Goal: Complete application form: Complete application form

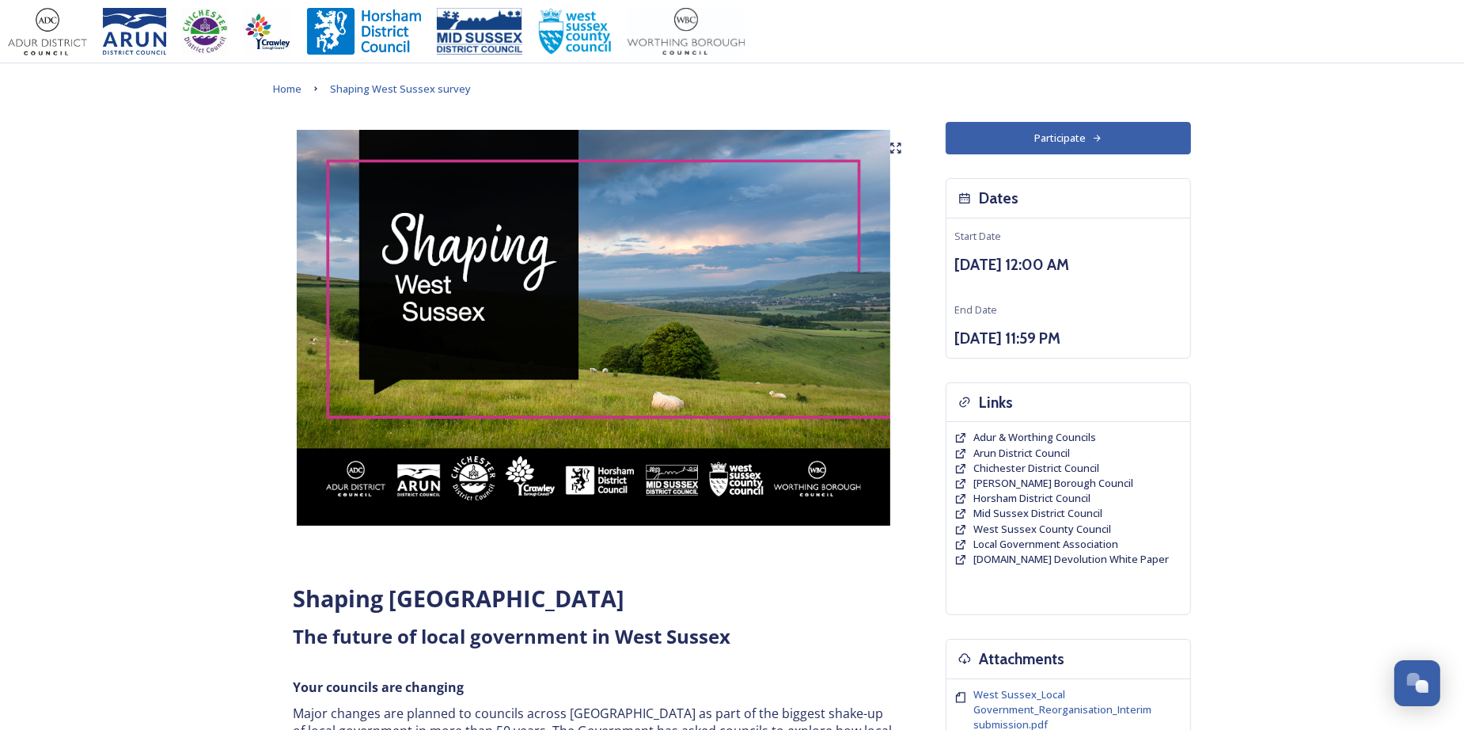
click at [1083, 154] on button "Participate" at bounding box center [1068, 138] width 245 height 32
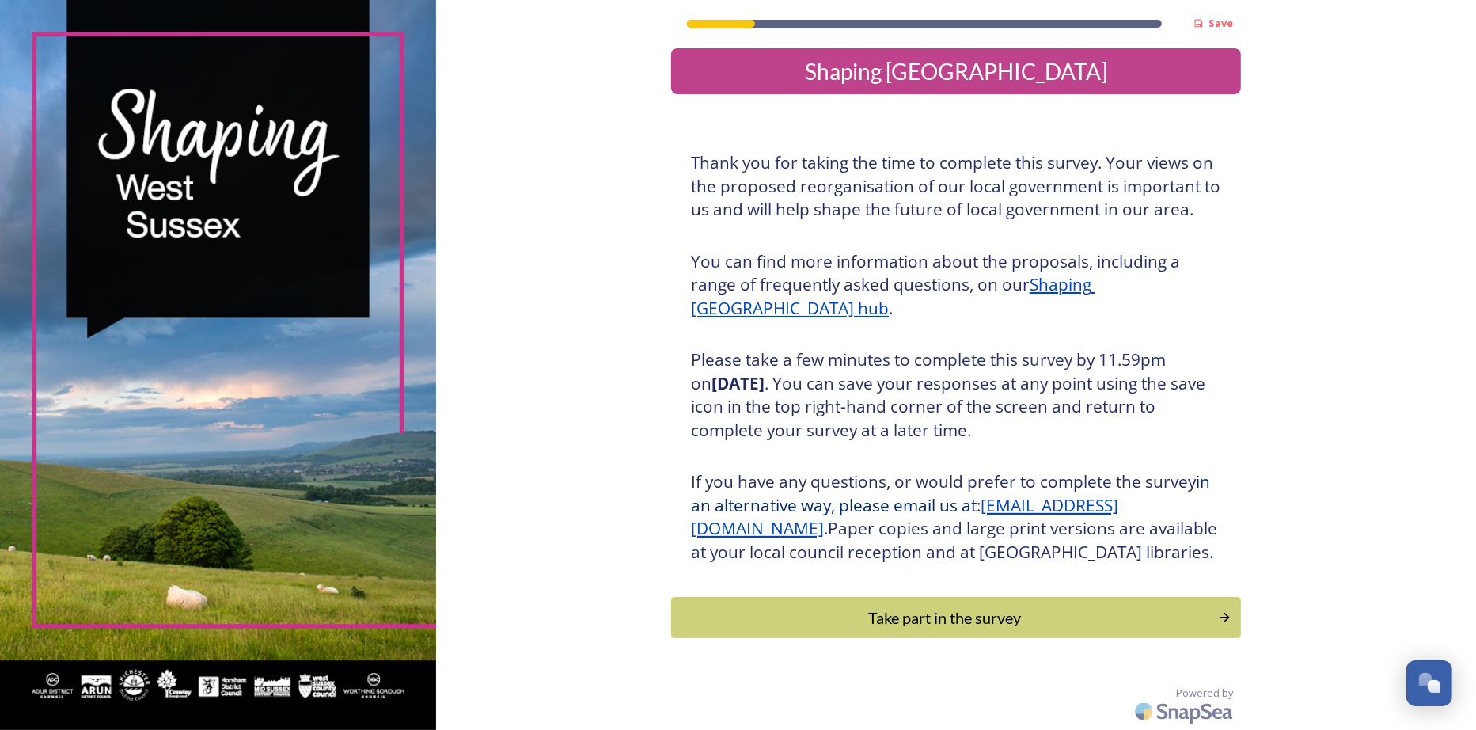
scroll to position [188, 0]
click at [972, 617] on div "Take part in the survey" at bounding box center [944, 618] width 535 height 24
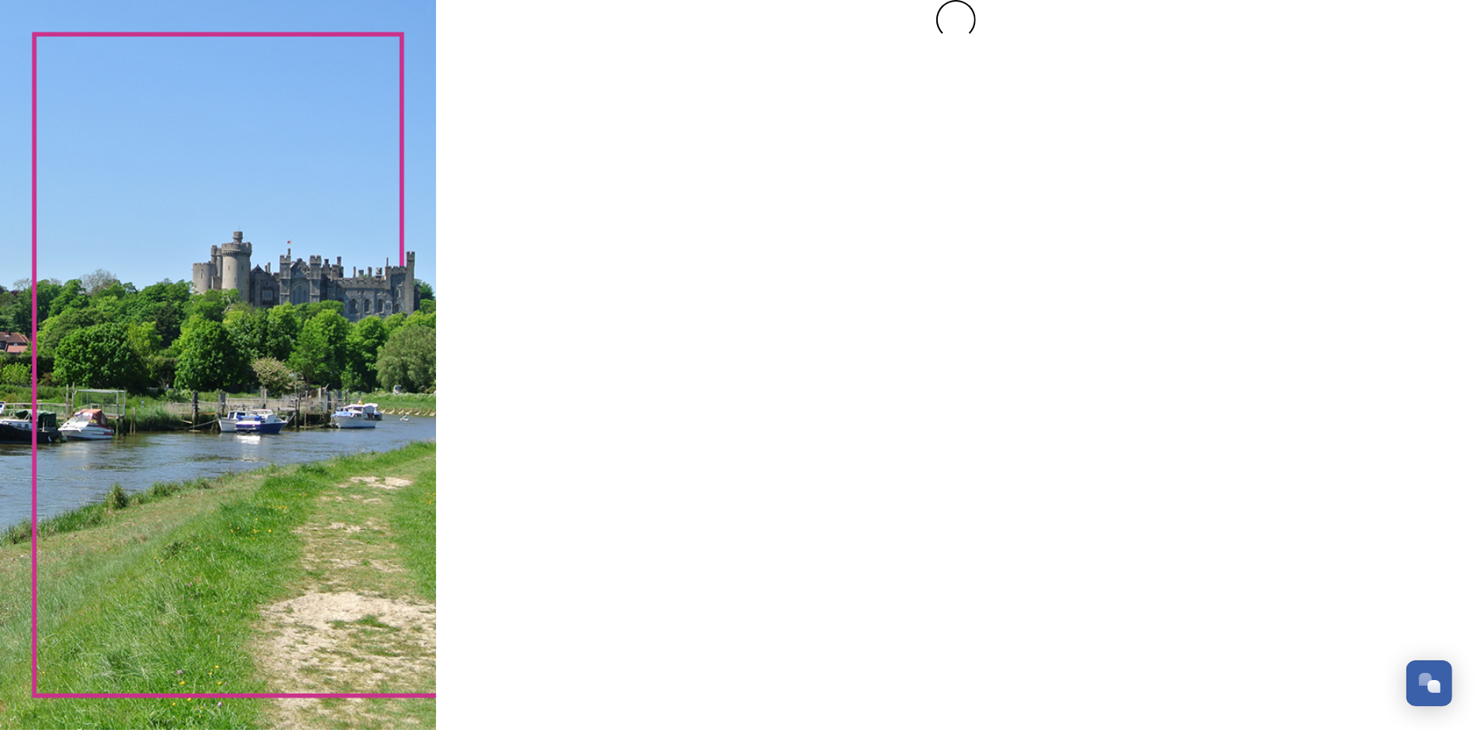
scroll to position [0, 0]
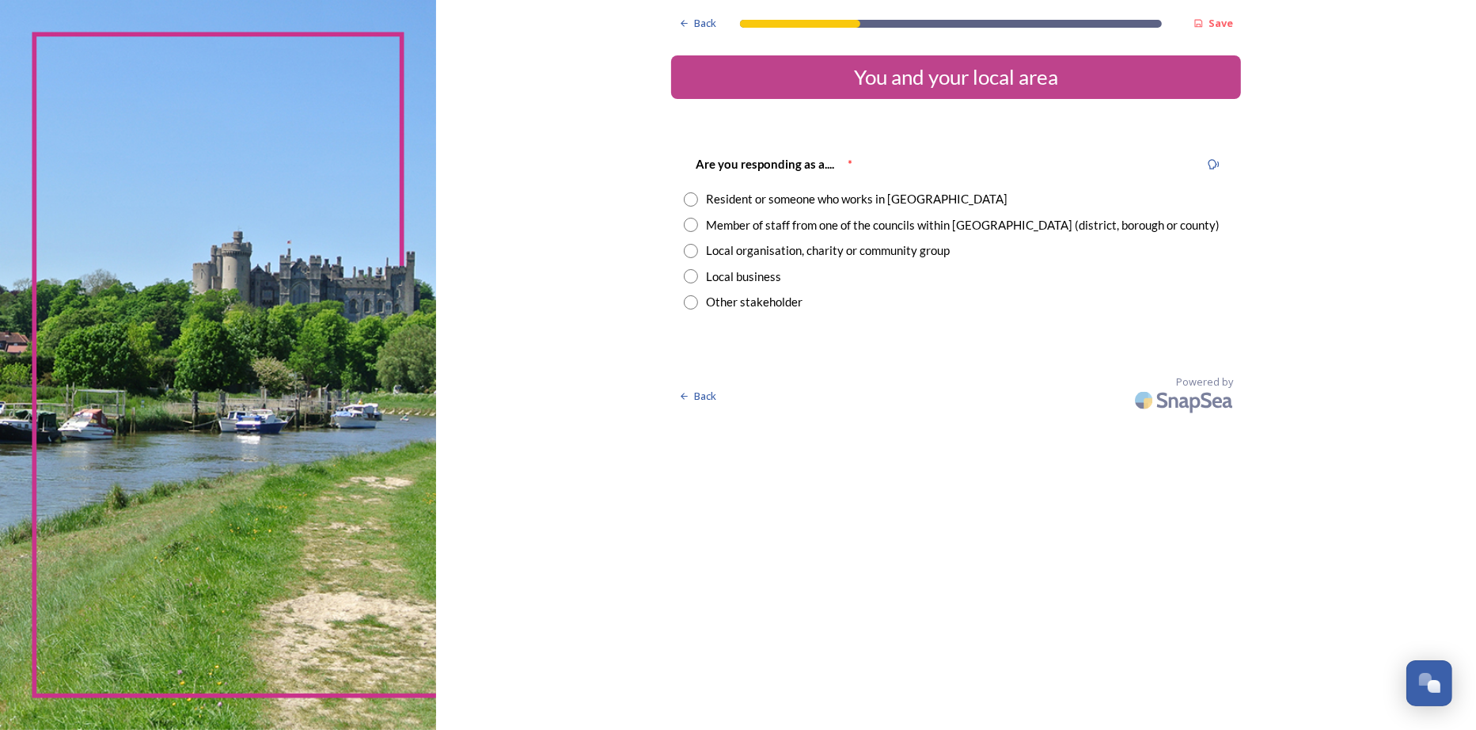
click at [806, 206] on div "Resident or someone who works in West Sussex" at bounding box center [857, 199] width 302 height 18
radio input "true"
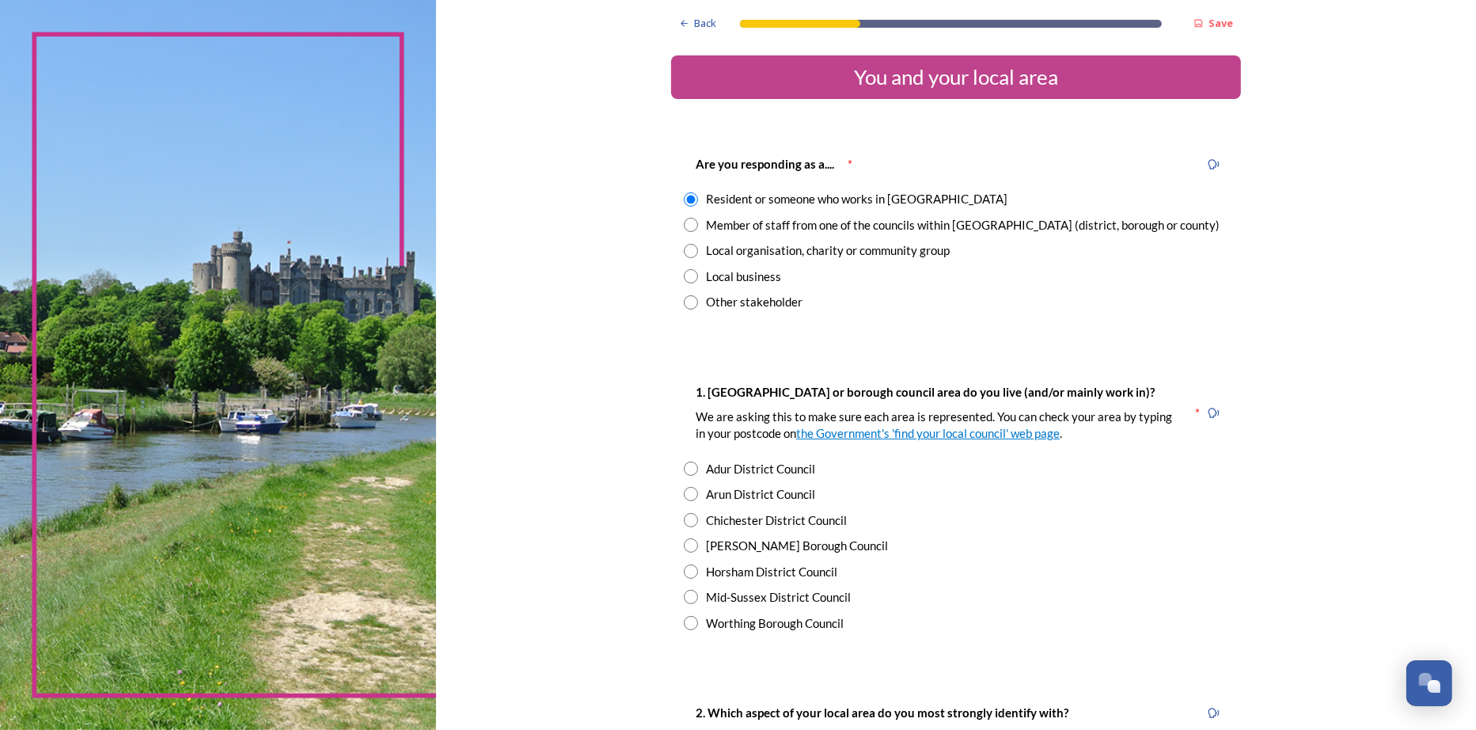
click at [767, 570] on div "Horsham District Council" at bounding box center [771, 572] width 131 height 18
radio input "true"
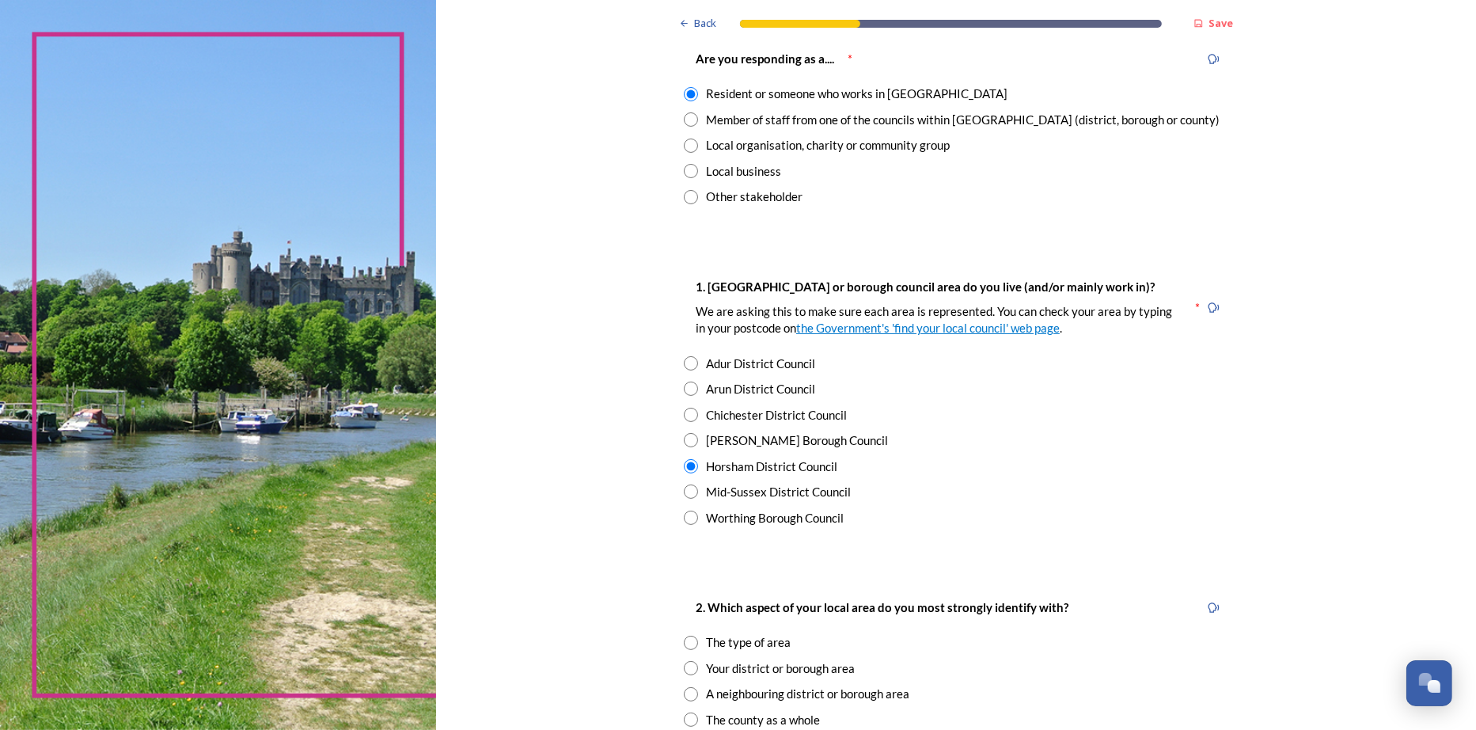
scroll to position [237, 0]
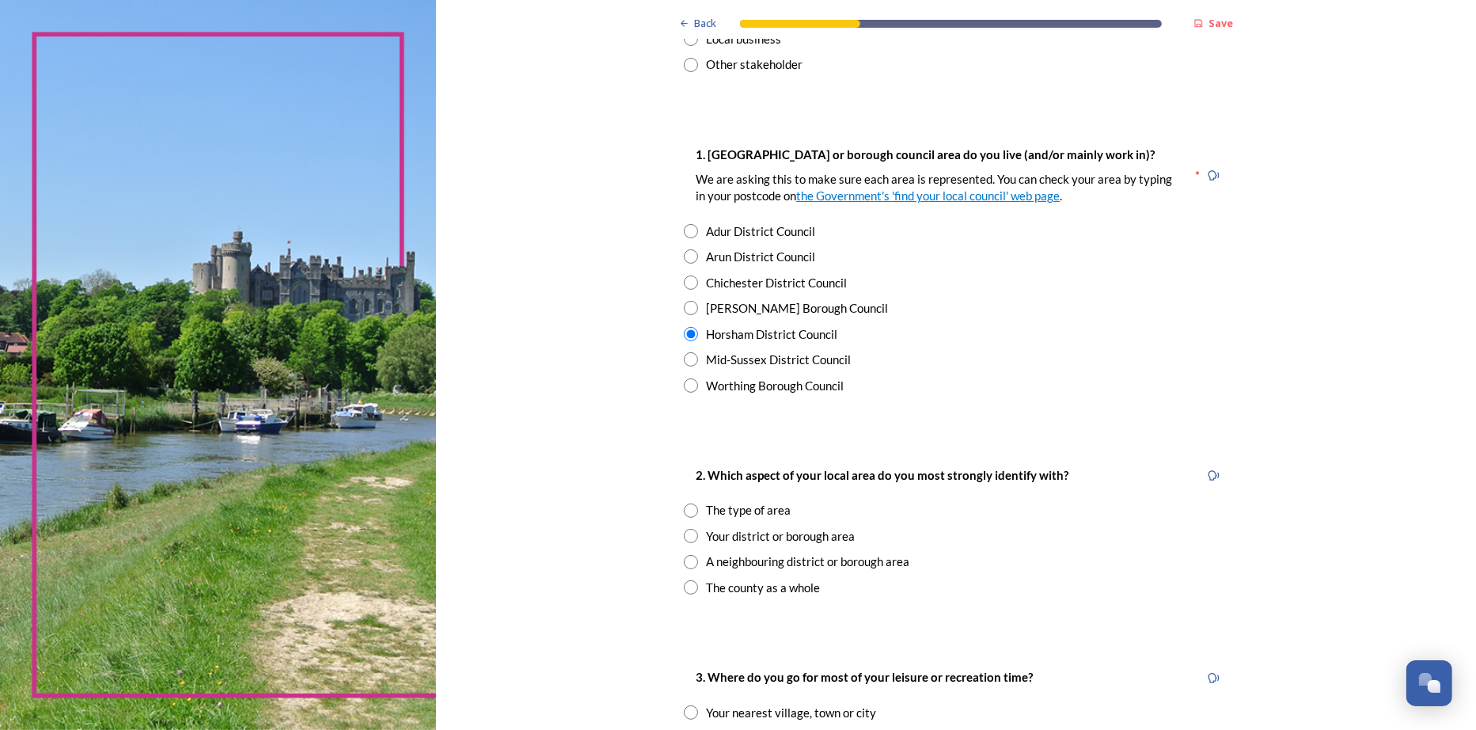
click at [771, 512] on div "The type of area" at bounding box center [748, 510] width 85 height 18
radio input "true"
click at [688, 539] on input "radio" at bounding box center [691, 536] width 14 height 14
radio input "true"
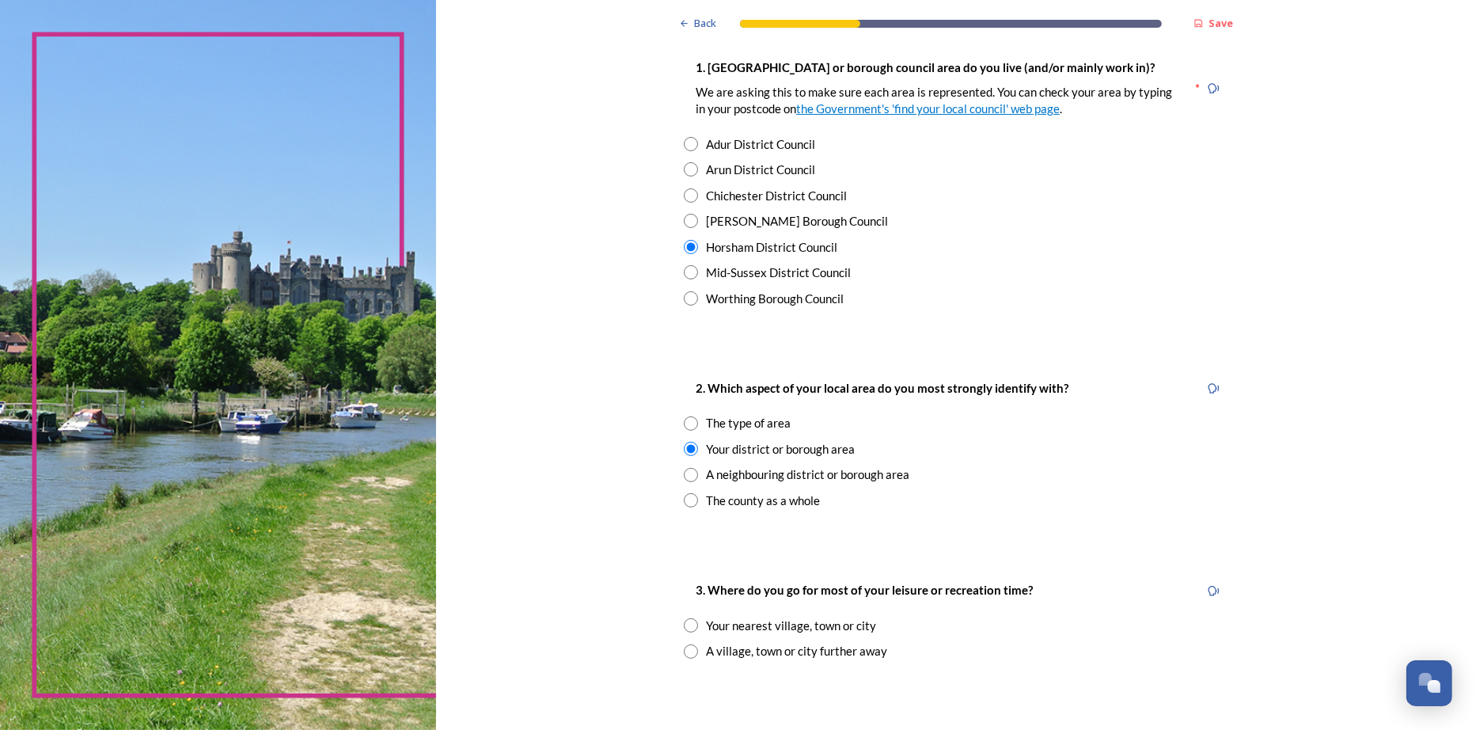
scroll to position [475, 0]
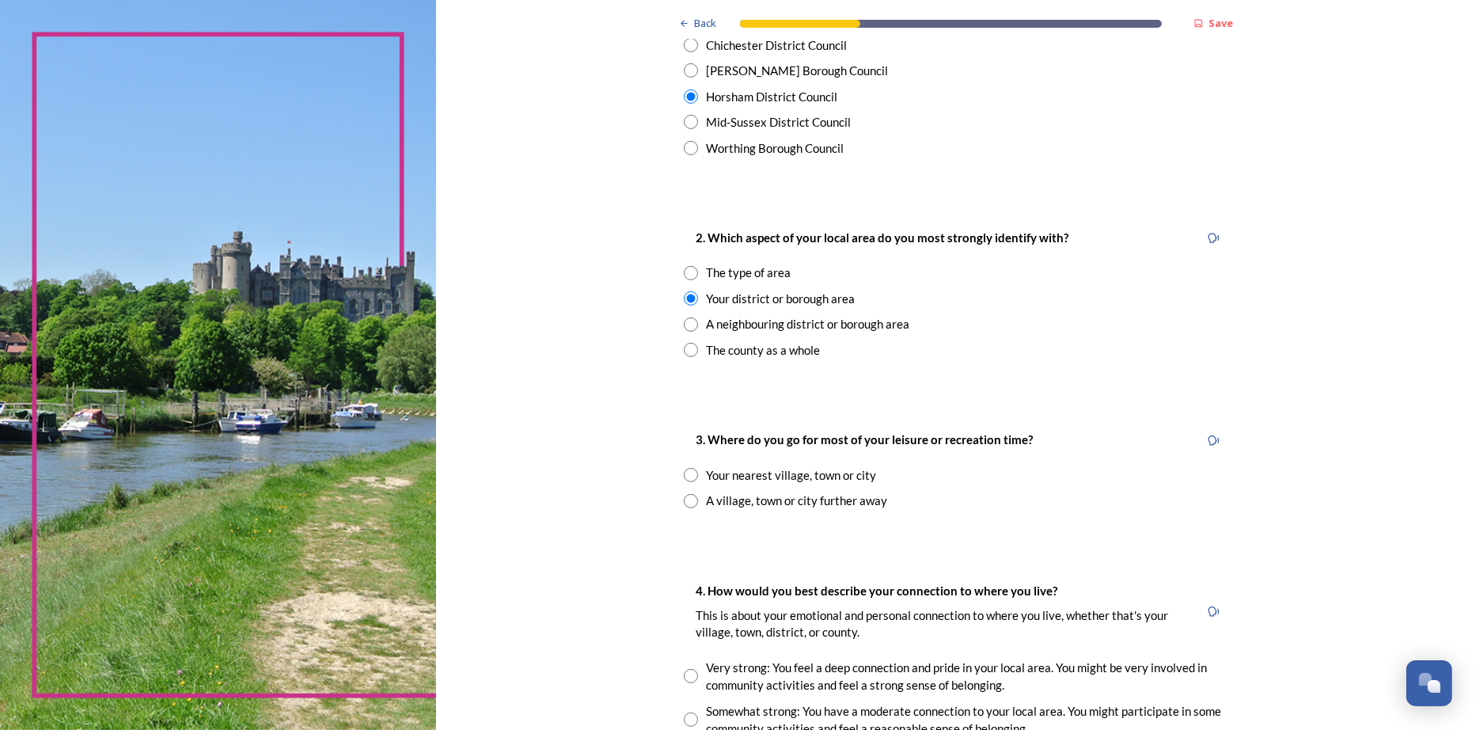
click at [689, 479] on input "radio" at bounding box center [691, 475] width 14 height 14
radio input "true"
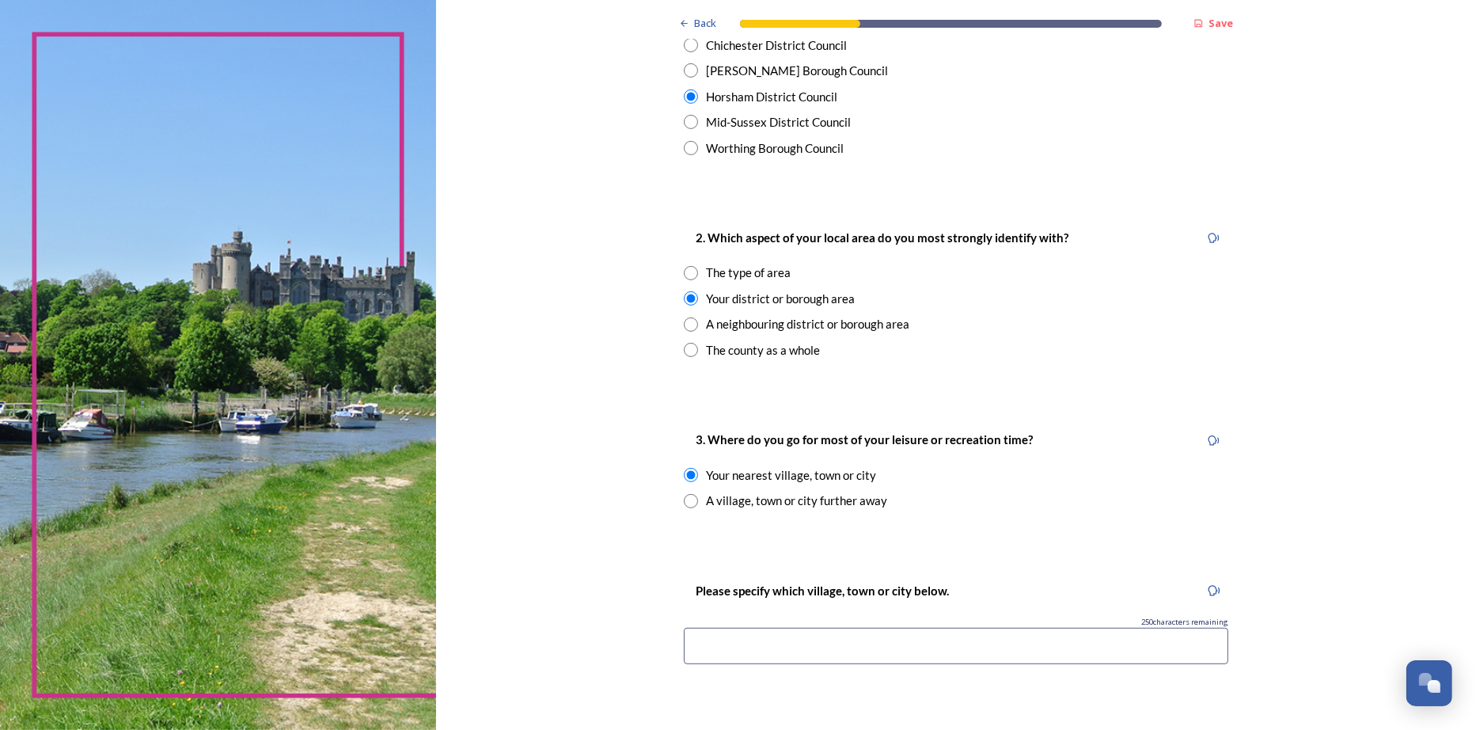
scroll to position [633, 0]
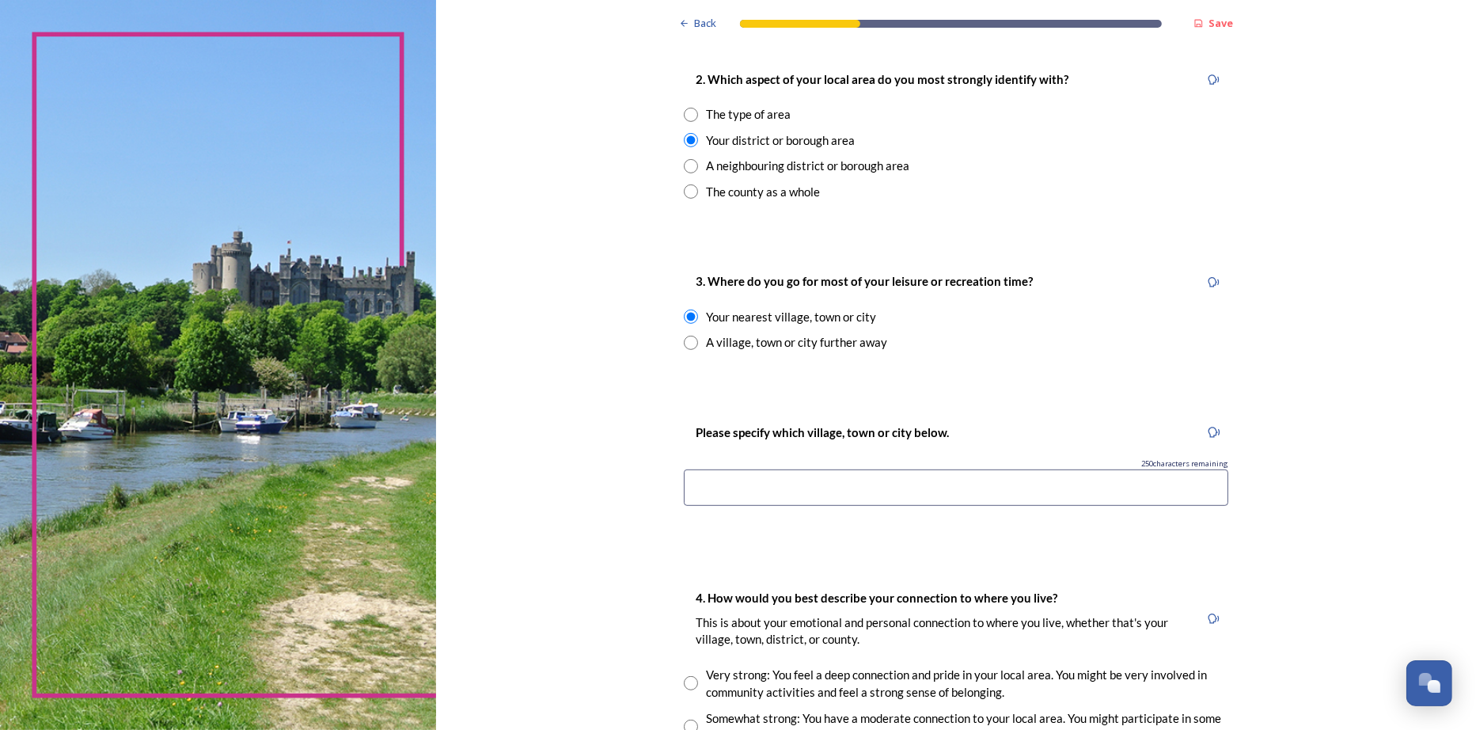
click at [774, 493] on input at bounding box center [956, 487] width 545 height 36
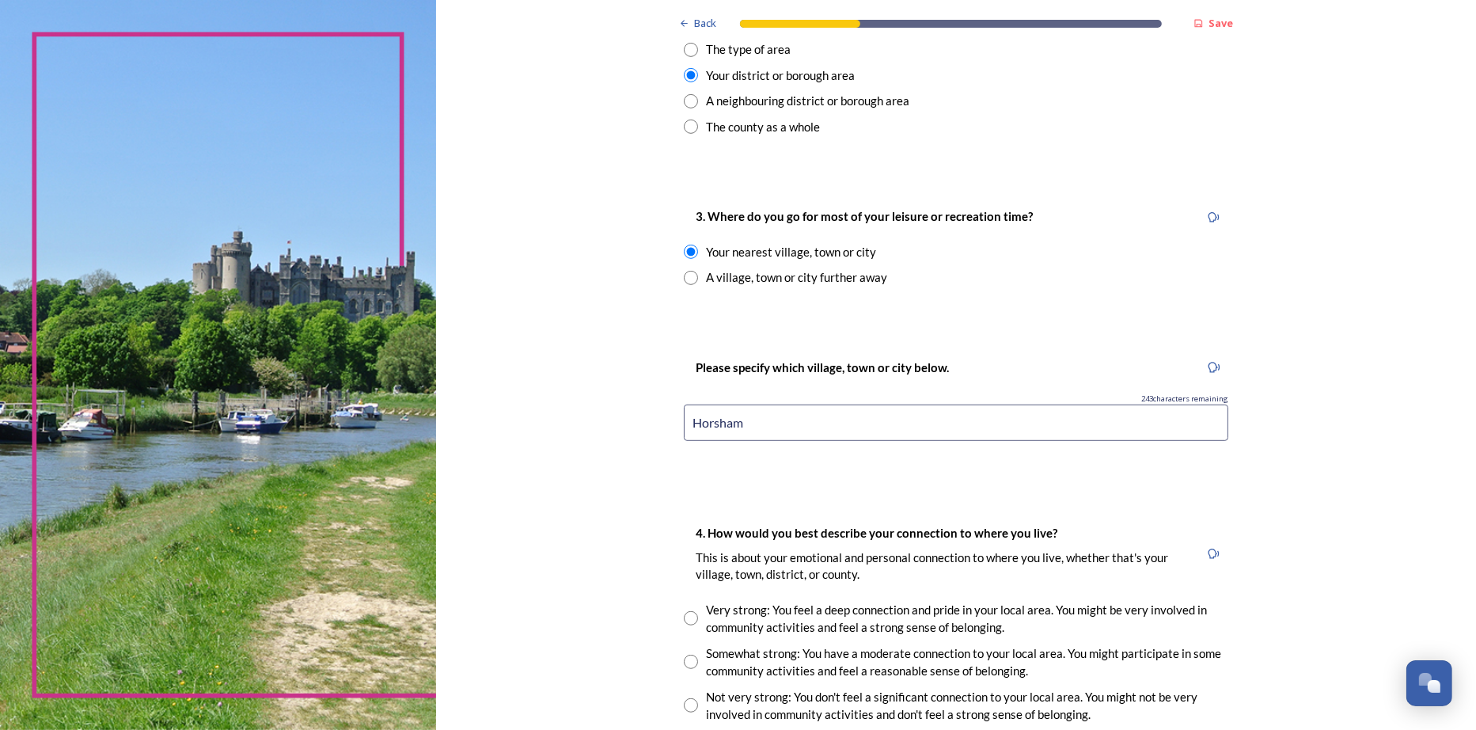
scroll to position [871, 0]
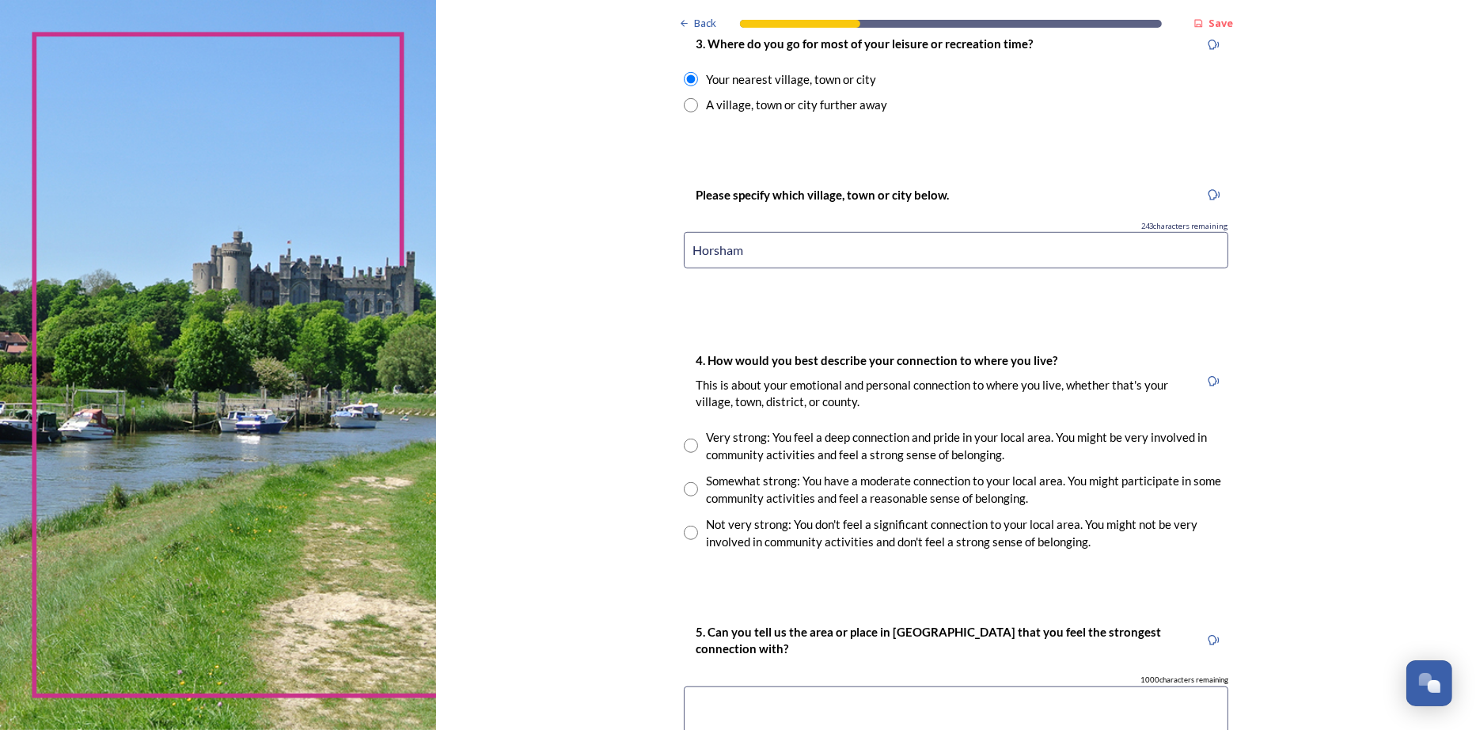
type input "Horsham"
click at [691, 493] on input "radio" at bounding box center [691, 489] width 14 height 14
radio input "true"
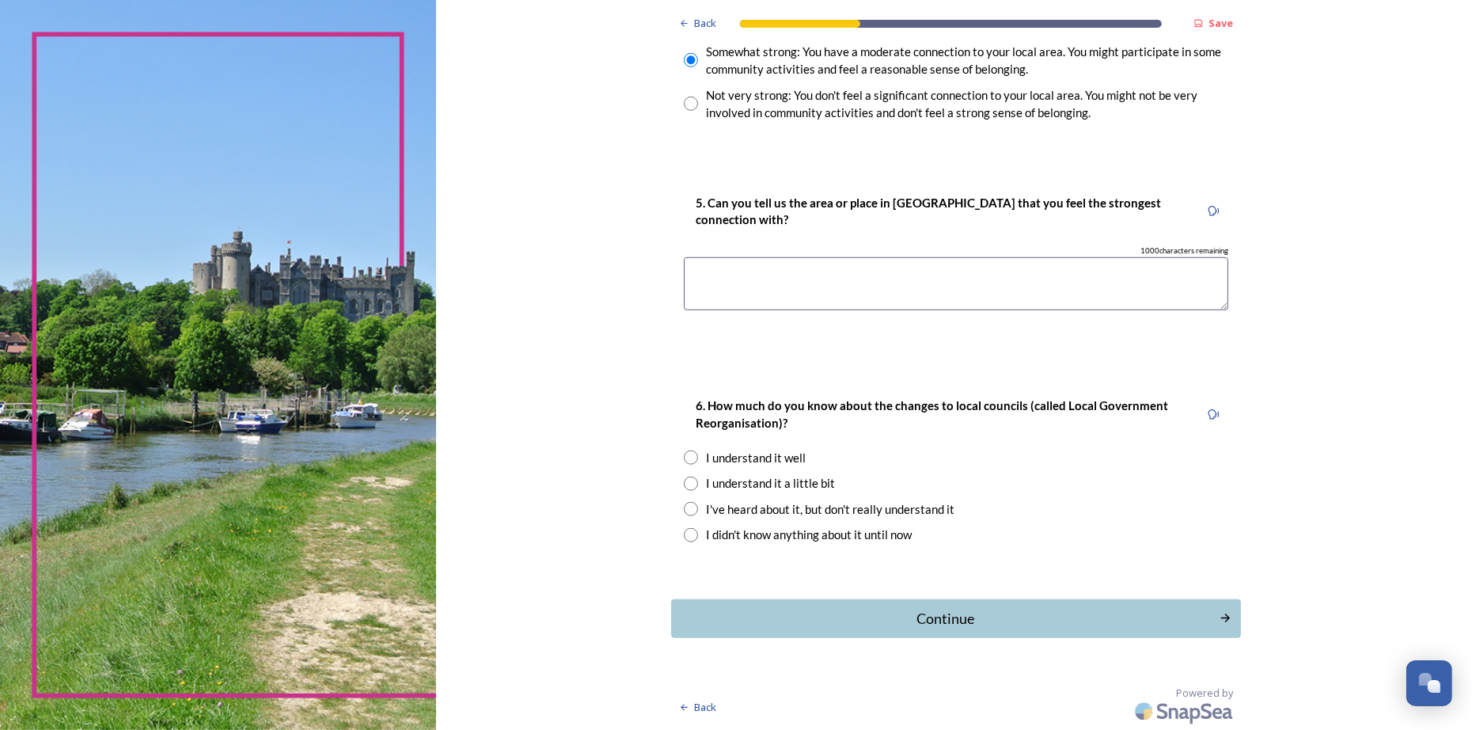
scroll to position [1312, 0]
click at [747, 474] on div "I understand it a little bit" at bounding box center [770, 483] width 129 height 18
radio input "true"
click at [915, 608] on div "Continue" at bounding box center [945, 618] width 536 height 21
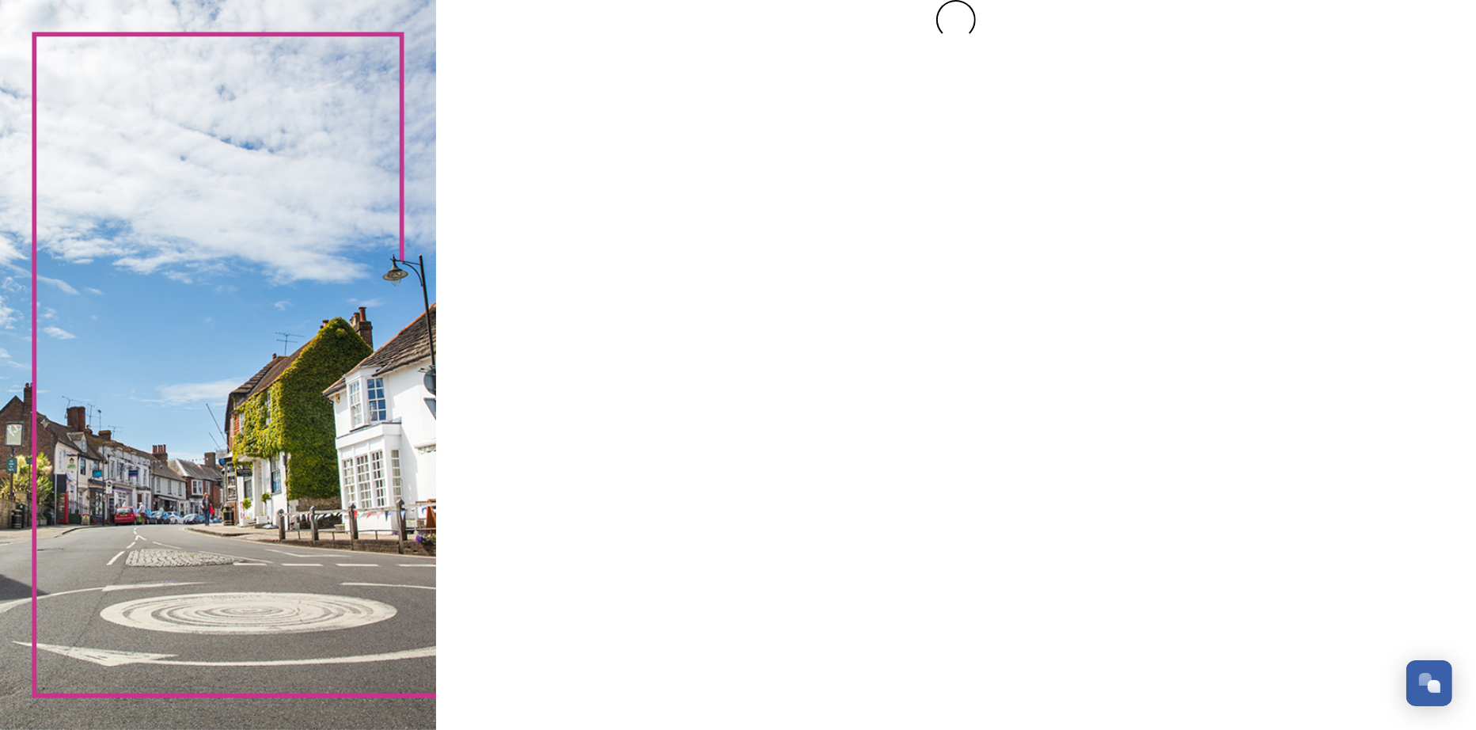
scroll to position [0, 0]
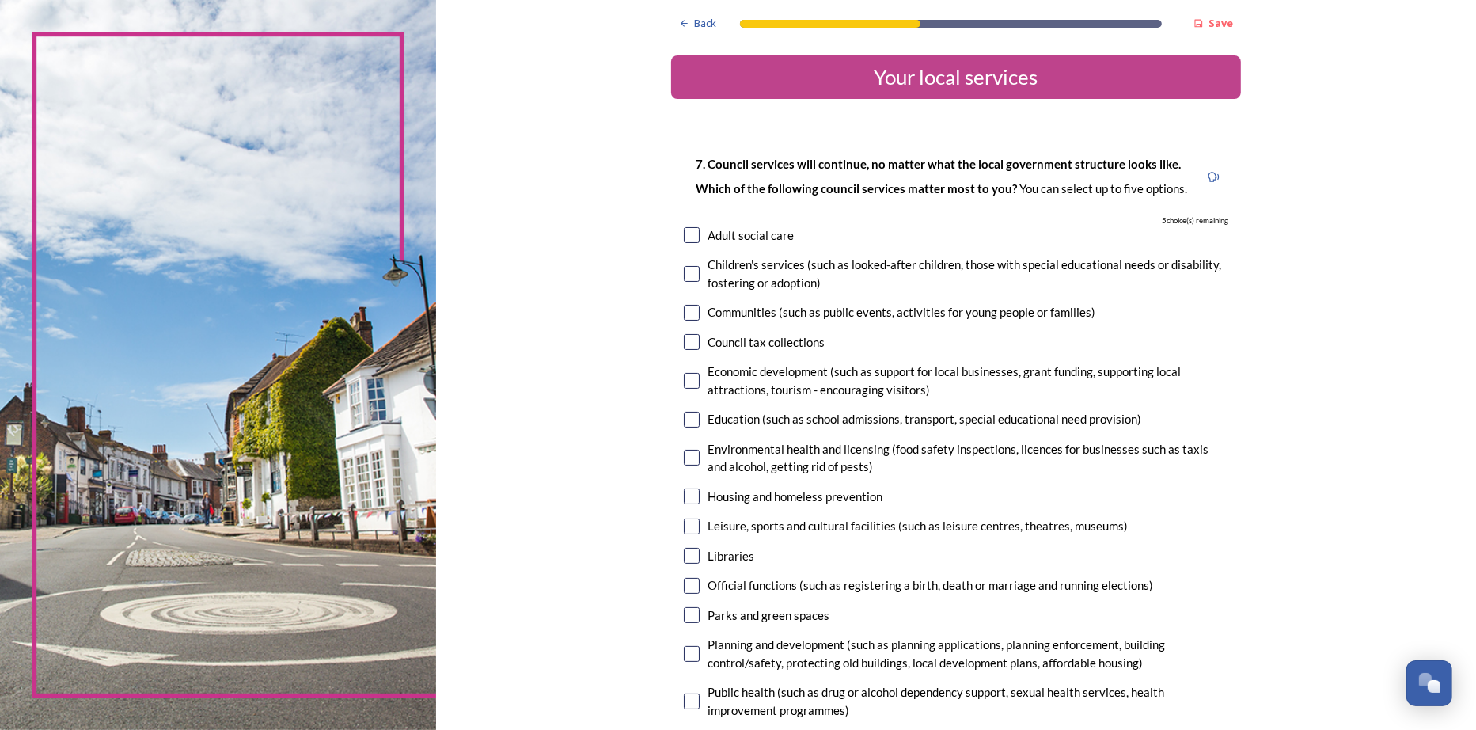
click at [684, 236] on input "checkbox" at bounding box center [692, 235] width 16 height 16
checkbox input "true"
click at [684, 275] on input "checkbox" at bounding box center [692, 274] width 16 height 16
checkbox input "true"
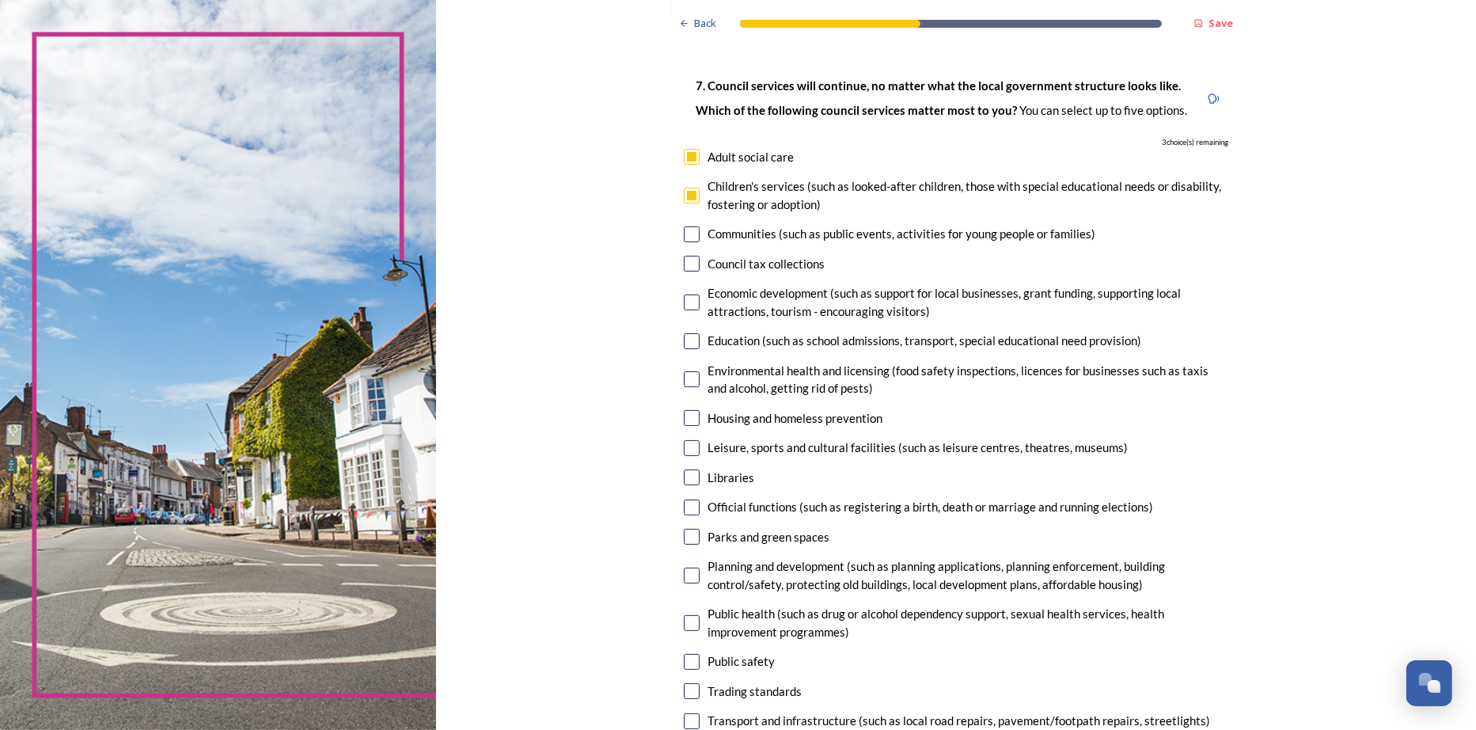
click at [694, 344] on input "checkbox" at bounding box center [692, 341] width 16 height 16
checkbox input "true"
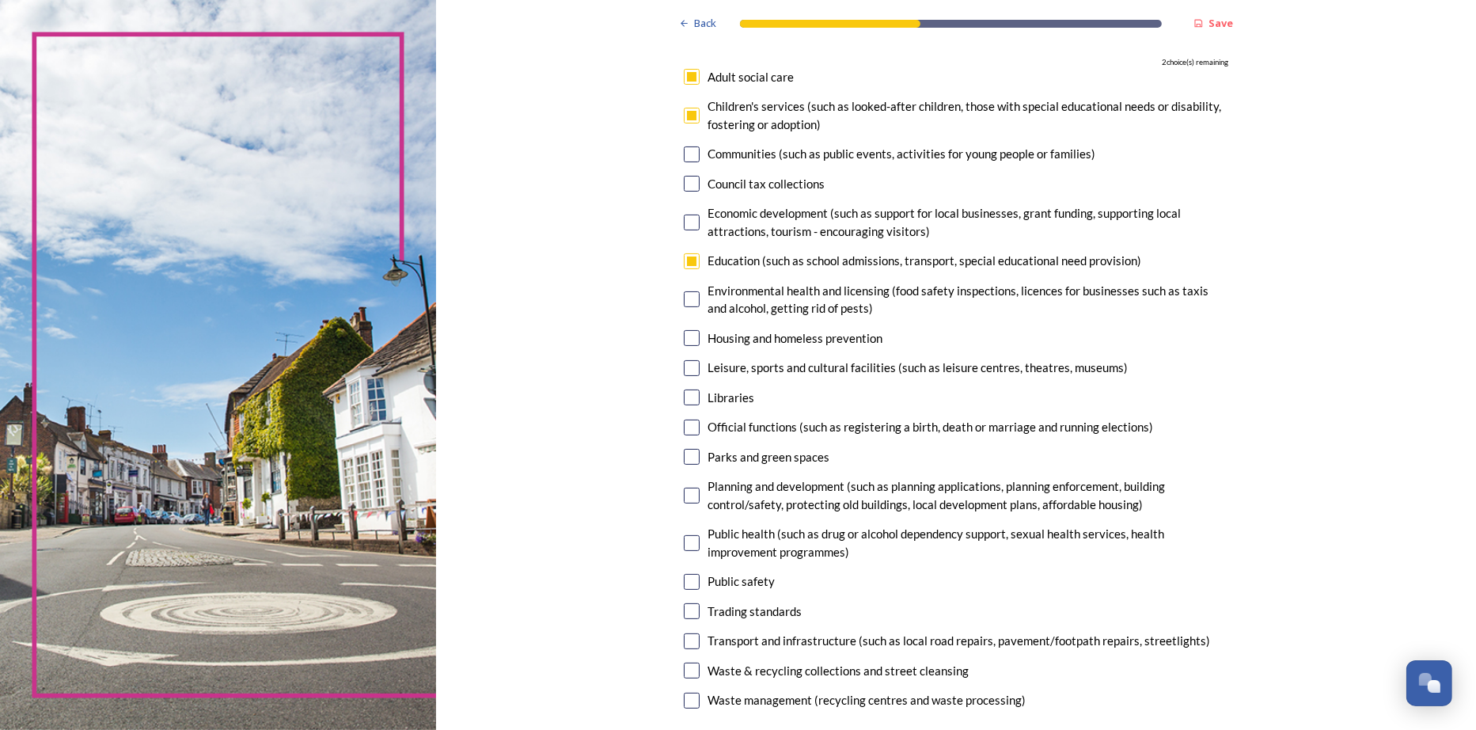
scroll to position [237, 0]
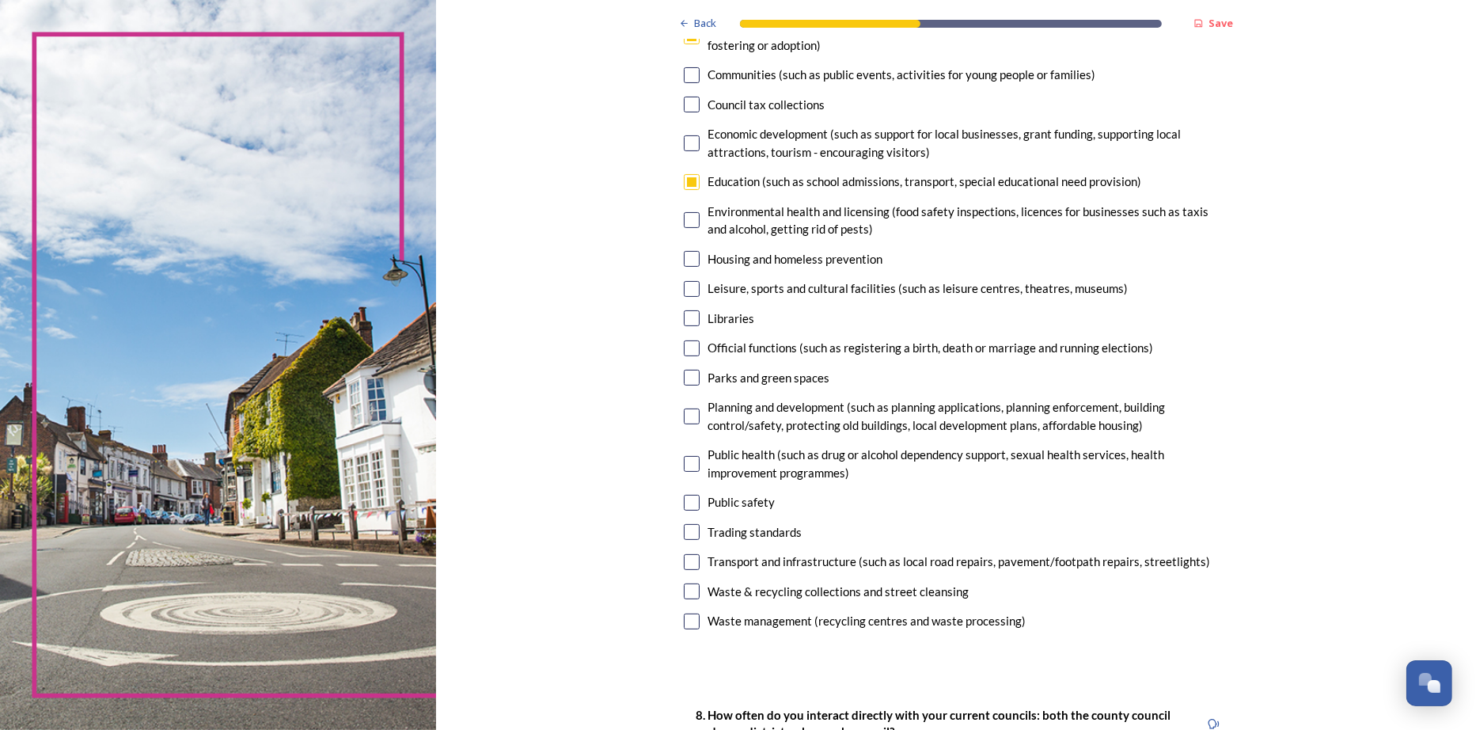
click at [696, 320] on input "checkbox" at bounding box center [692, 318] width 16 height 16
checkbox input "true"
click at [692, 375] on input "checkbox" at bounding box center [692, 378] width 16 height 16
checkbox input "true"
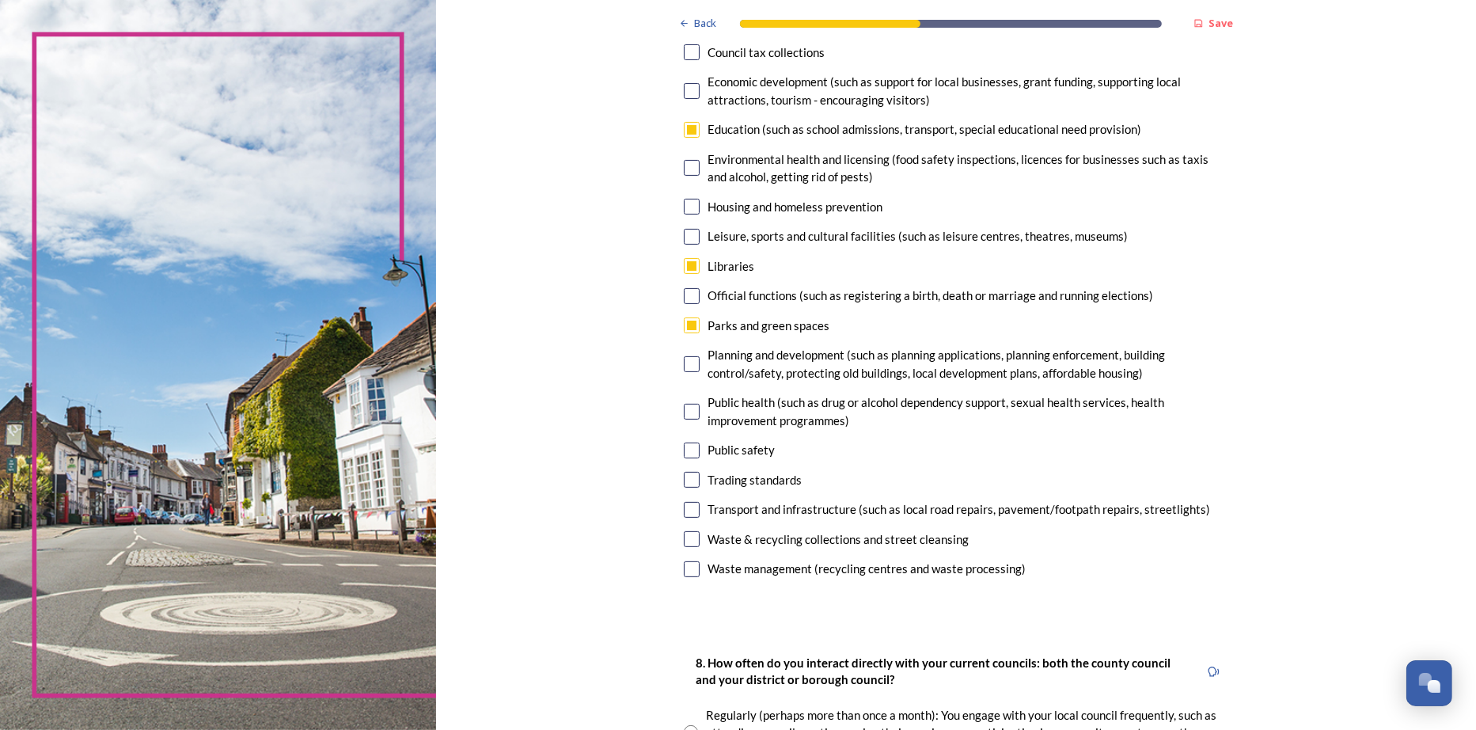
scroll to position [316, 0]
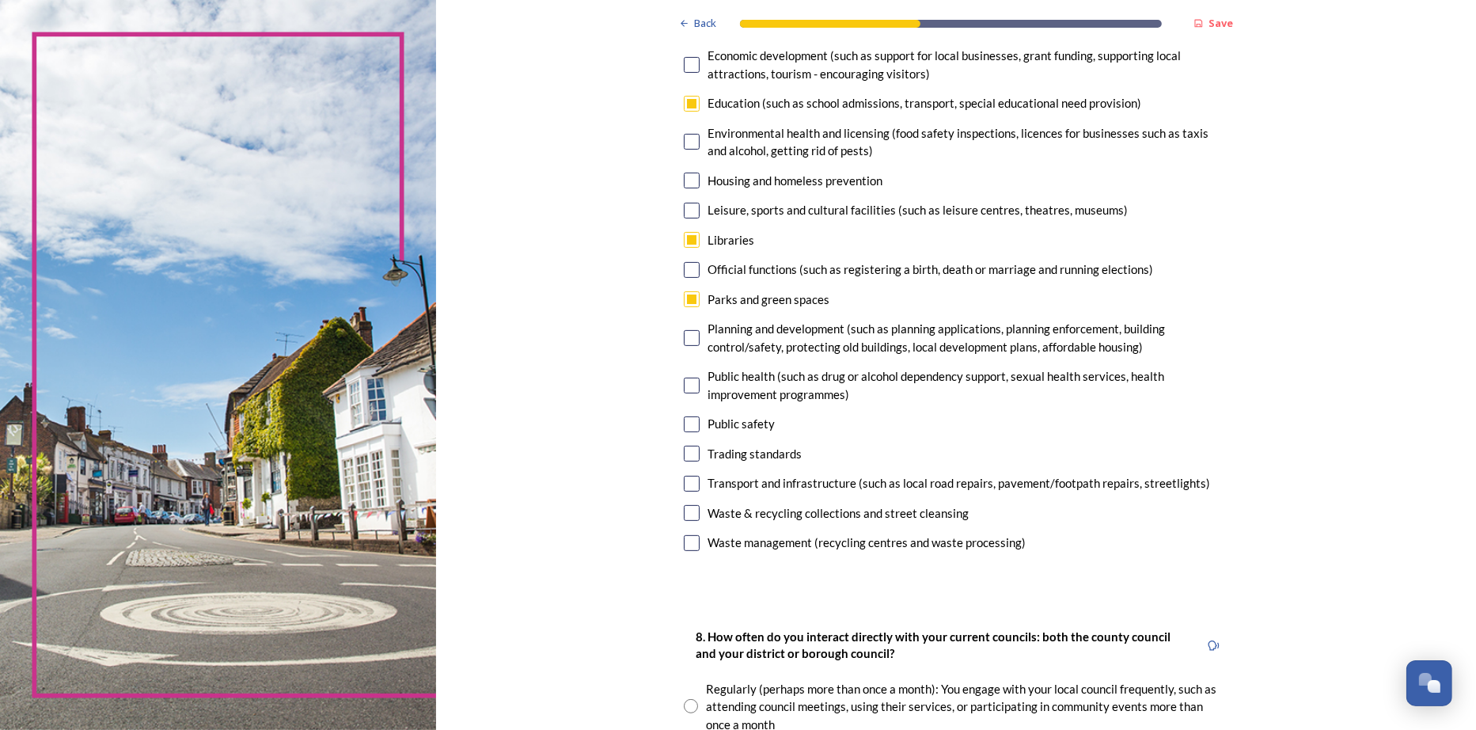
click at [692, 393] on input "checkbox" at bounding box center [692, 386] width 16 height 16
click at [687, 391] on input "checkbox" at bounding box center [692, 386] width 16 height 16
checkbox input "false"
click at [687, 421] on input "checkbox" at bounding box center [692, 424] width 16 height 16
checkbox input "false"
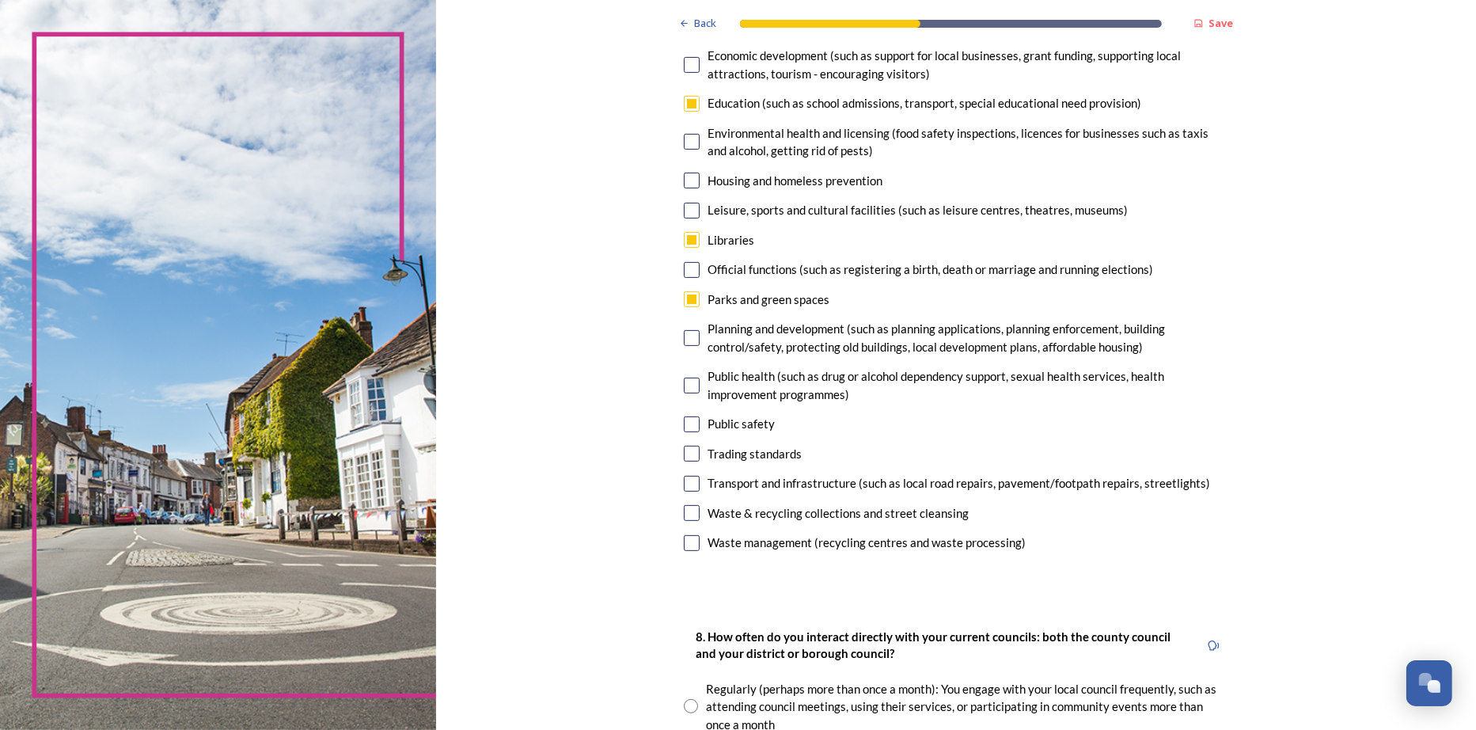
click at [684, 383] on input "checkbox" at bounding box center [692, 386] width 16 height 16
click at [685, 384] on input "checkbox" at bounding box center [692, 386] width 16 height 16
checkbox input "false"
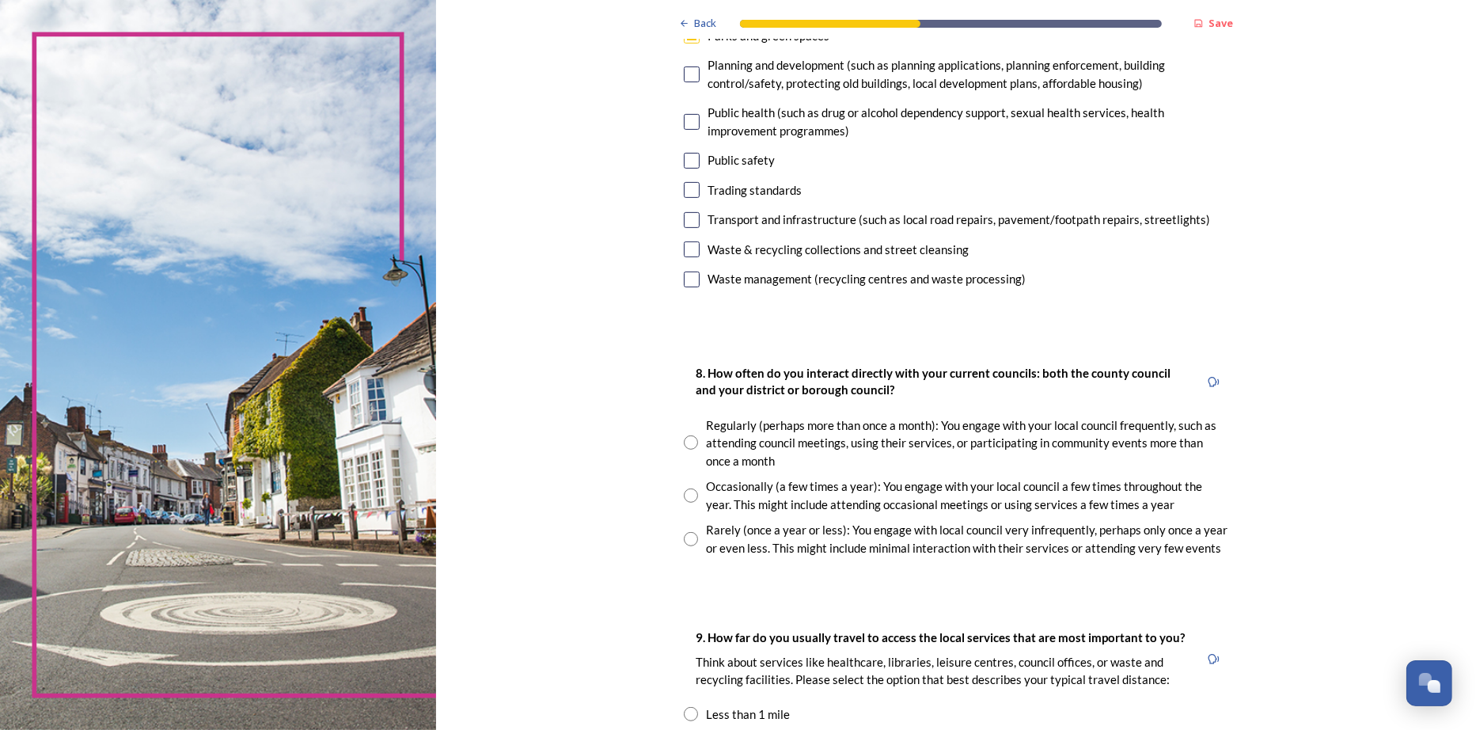
scroll to position [633, 0]
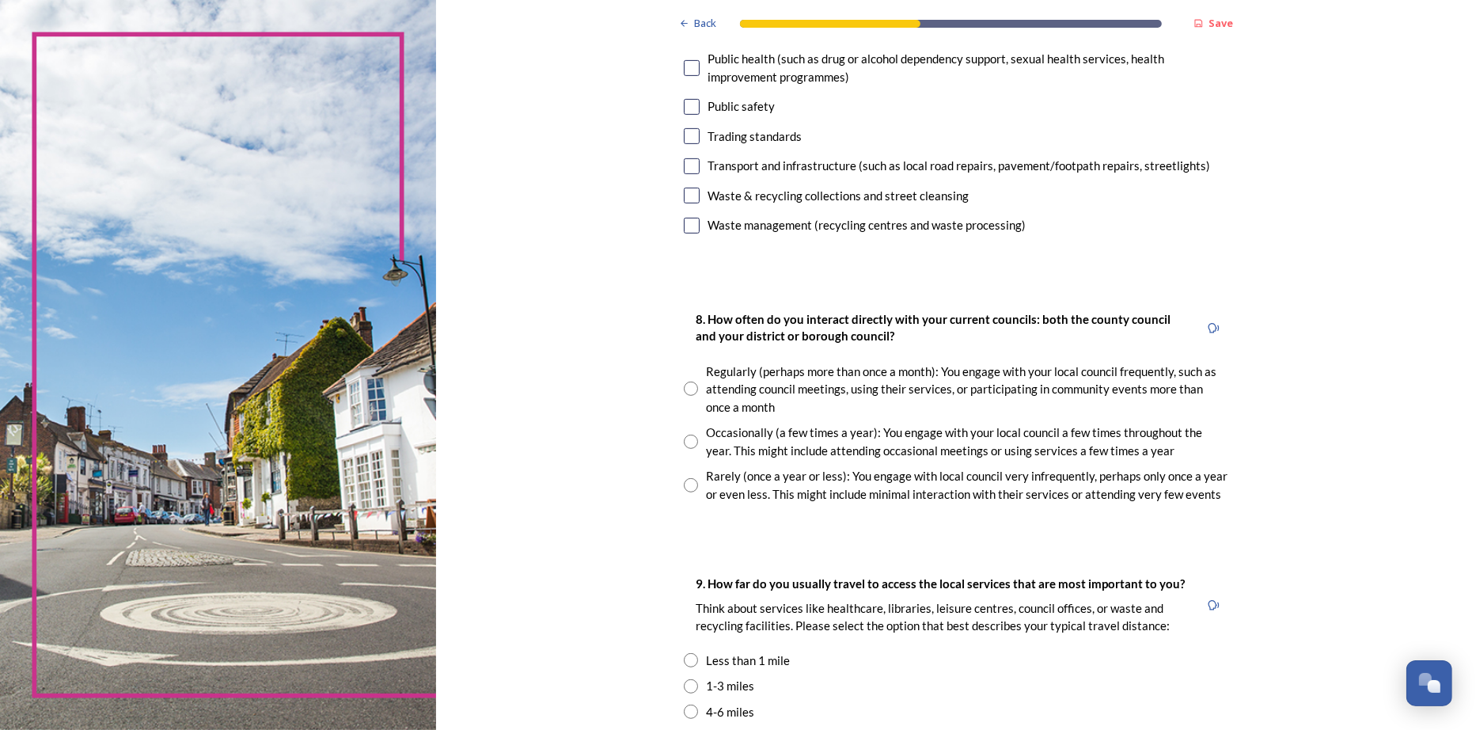
click at [693, 442] on input "radio" at bounding box center [691, 442] width 14 height 14
radio input "true"
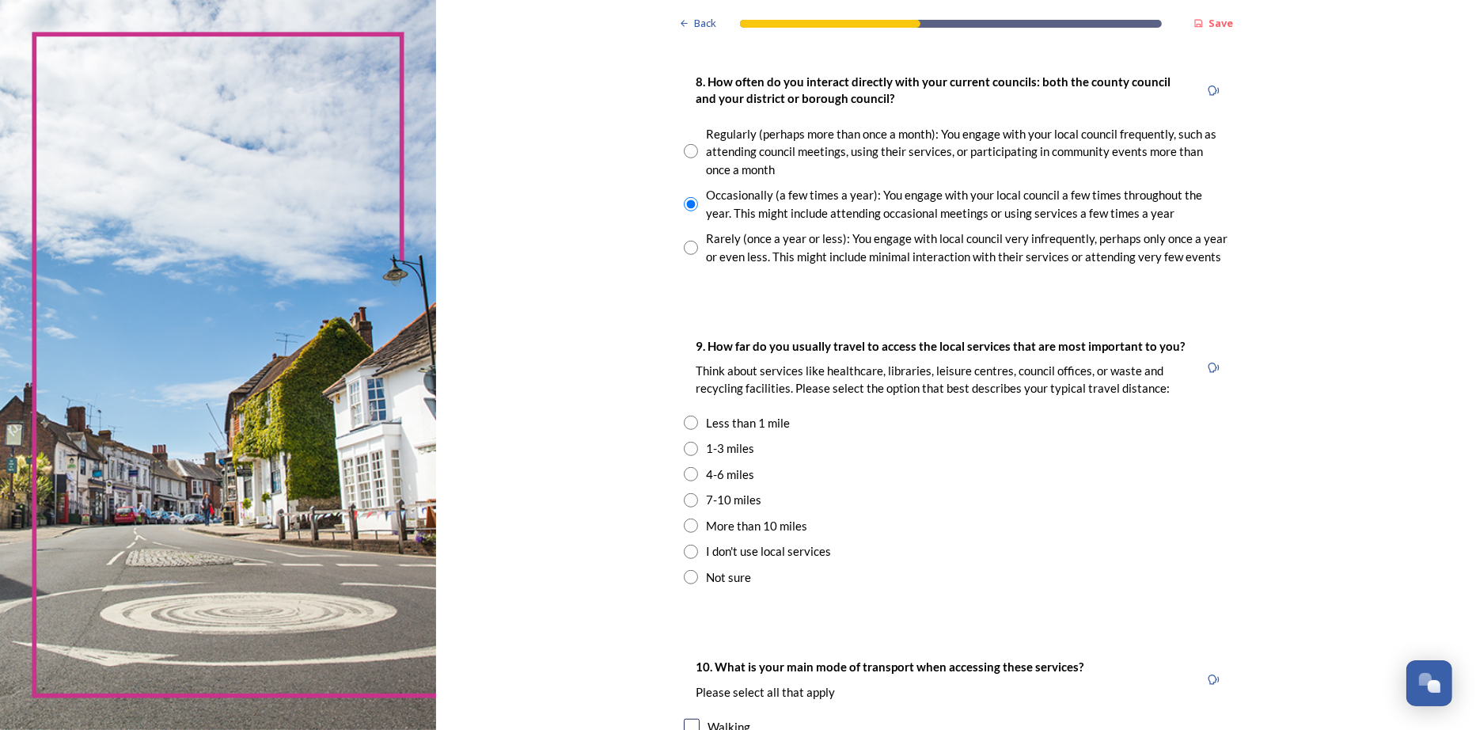
click at [693, 428] on input "radio" at bounding box center [691, 423] width 14 height 14
radio input "true"
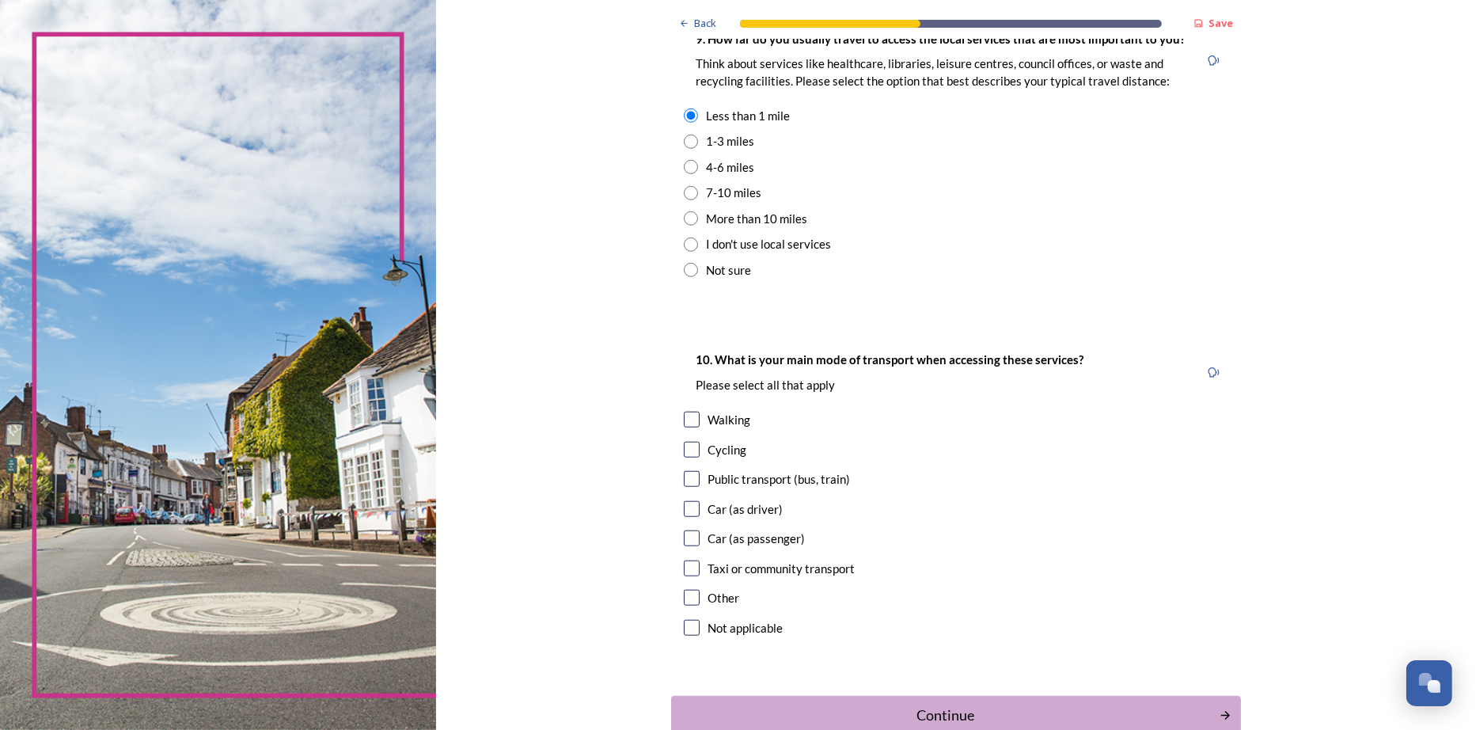
scroll to position [1187, 0]
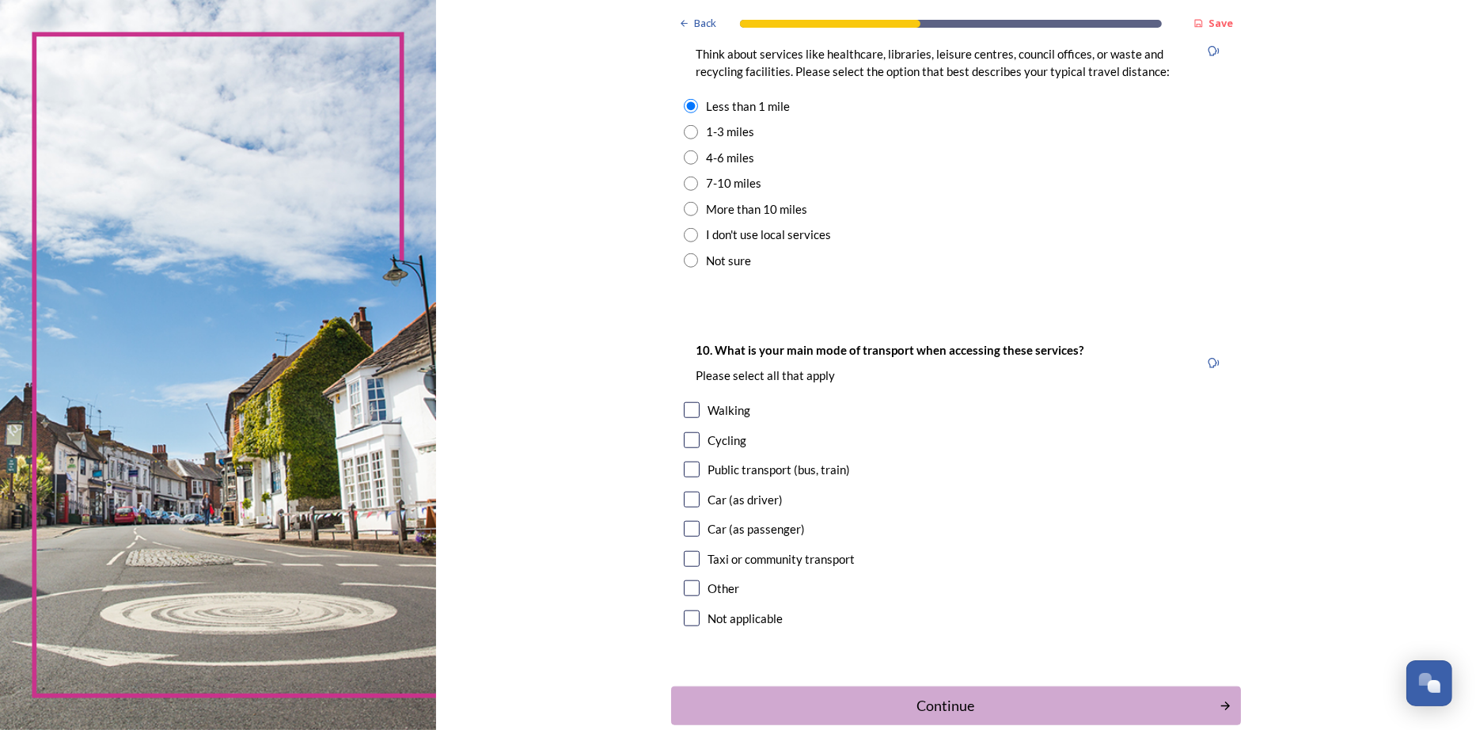
click at [688, 505] on input "checkbox" at bounding box center [692, 500] width 16 height 16
checkbox input "true"
click at [689, 529] on input "checkbox" at bounding box center [692, 529] width 16 height 16
checkbox input "true"
click at [697, 414] on input "checkbox" at bounding box center [692, 410] width 16 height 16
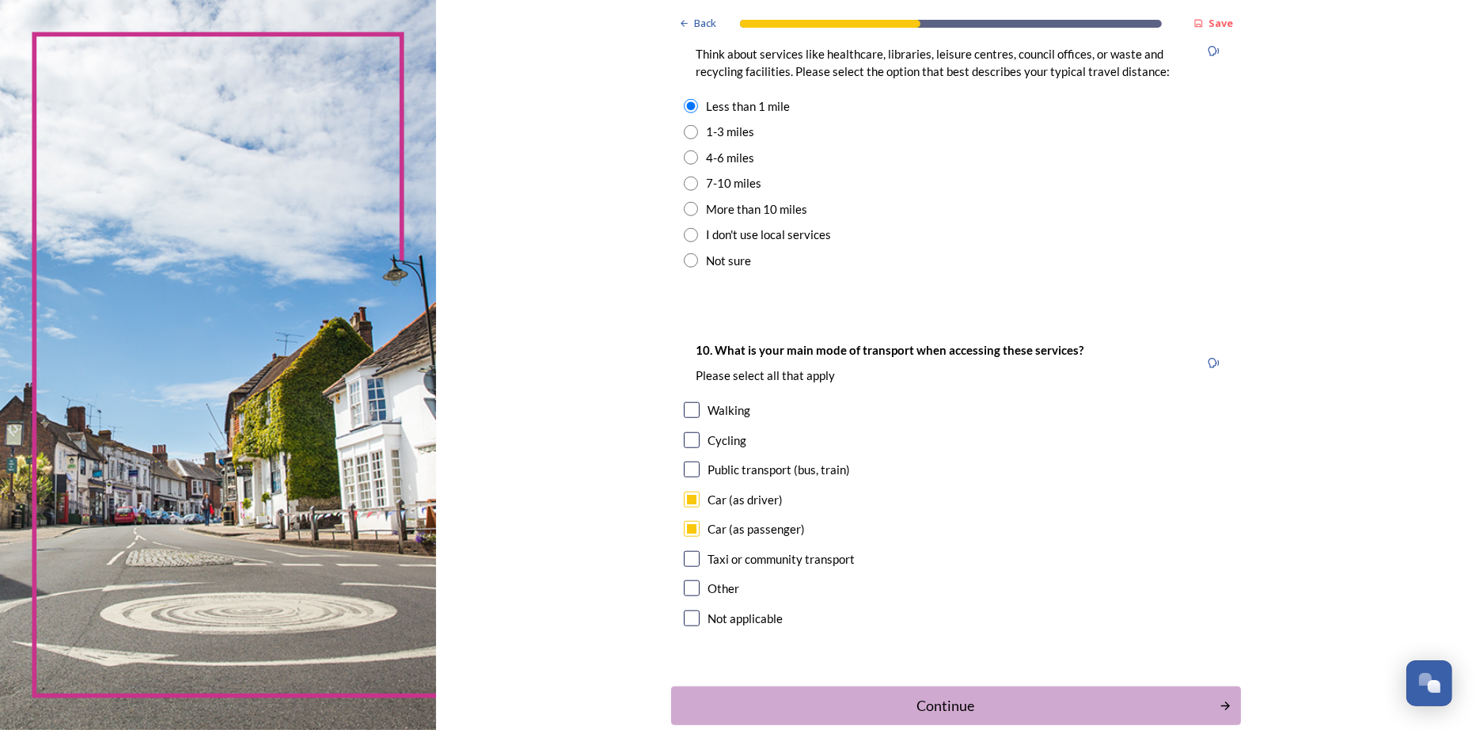
checkbox input "true"
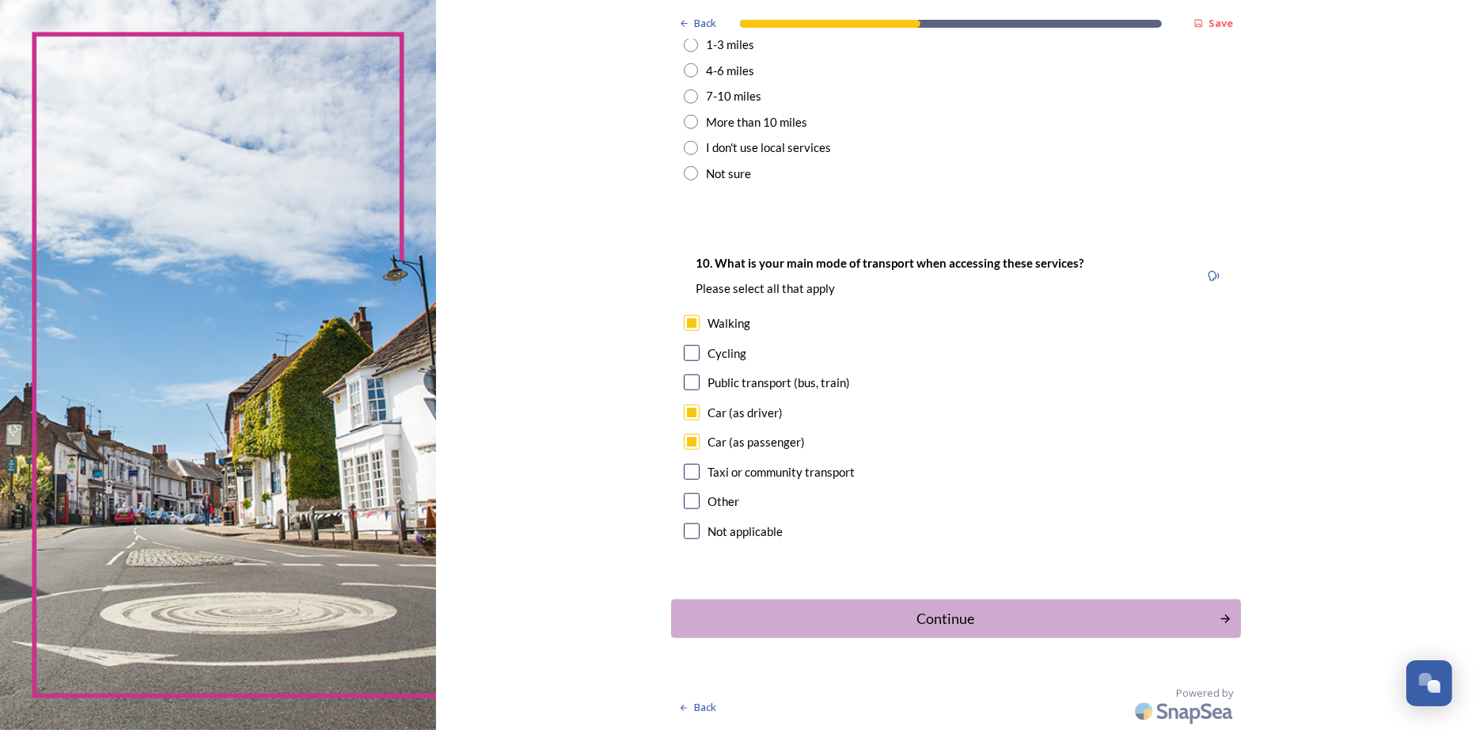
scroll to position [1280, 0]
click at [935, 614] on div "Continue" at bounding box center [945, 618] width 536 height 21
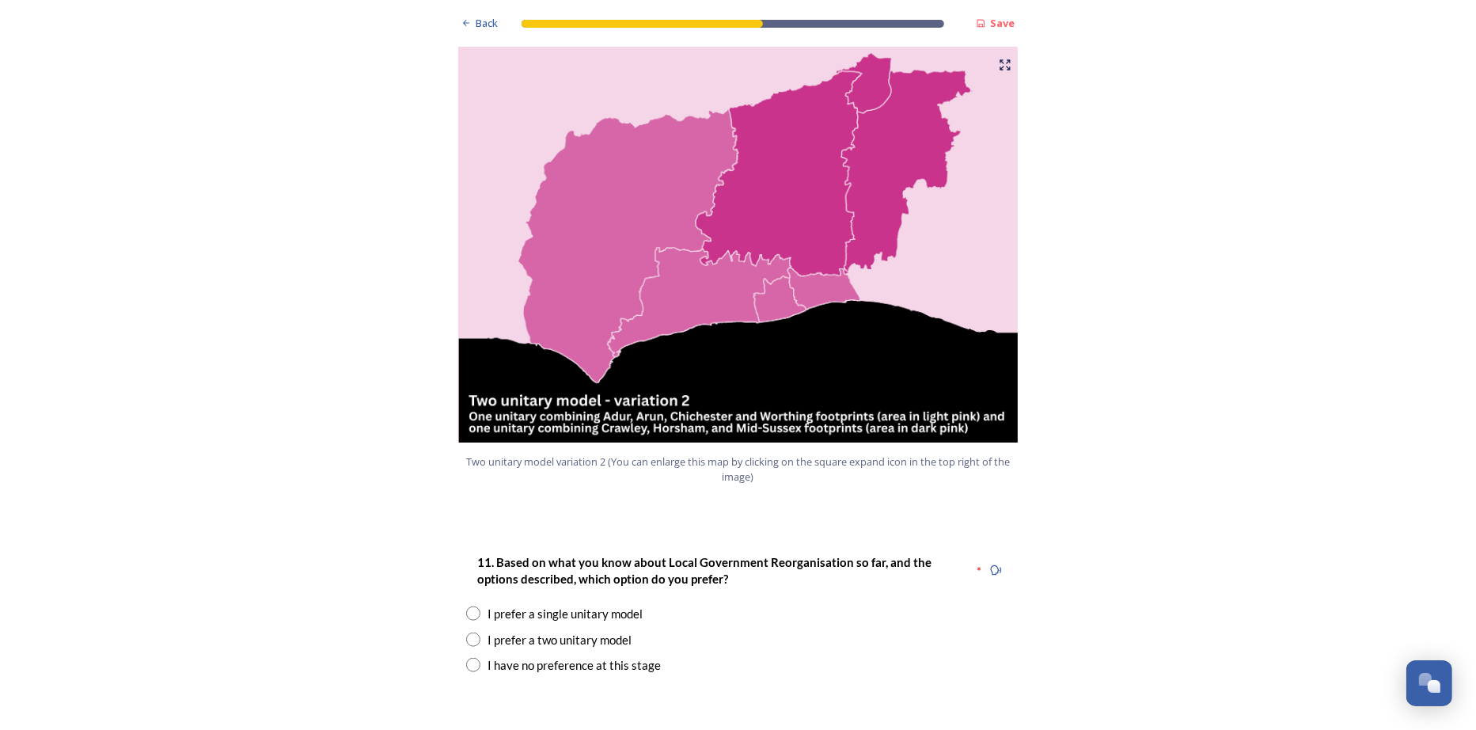
scroll to position [2137, 0]
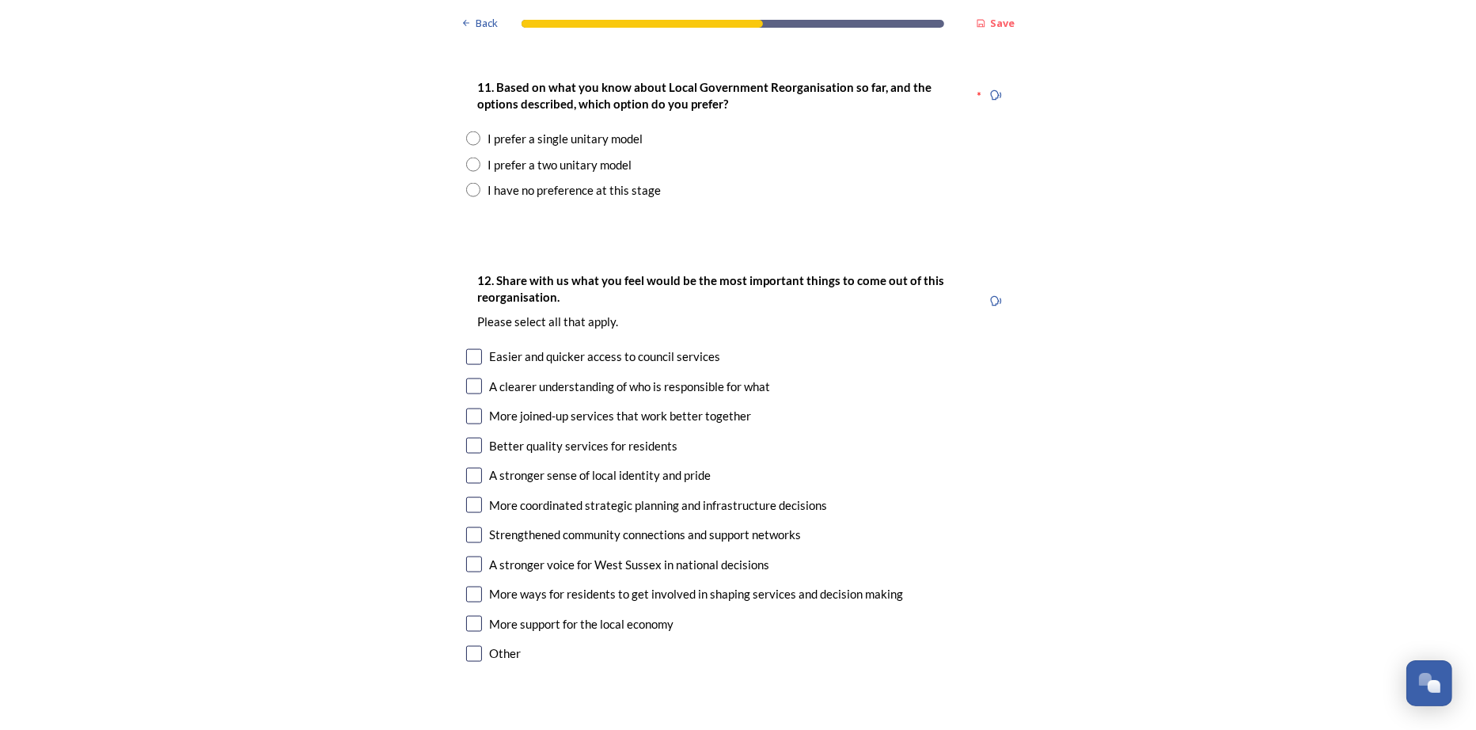
click at [520, 174] on div "I prefer a two unitary model" at bounding box center [560, 165] width 144 height 18
radio input "true"
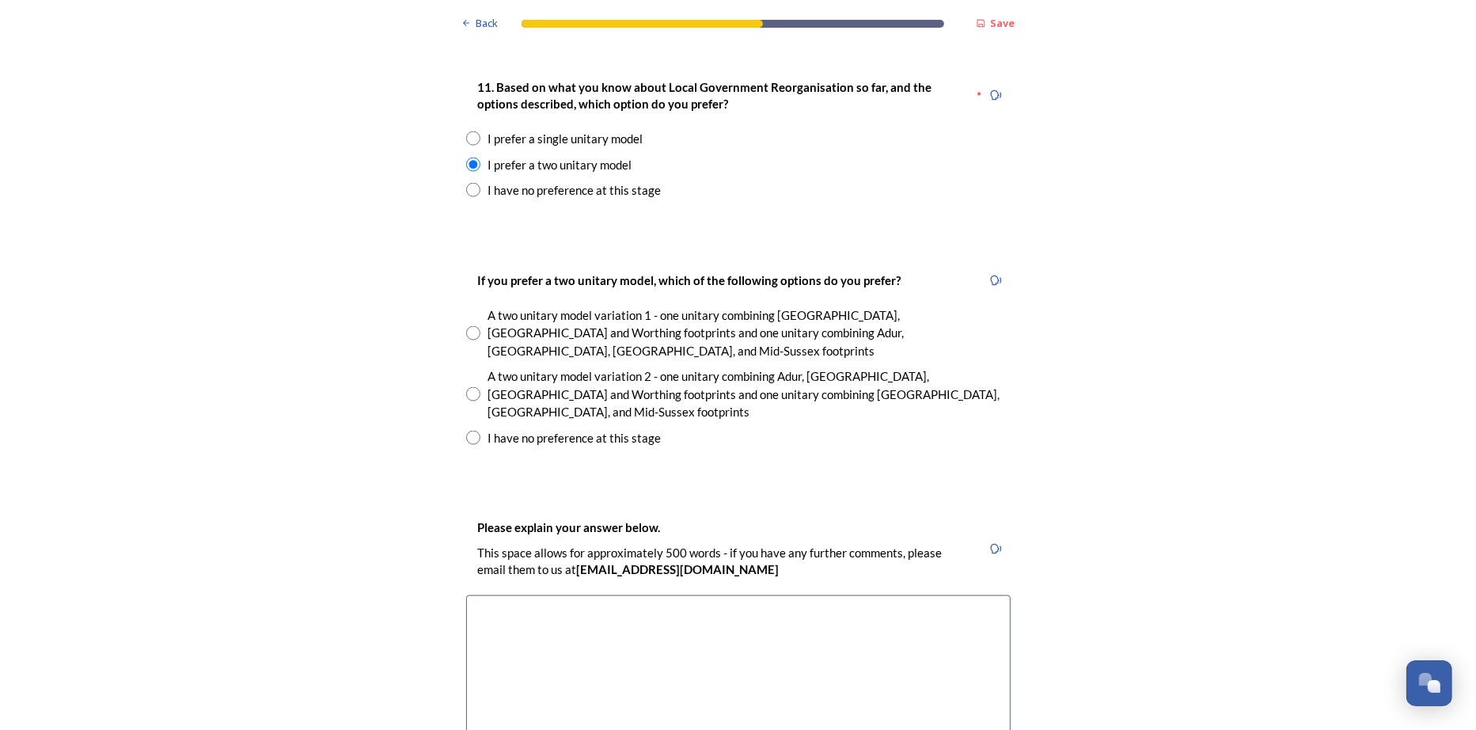
click at [636, 421] on div "A two unitary model variation 2 - one unitary combining Adur, Arun, Chichester …" at bounding box center [749, 394] width 522 height 54
radio input "true"
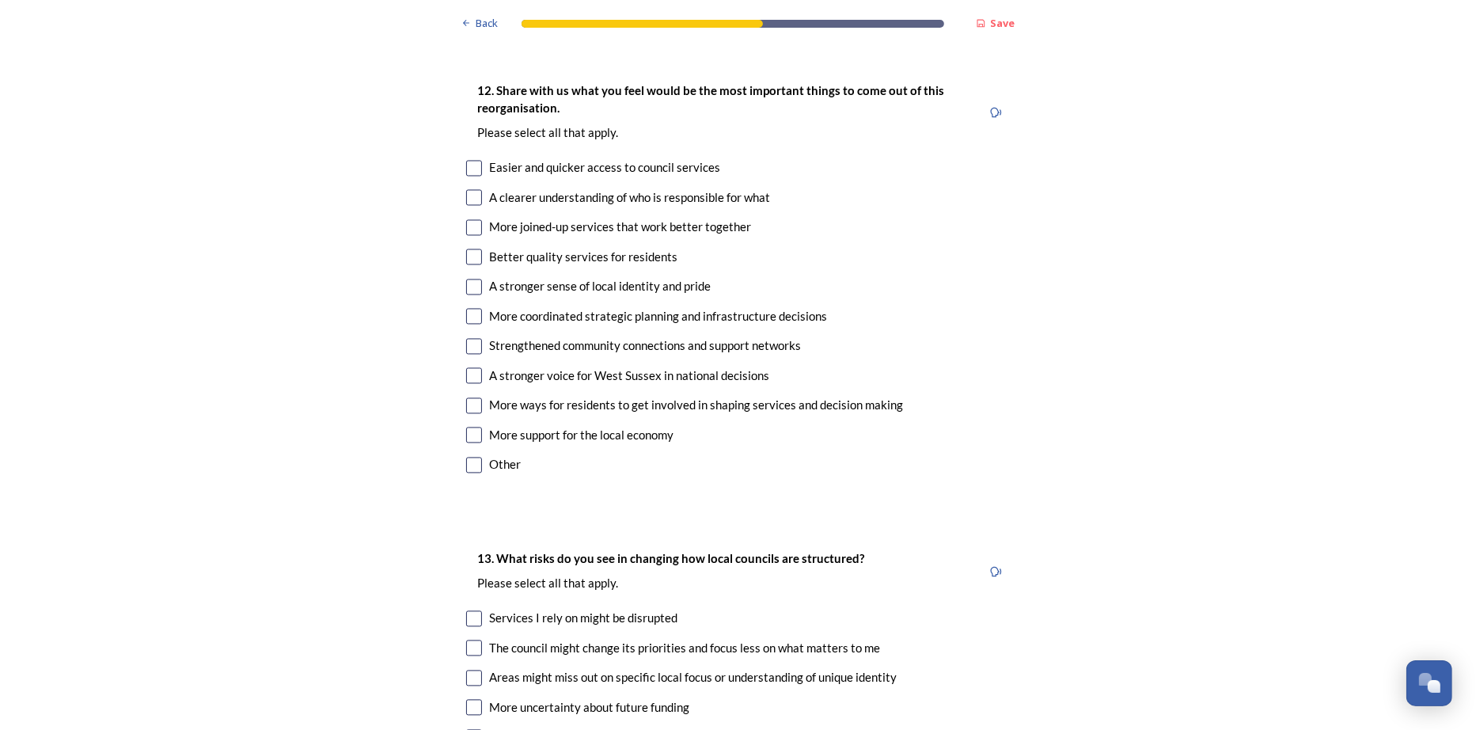
scroll to position [2928, 0]
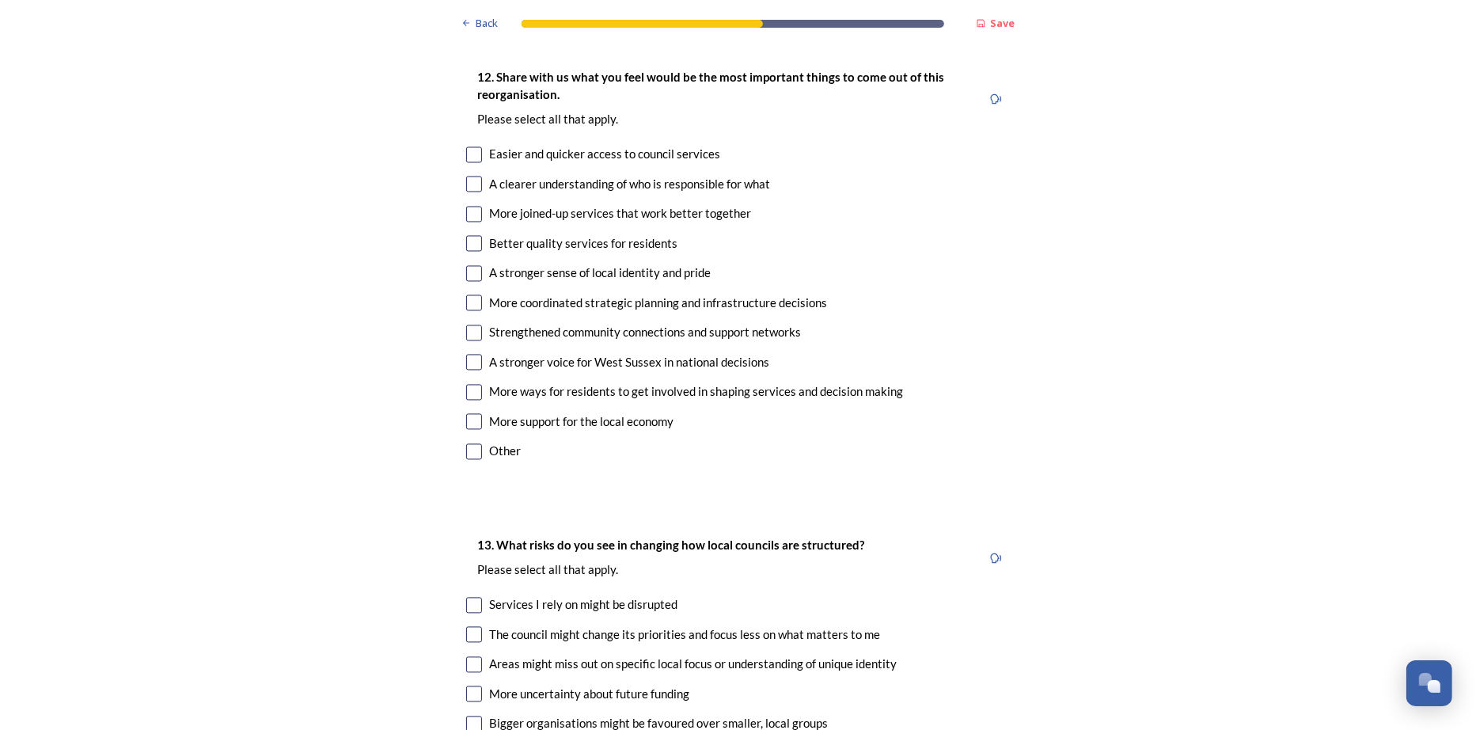
click at [476, 163] on input "checkbox" at bounding box center [474, 155] width 16 height 16
checkbox input "true"
click at [469, 222] on input "checkbox" at bounding box center [474, 215] width 16 height 16
checkbox input "true"
click at [469, 252] on input "checkbox" at bounding box center [474, 244] width 16 height 16
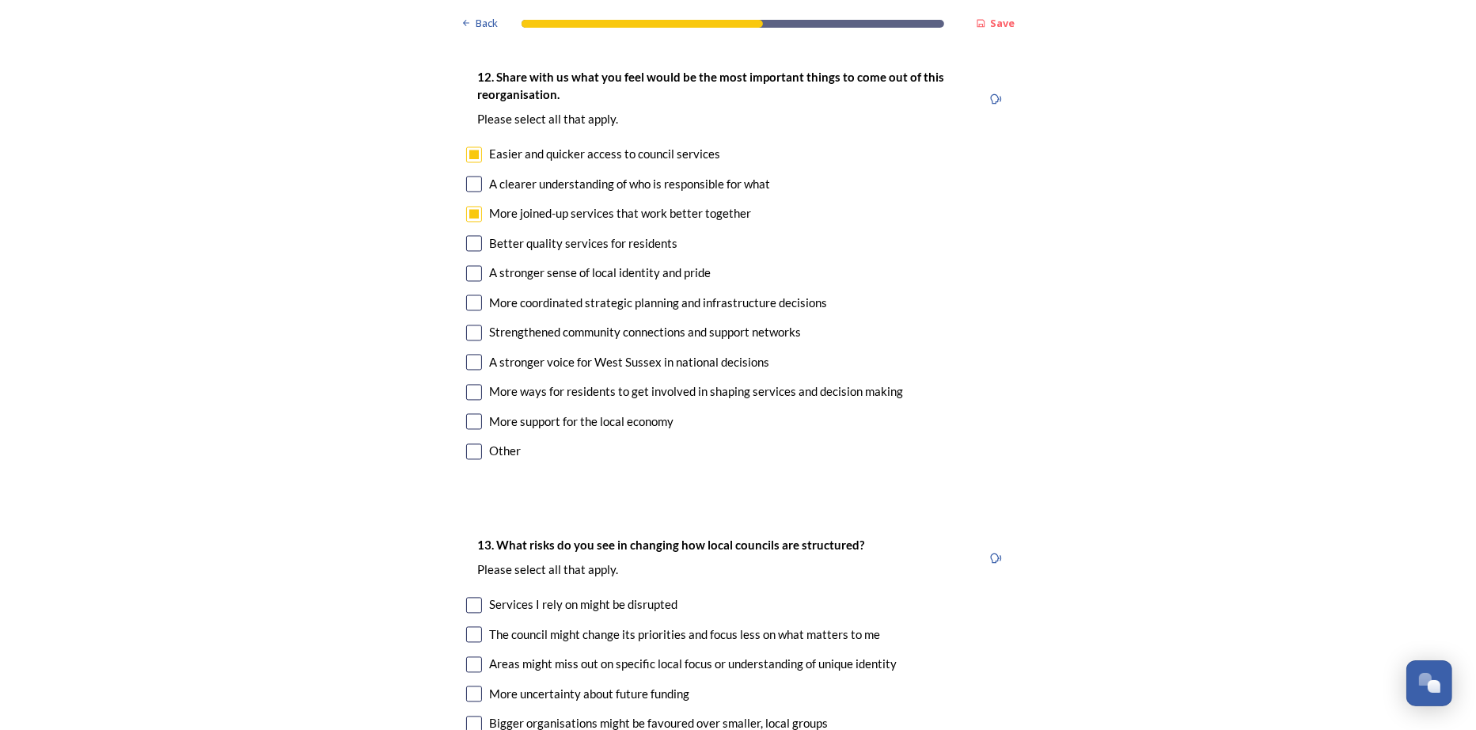
checkbox input "true"
click at [469, 311] on input "checkbox" at bounding box center [474, 303] width 16 height 16
checkbox input "true"
click at [470, 370] on input "checkbox" at bounding box center [474, 363] width 16 height 16
checkbox input "true"
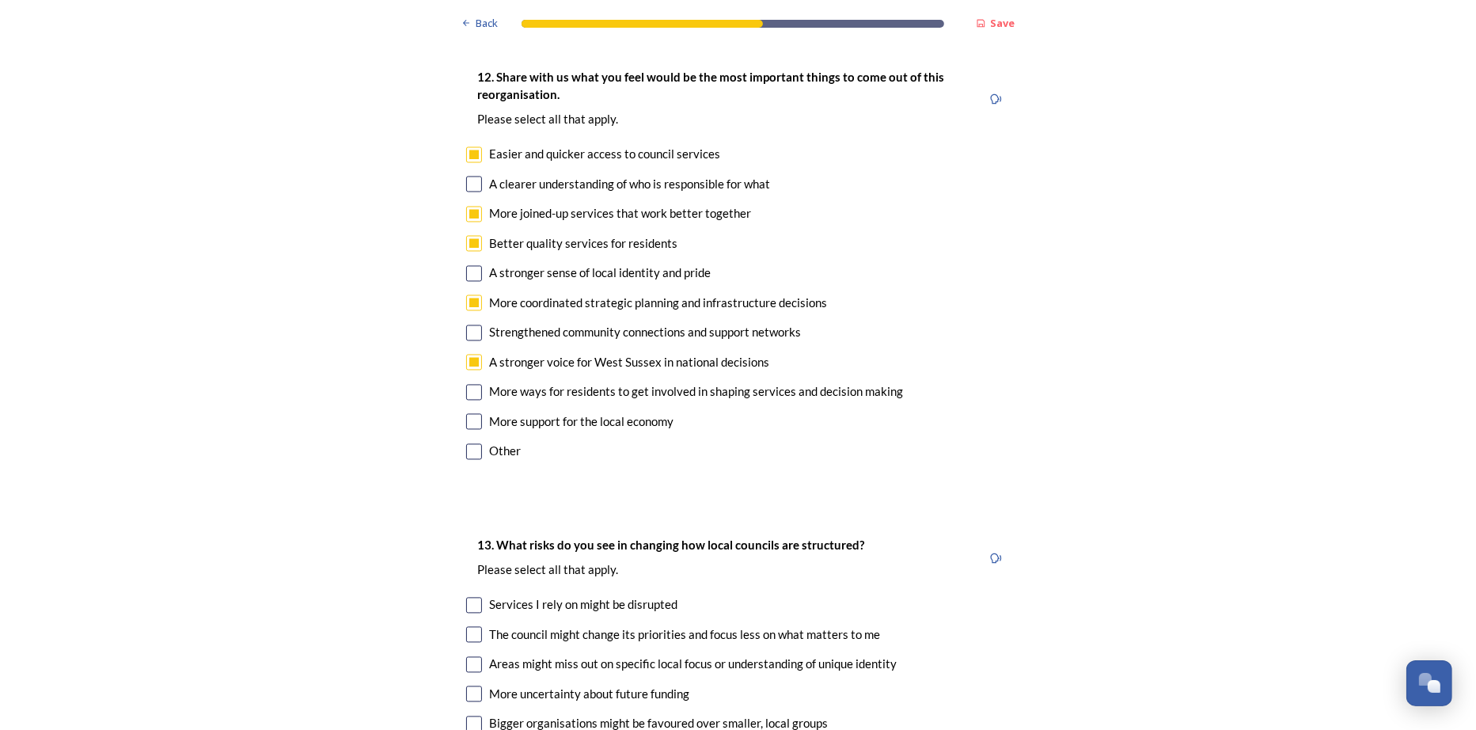
click at [471, 430] on input "checkbox" at bounding box center [474, 422] width 16 height 16
checkbox input "true"
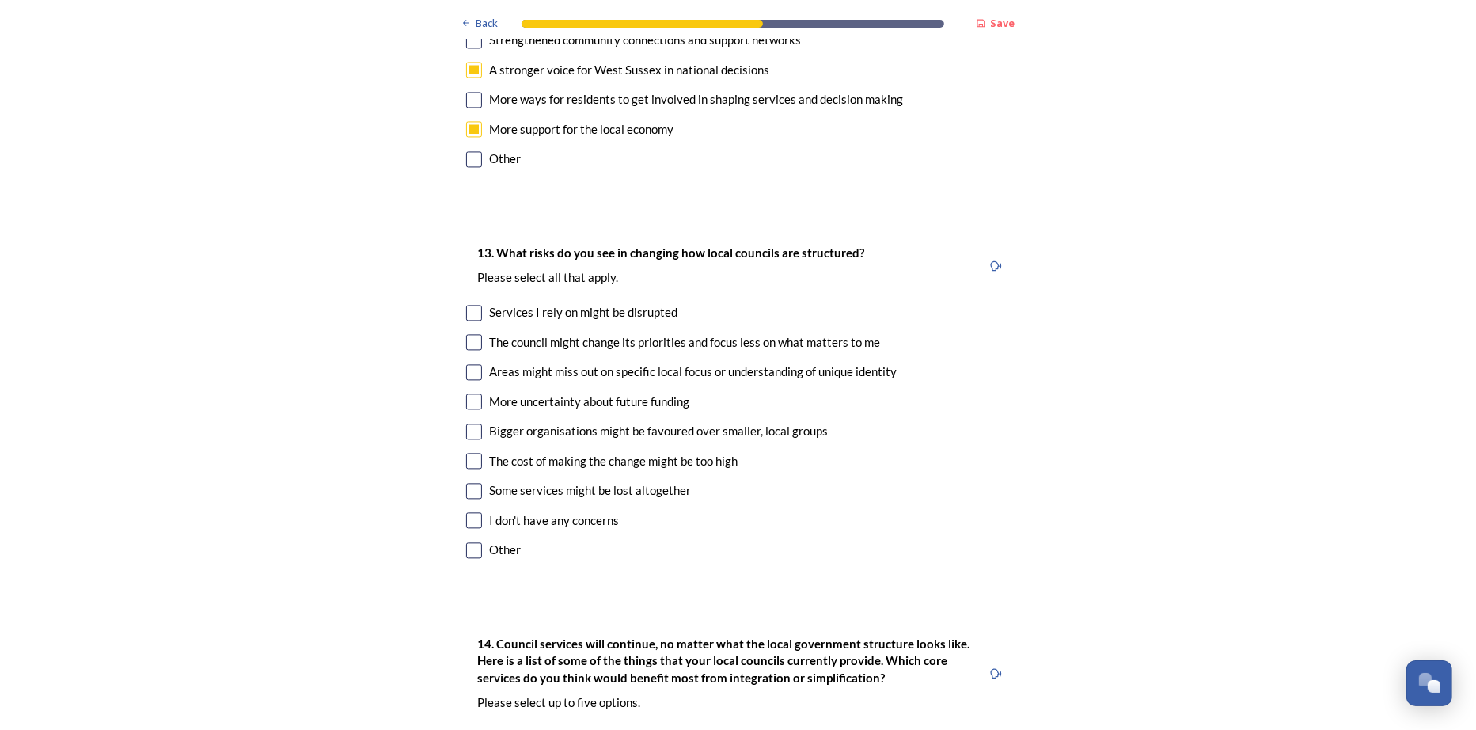
scroll to position [3245, 0]
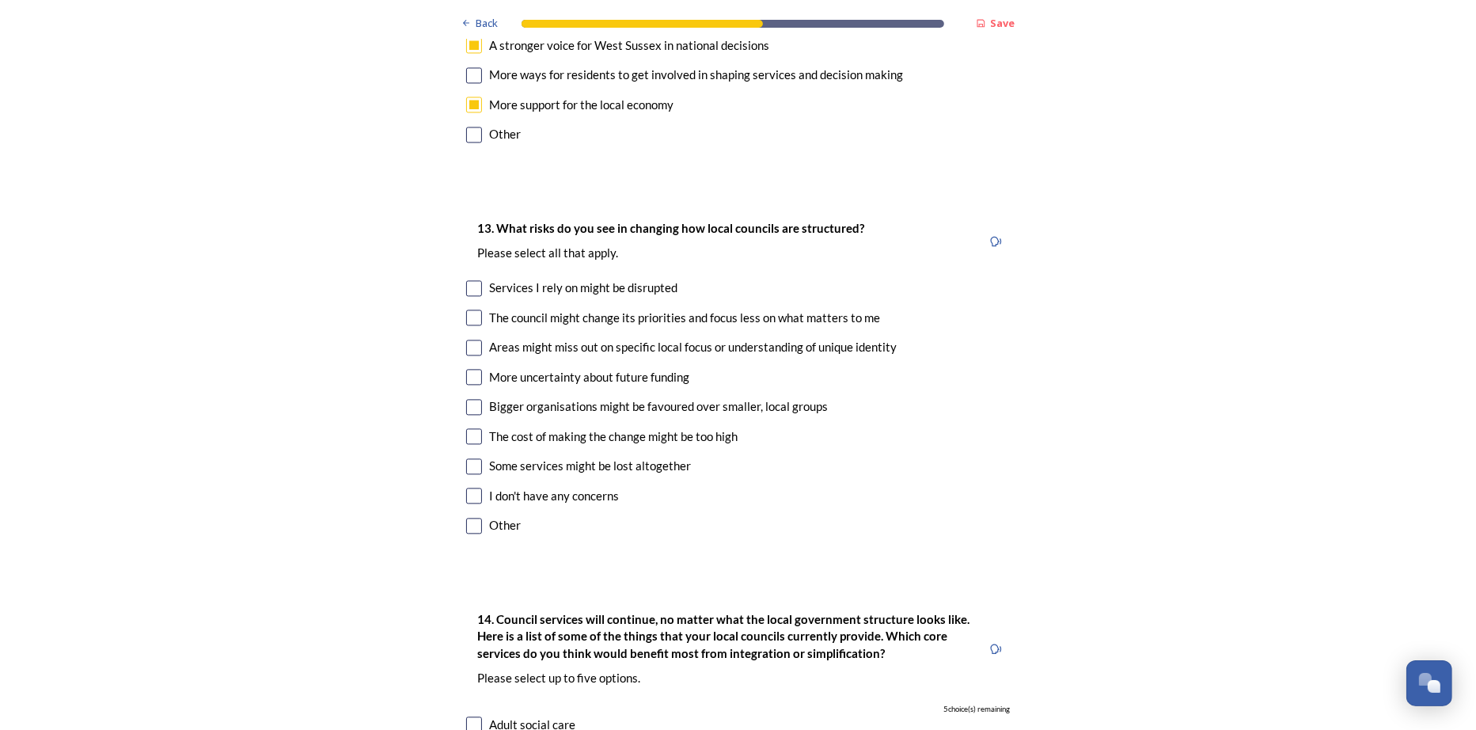
click at [469, 296] on input "checkbox" at bounding box center [474, 288] width 16 height 16
checkbox input "true"
click at [476, 325] on input "checkbox" at bounding box center [474, 317] width 16 height 16
checkbox input "true"
click at [475, 385] on input "checkbox" at bounding box center [474, 377] width 16 height 16
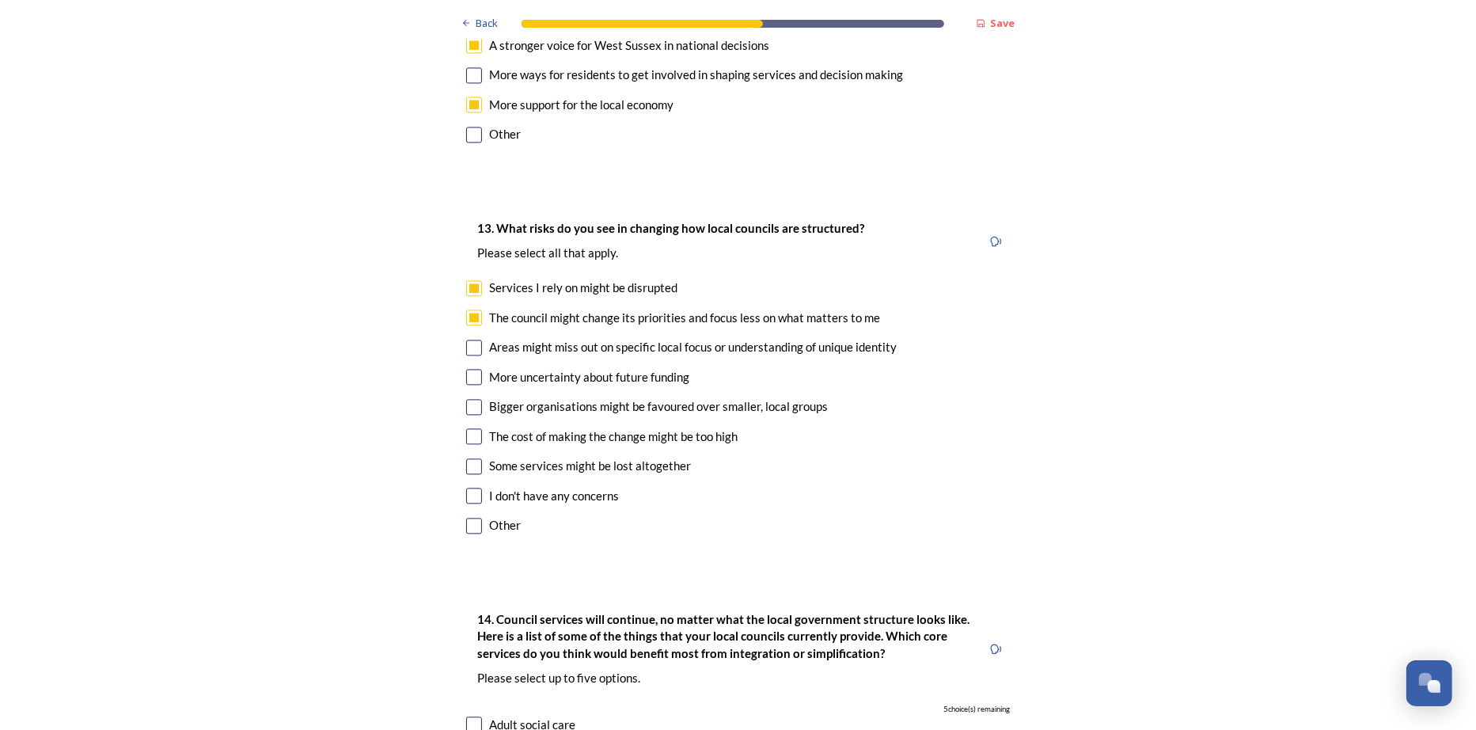
checkbox input "true"
click at [469, 355] on input "checkbox" at bounding box center [474, 348] width 16 height 16
checkbox input "true"
click at [472, 415] on input "checkbox" at bounding box center [474, 407] width 16 height 16
checkbox input "true"
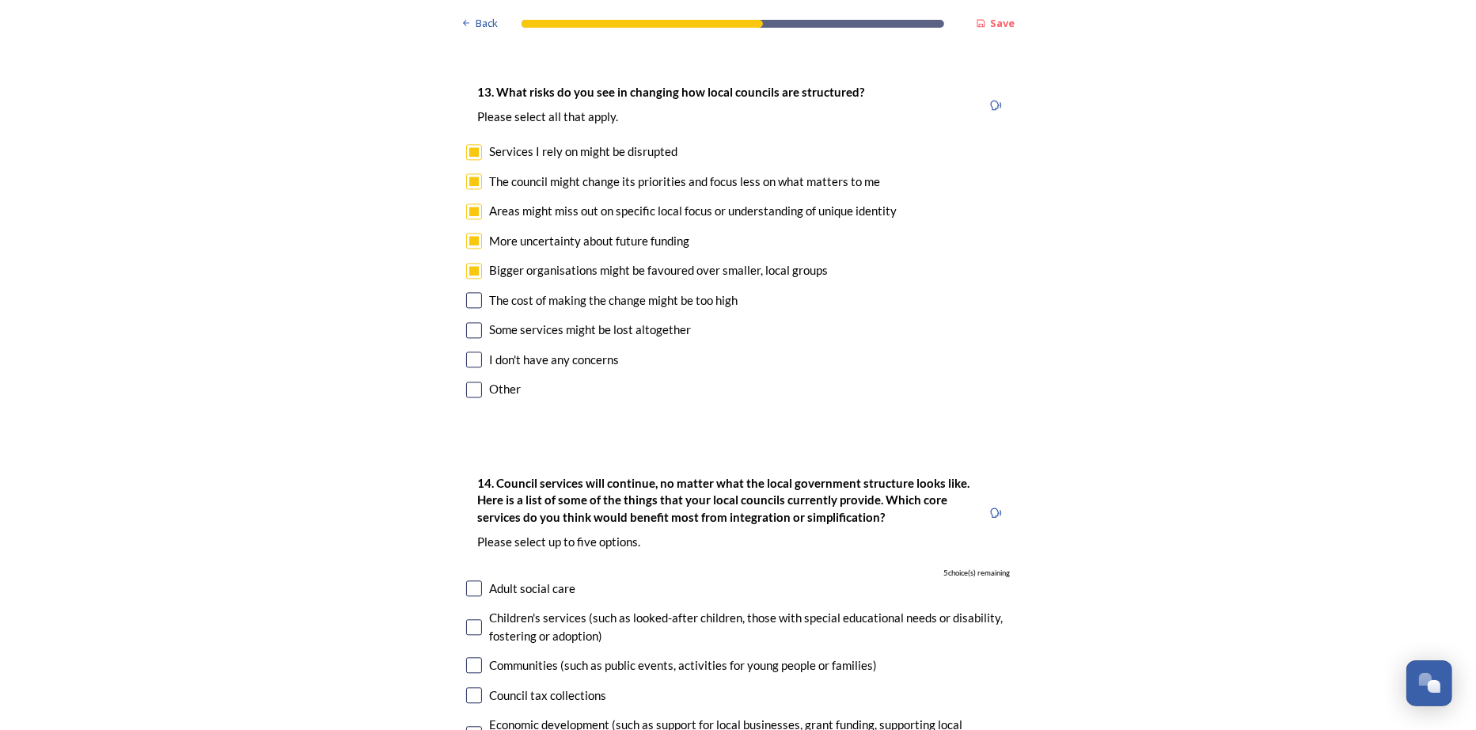
scroll to position [3403, 0]
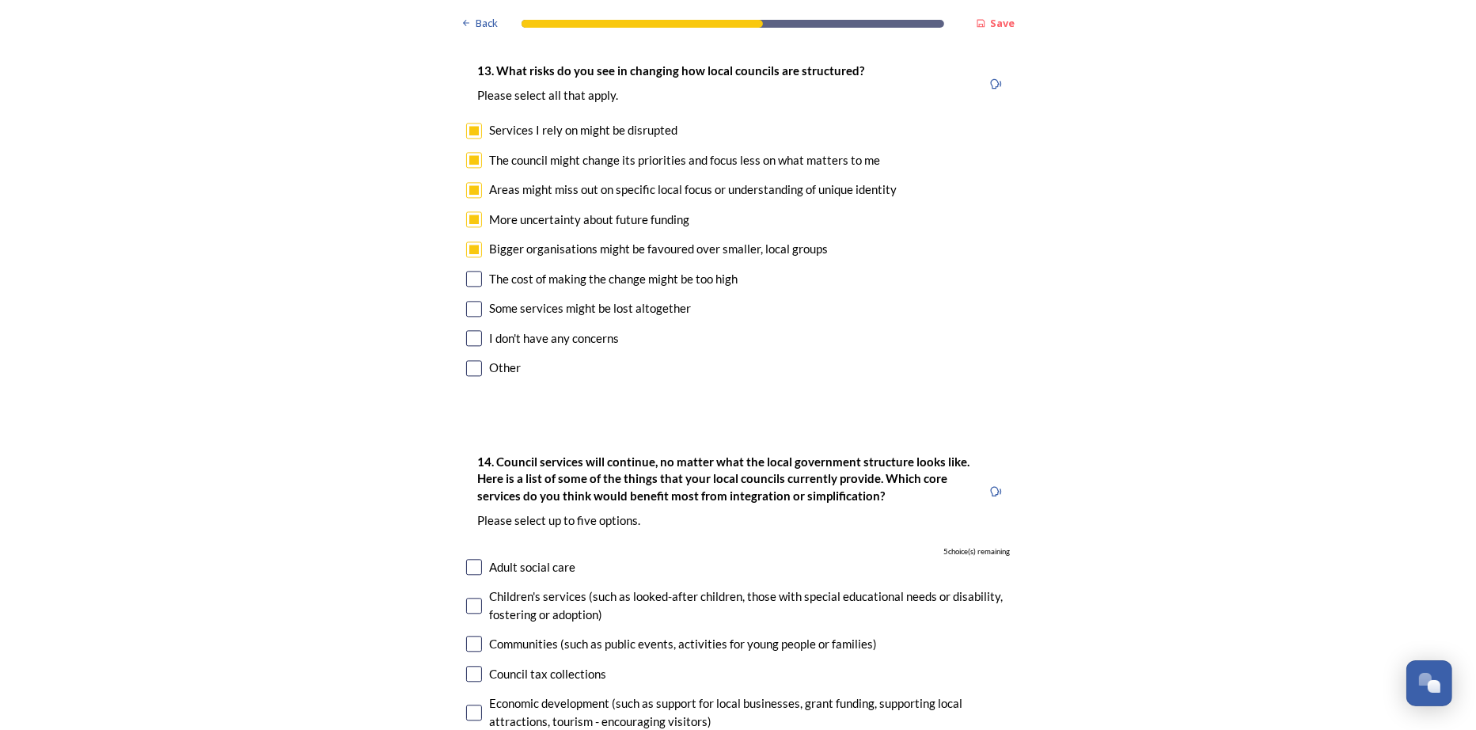
click at [477, 287] on input "checkbox" at bounding box center [474, 279] width 16 height 16
checkbox input "true"
click at [474, 317] on input "checkbox" at bounding box center [474, 309] width 16 height 16
checkbox input "true"
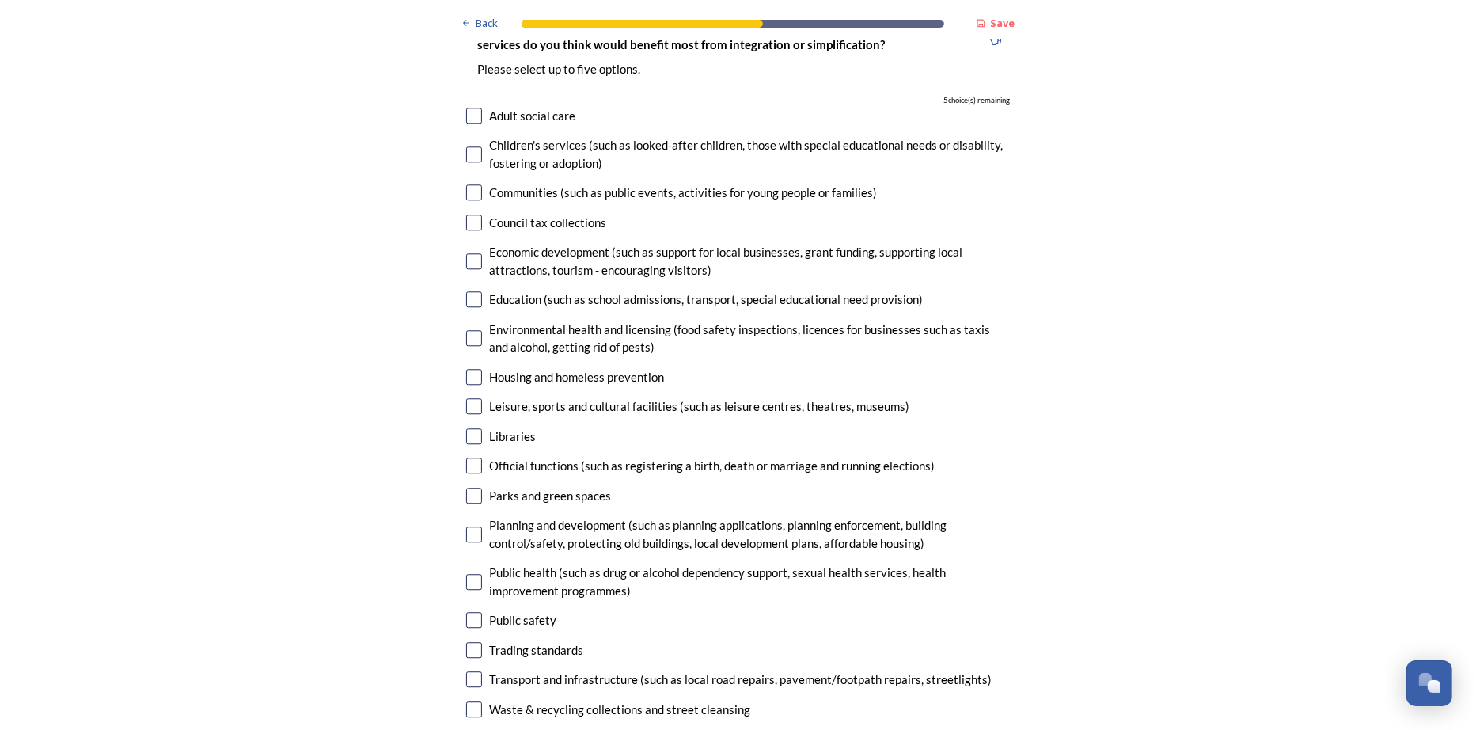
scroll to position [3958, 0]
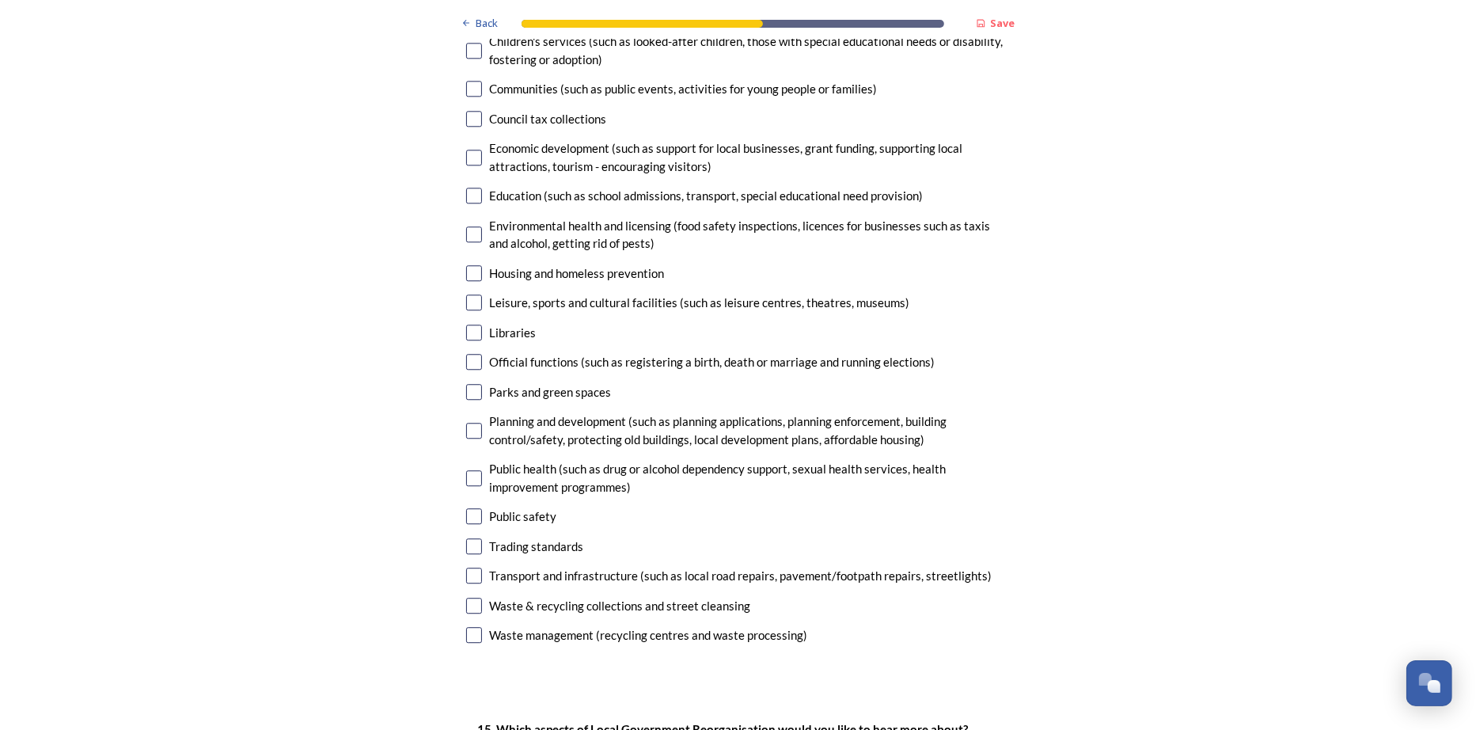
click at [468, 20] on input "checkbox" at bounding box center [474, 12] width 16 height 16
checkbox input "true"
click at [473, 59] on input "checkbox" at bounding box center [474, 51] width 16 height 16
checkbox input "true"
click at [476, 203] on input "checkbox" at bounding box center [474, 196] width 16 height 16
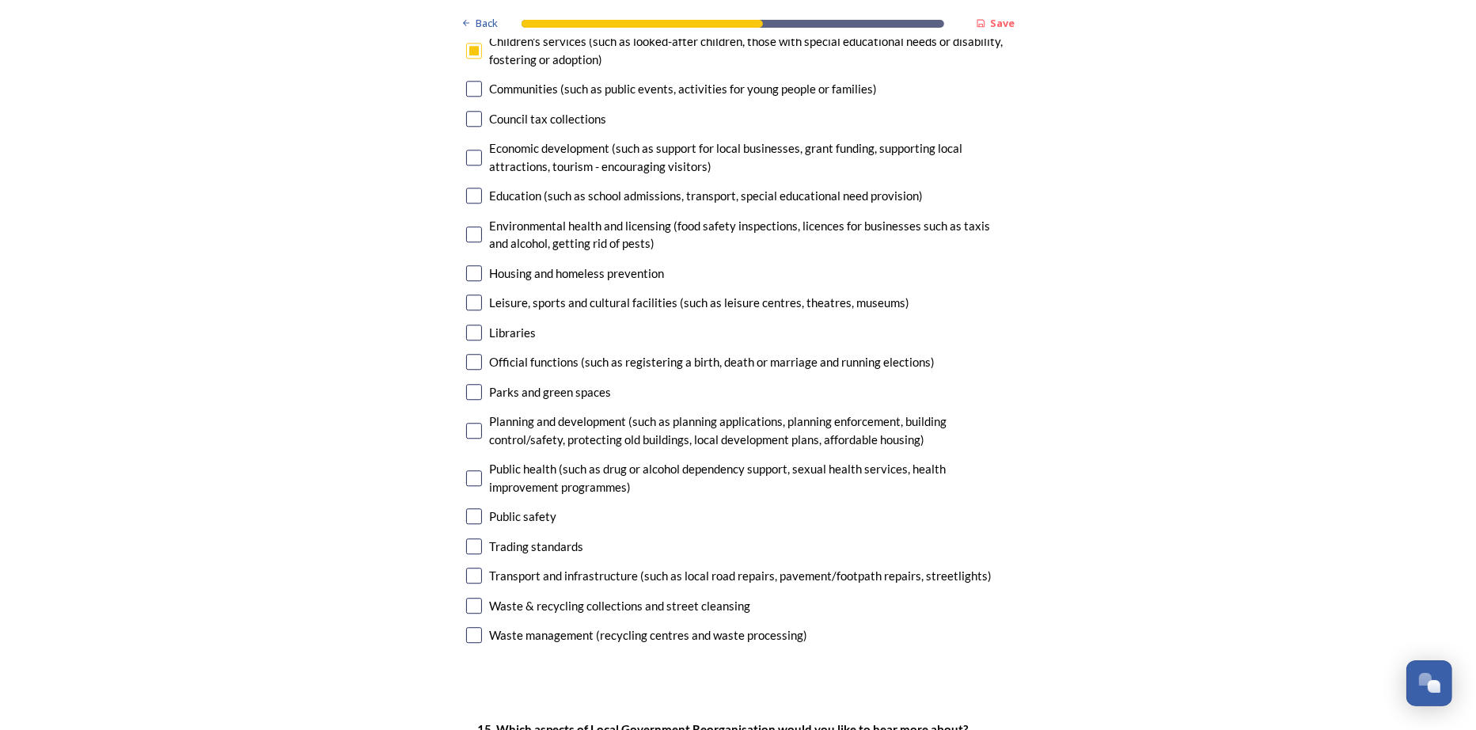
checkbox input "true"
click at [473, 340] on input "checkbox" at bounding box center [474, 333] width 16 height 16
checkbox input "true"
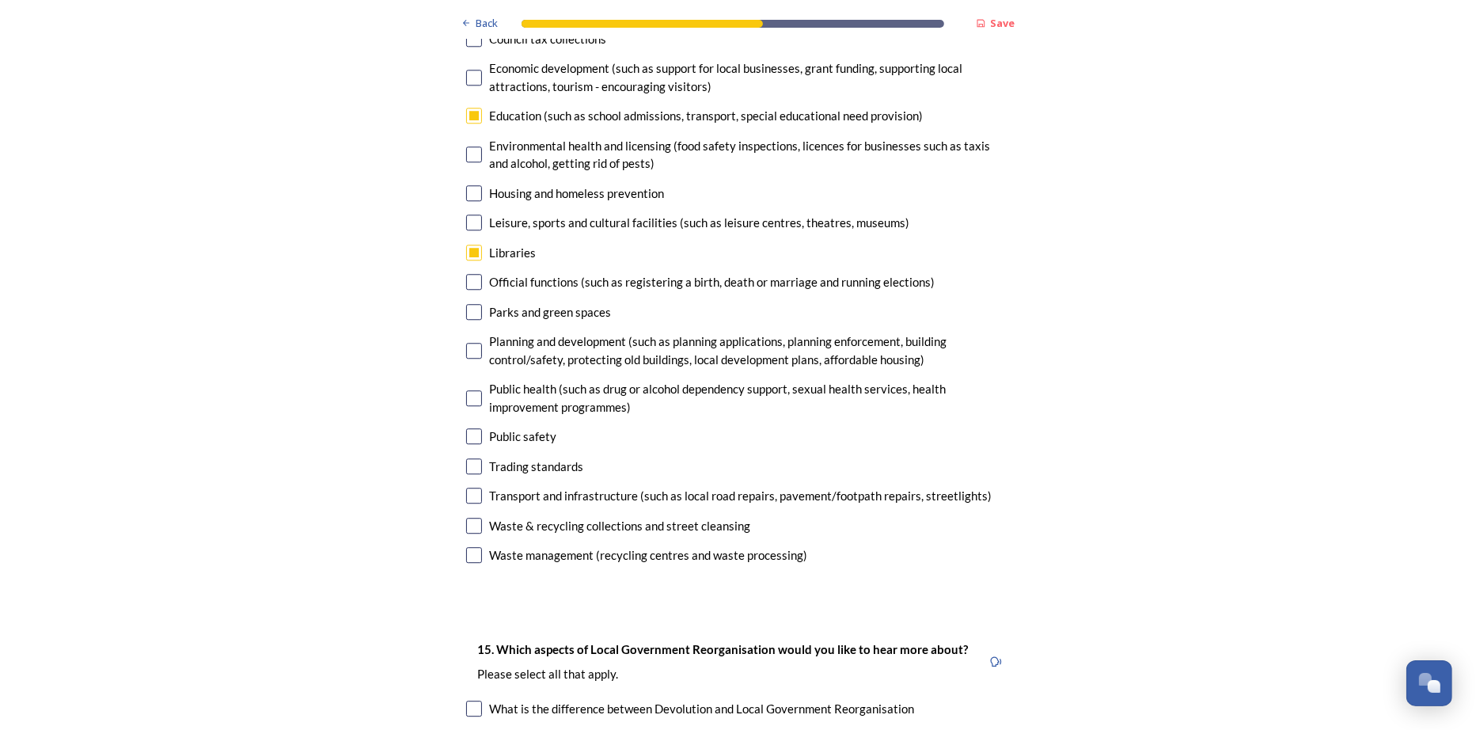
scroll to position [4115, 0]
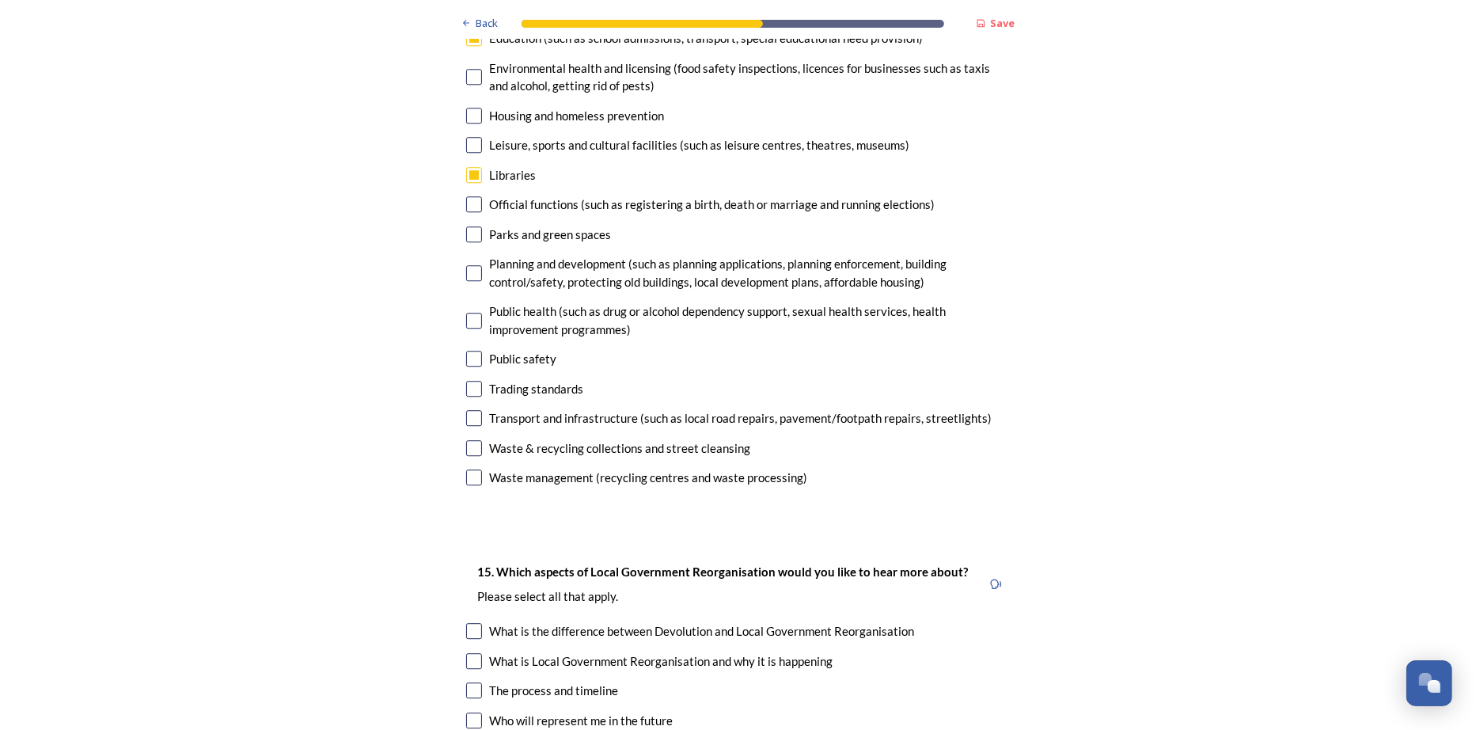
click at [471, 242] on input "checkbox" at bounding box center [474, 234] width 16 height 16
checkbox input "true"
click at [472, 328] on input "checkbox" at bounding box center [474, 321] width 16 height 16
checkbox input "false"
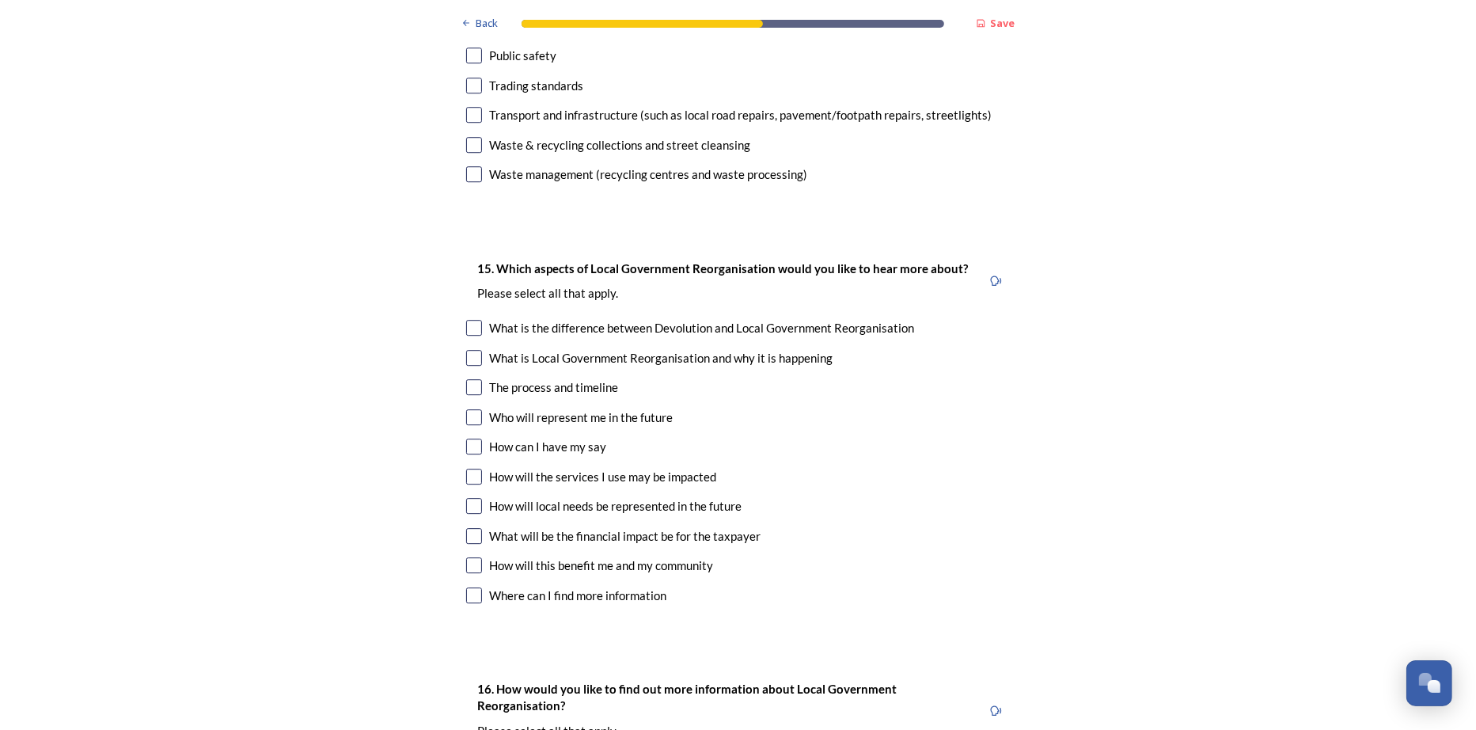
scroll to position [4512, 0]
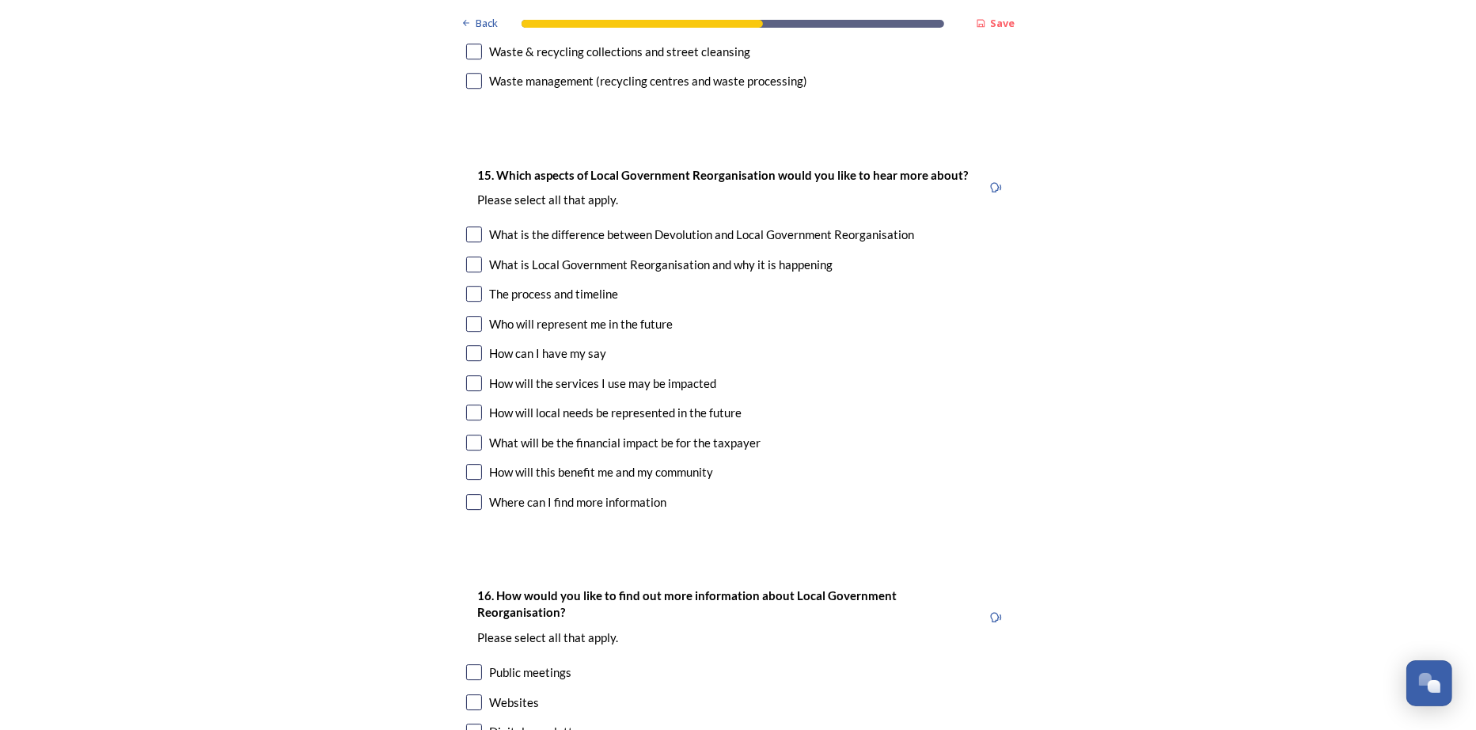
click at [474, 242] on input "checkbox" at bounding box center [474, 234] width 16 height 16
checkbox input "true"
click at [475, 272] on input "checkbox" at bounding box center [474, 264] width 16 height 16
checkbox input "true"
click at [473, 302] on input "checkbox" at bounding box center [474, 294] width 16 height 16
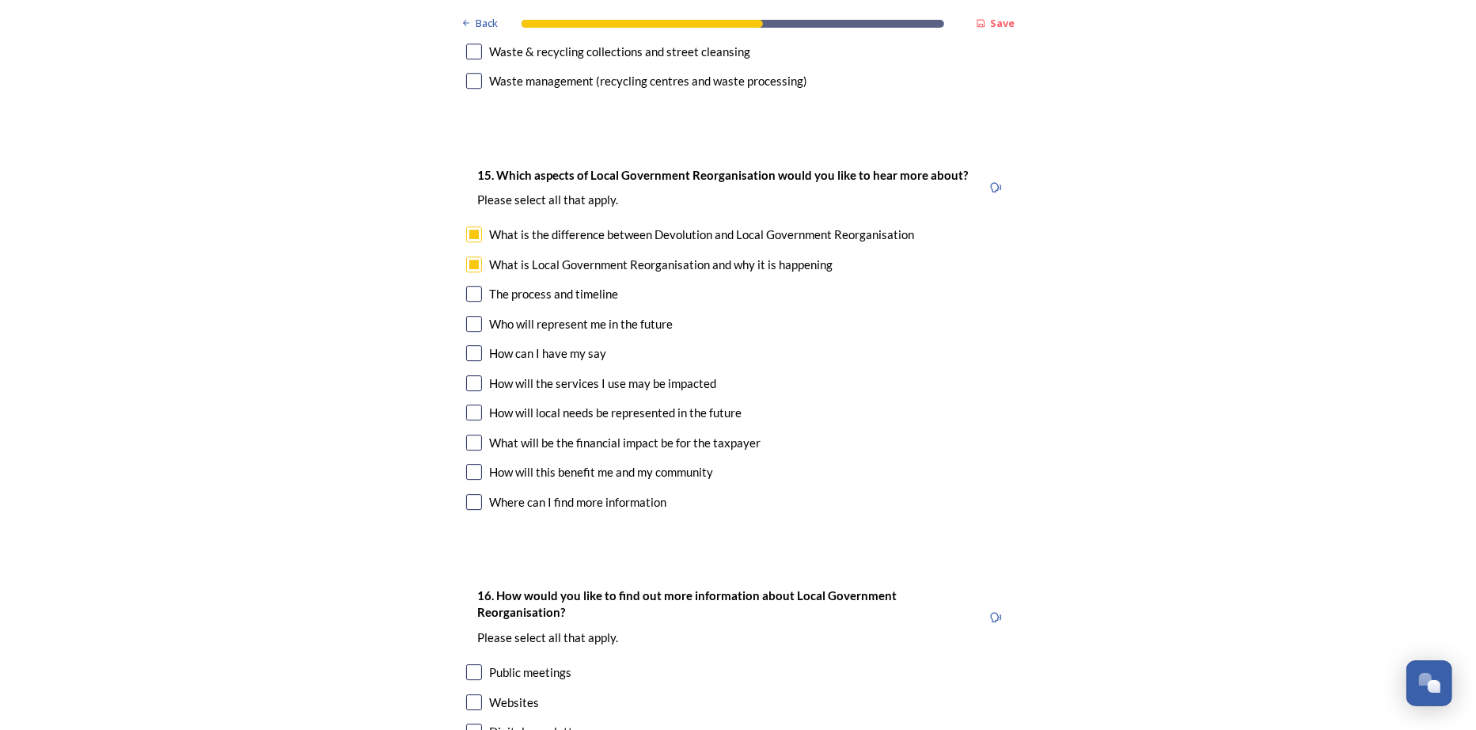
checkbox input "true"
click at [471, 361] on input "checkbox" at bounding box center [474, 353] width 16 height 16
checkbox input "true"
click at [473, 391] on input "checkbox" at bounding box center [474, 383] width 16 height 16
checkbox input "true"
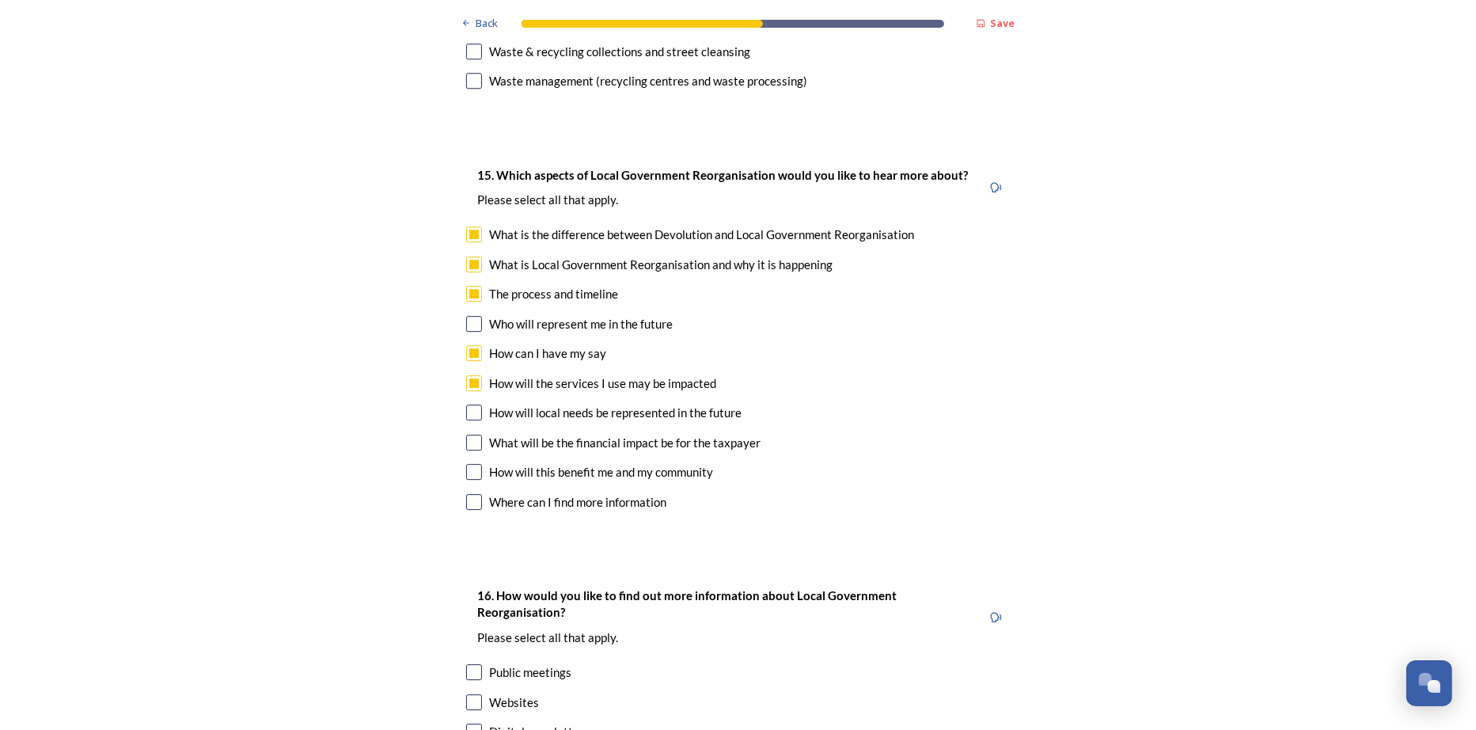
click at [475, 420] on input "checkbox" at bounding box center [474, 412] width 16 height 16
checkbox input "true"
click at [475, 450] on input "checkbox" at bounding box center [474, 443] width 16 height 16
checkbox input "true"
click at [477, 480] on input "checkbox" at bounding box center [474, 472] width 16 height 16
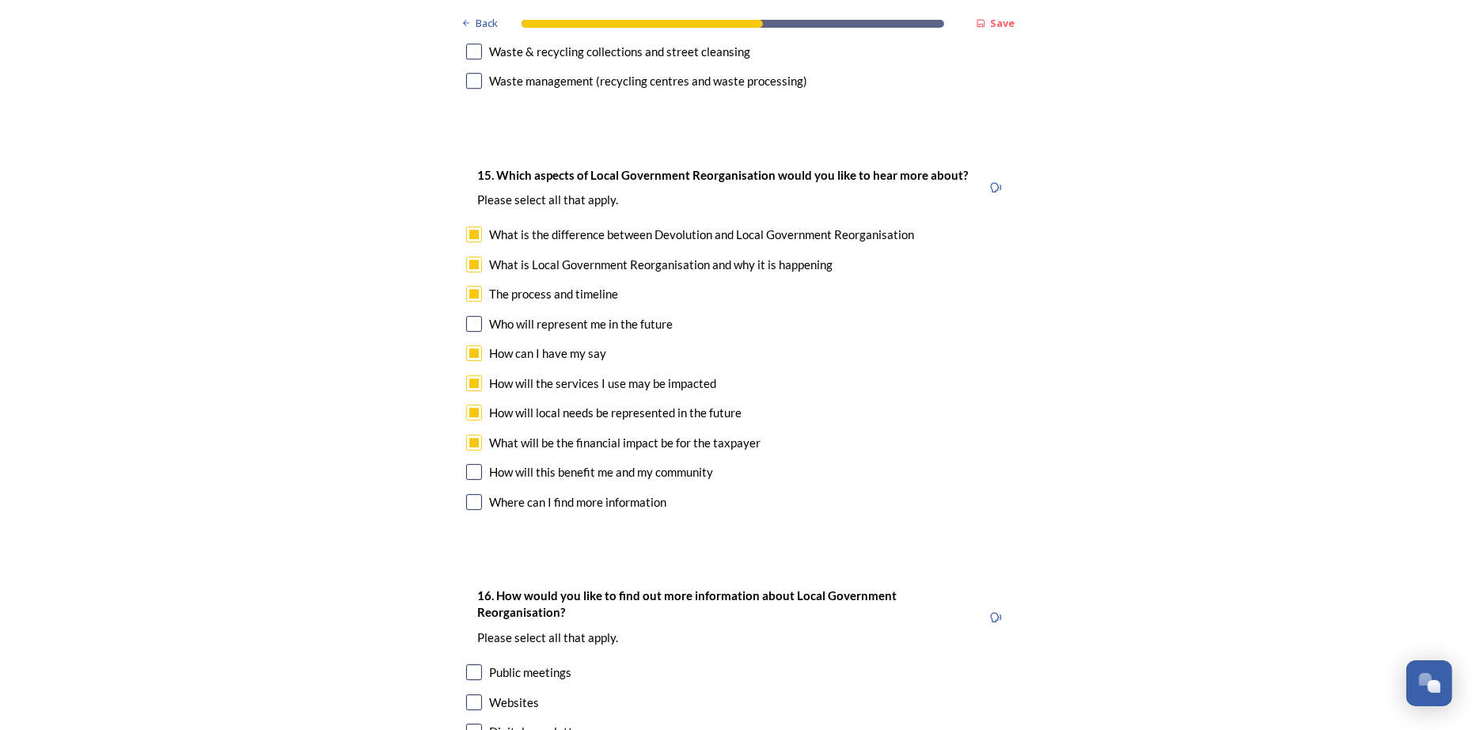
checkbox input "true"
click at [478, 510] on input "checkbox" at bounding box center [474, 502] width 16 height 16
checkbox input "true"
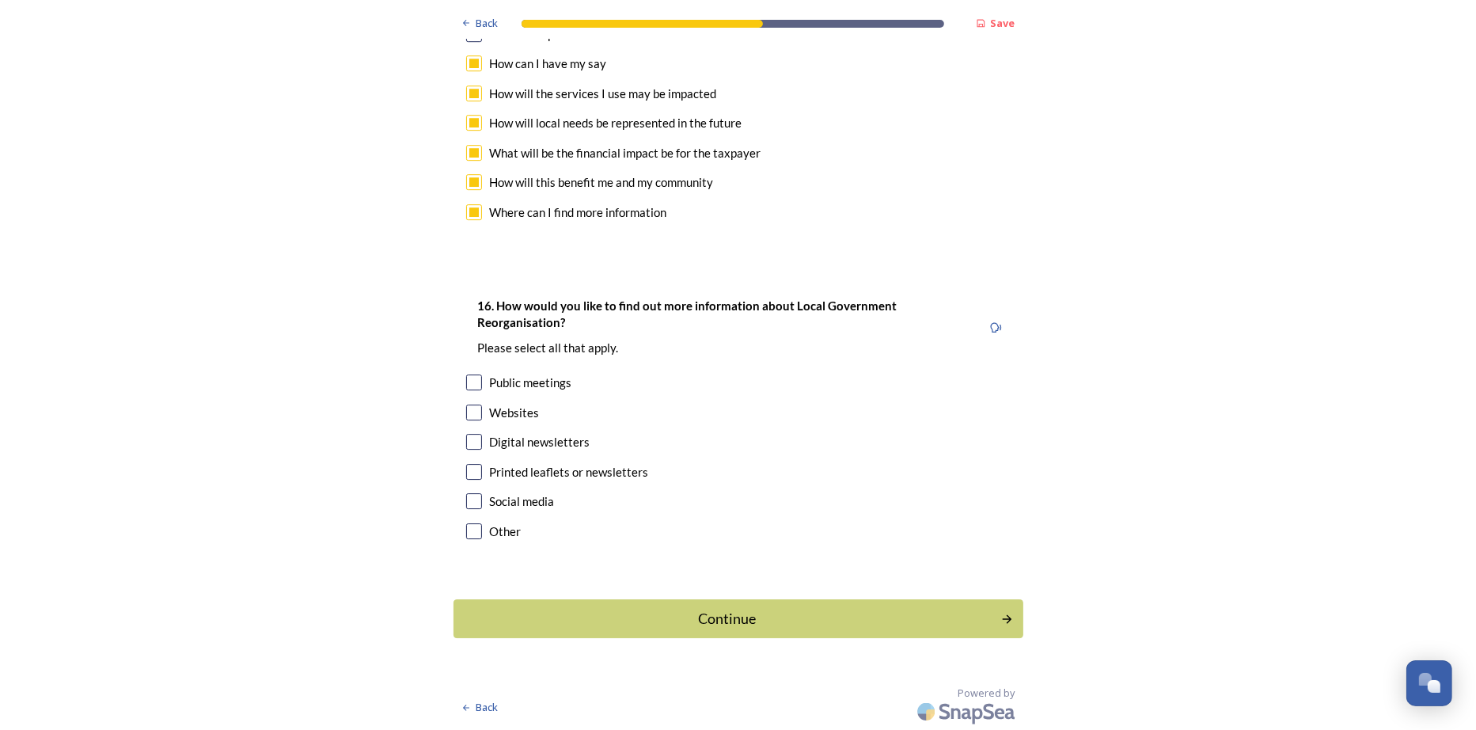
scroll to position [4907, 0]
click at [471, 420] on input "checkbox" at bounding box center [474, 412] width 16 height 16
checkbox input "true"
click at [470, 450] on input "checkbox" at bounding box center [474, 442] width 16 height 16
checkbox input "true"
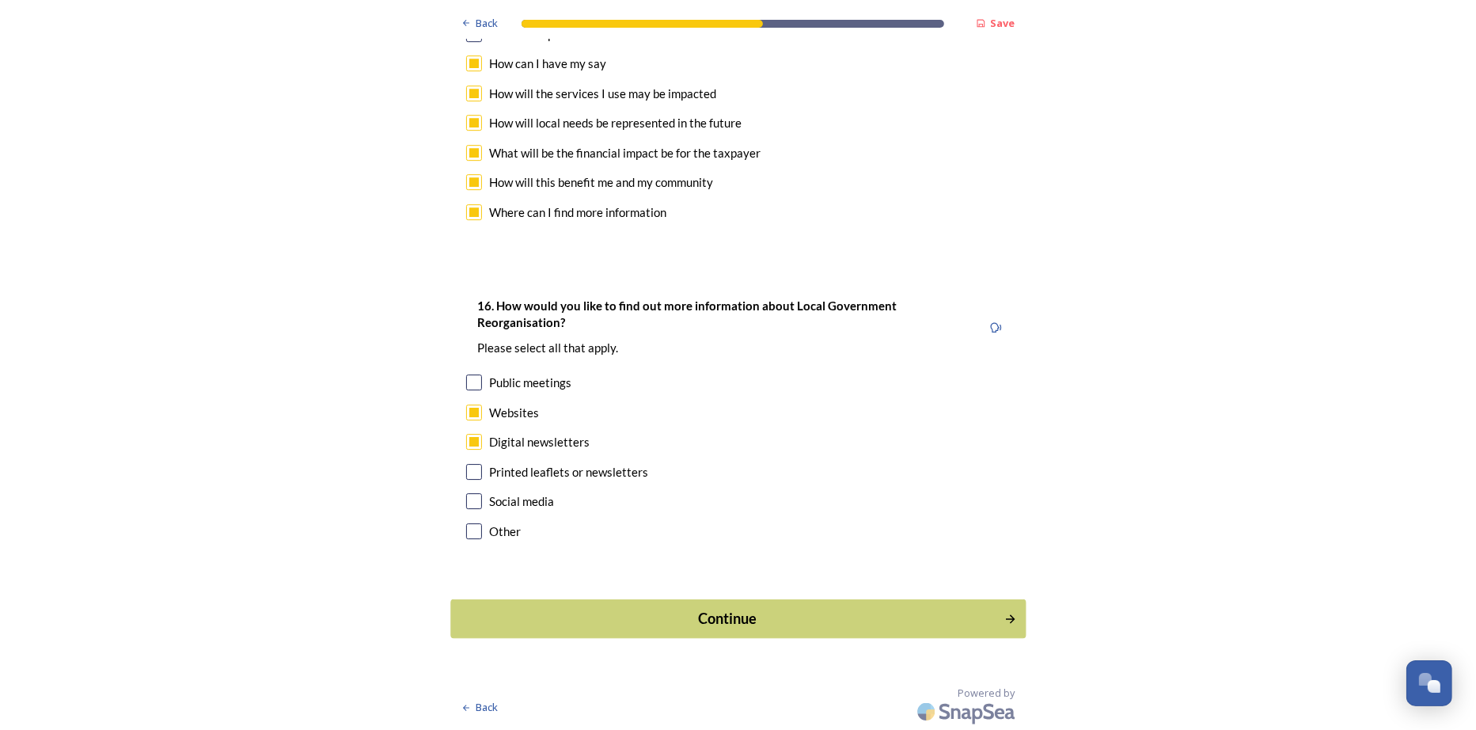
click at [724, 629] on div "Continue" at bounding box center [727, 618] width 536 height 21
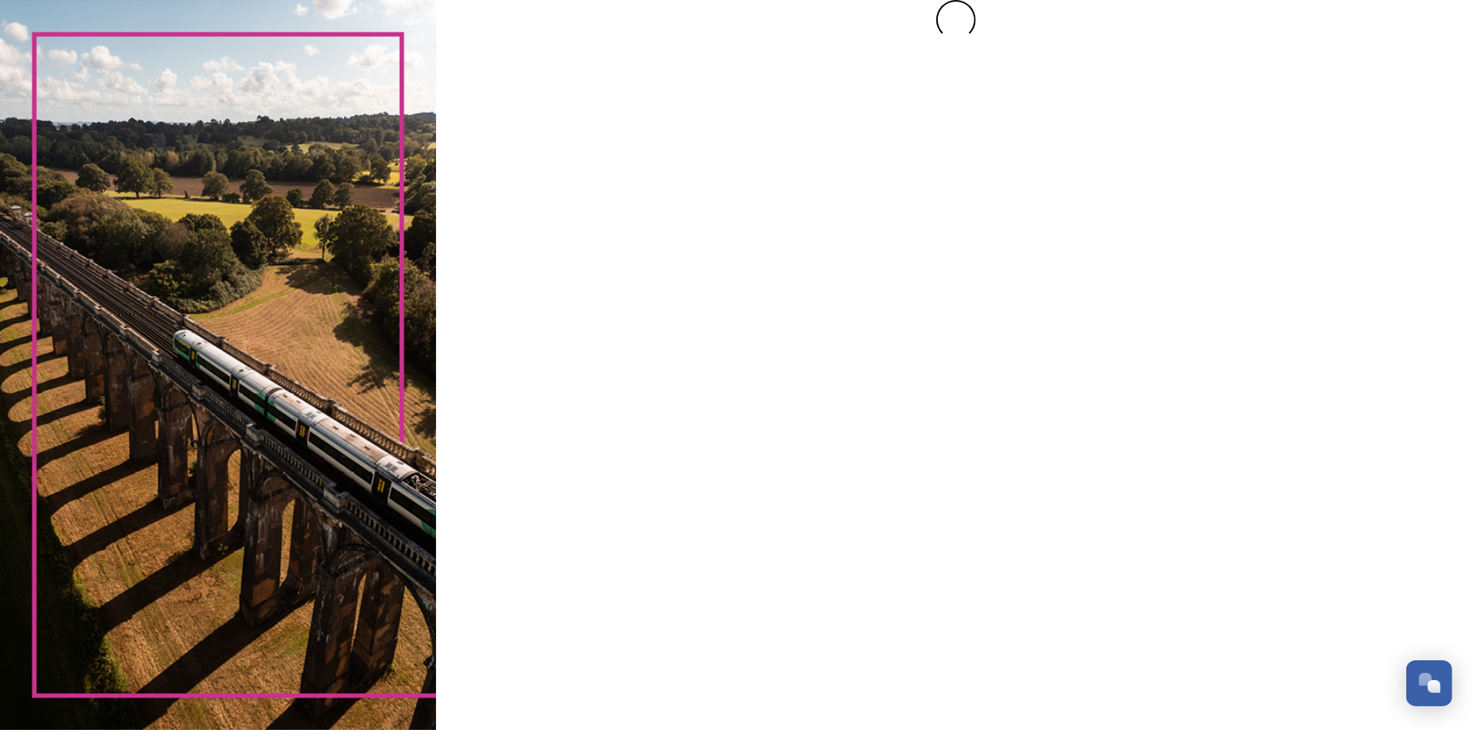
scroll to position [0, 0]
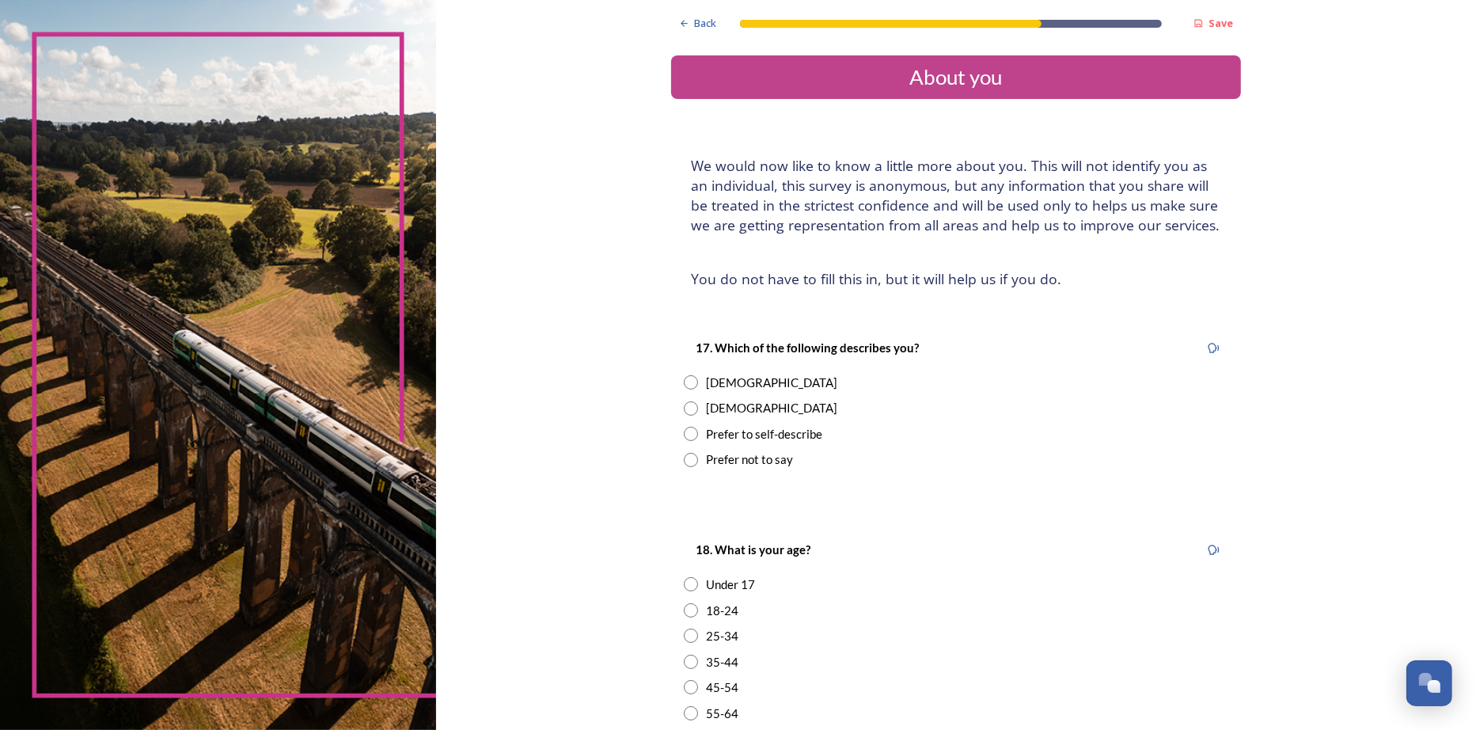
click at [733, 417] on div "Male" at bounding box center [956, 408] width 545 height 18
radio input "true"
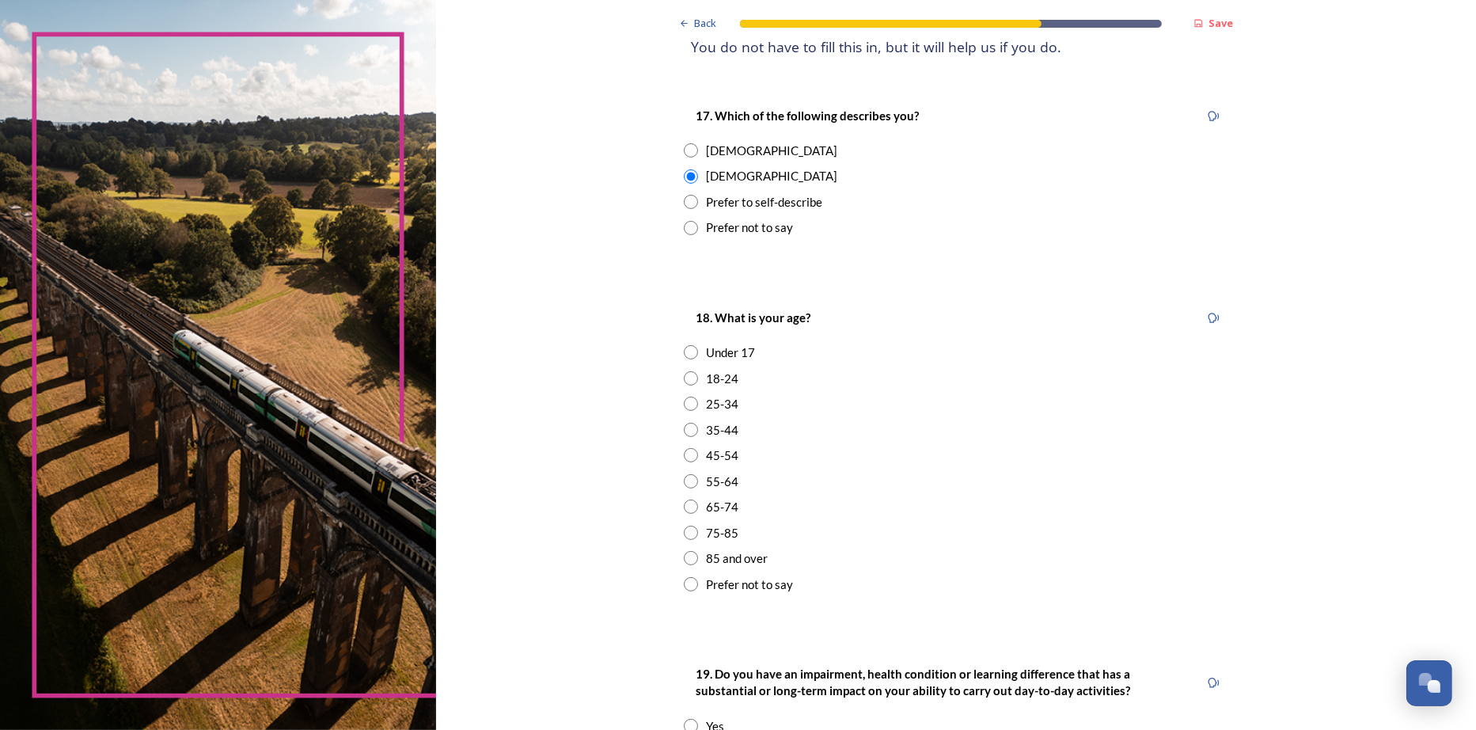
scroll to position [237, 0]
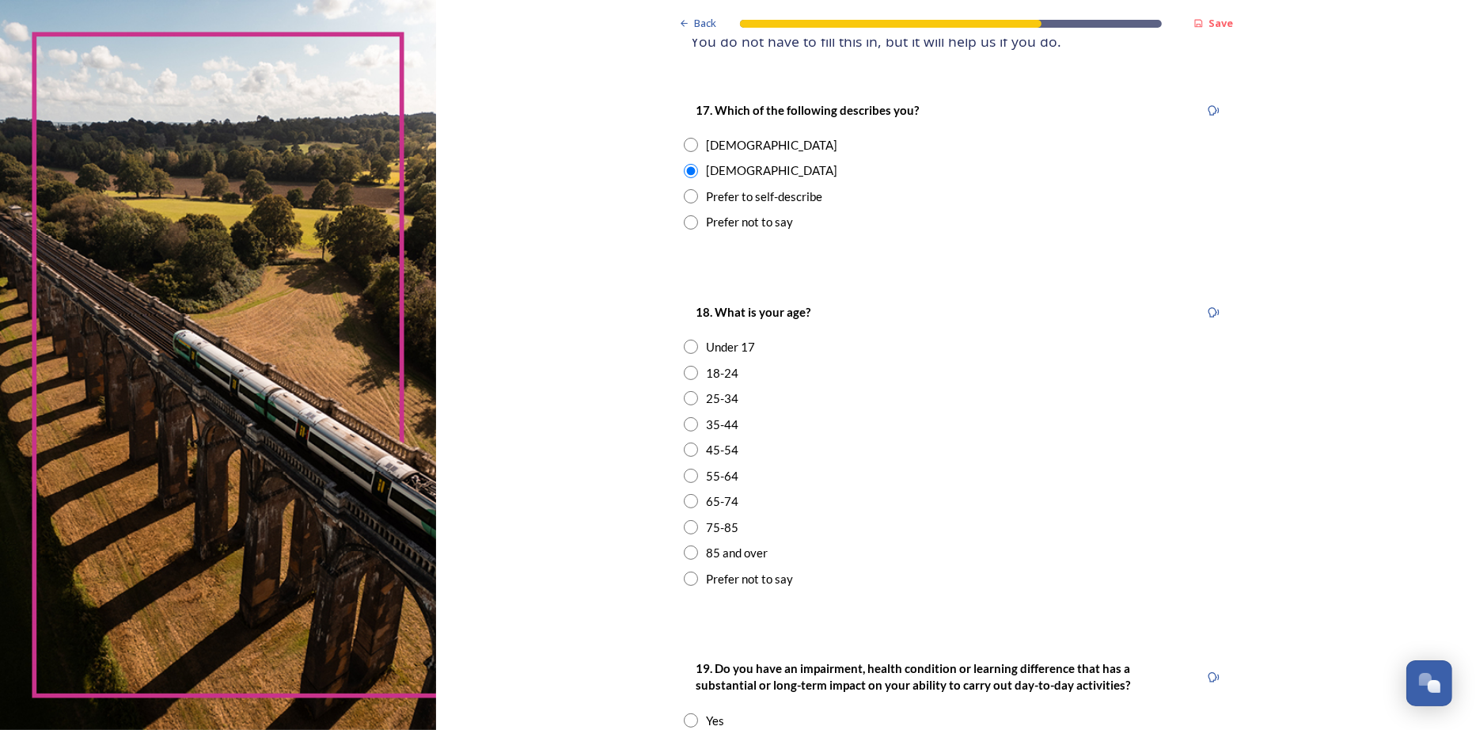
click at [691, 483] on input "radio" at bounding box center [691, 476] width 14 height 14
radio input "true"
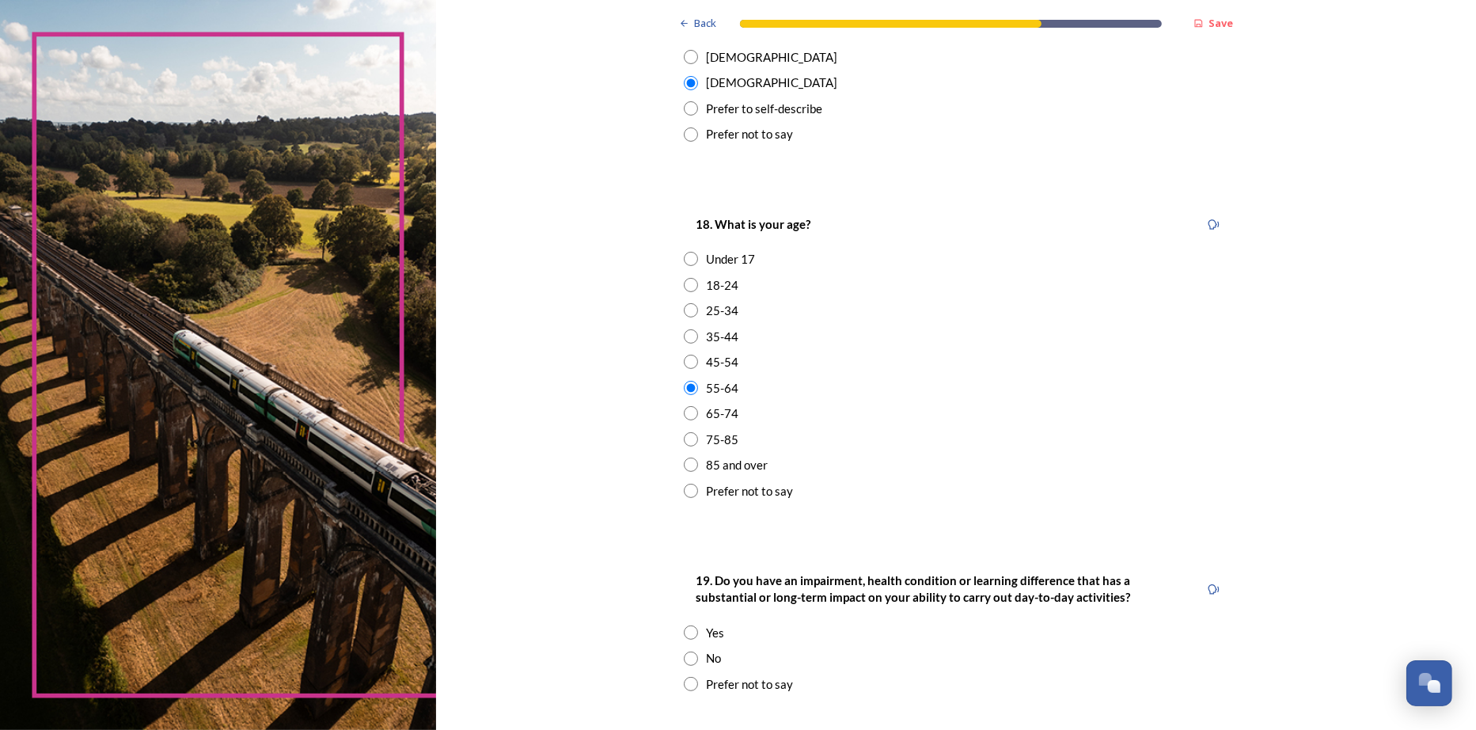
scroll to position [553, 0]
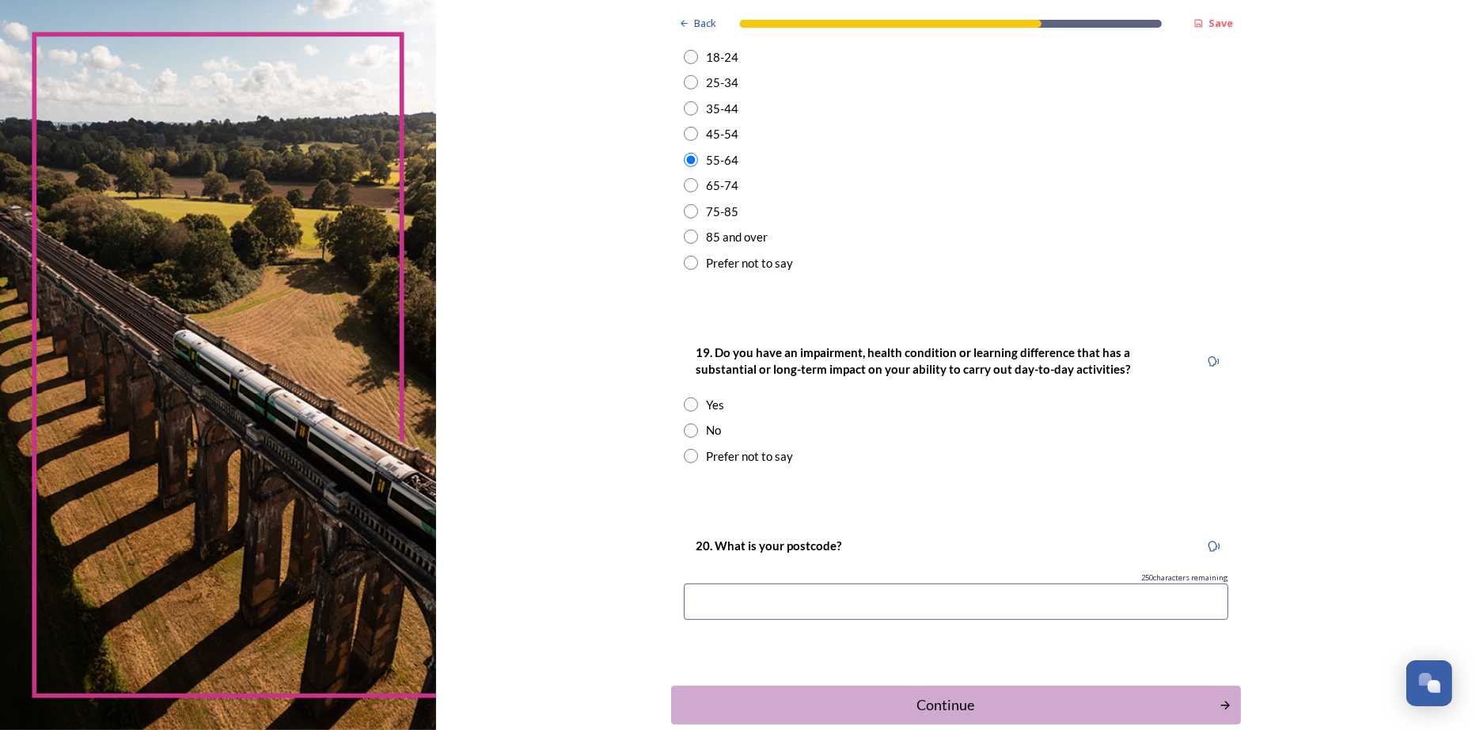
click at [685, 438] on input "radio" at bounding box center [691, 430] width 14 height 14
radio input "true"
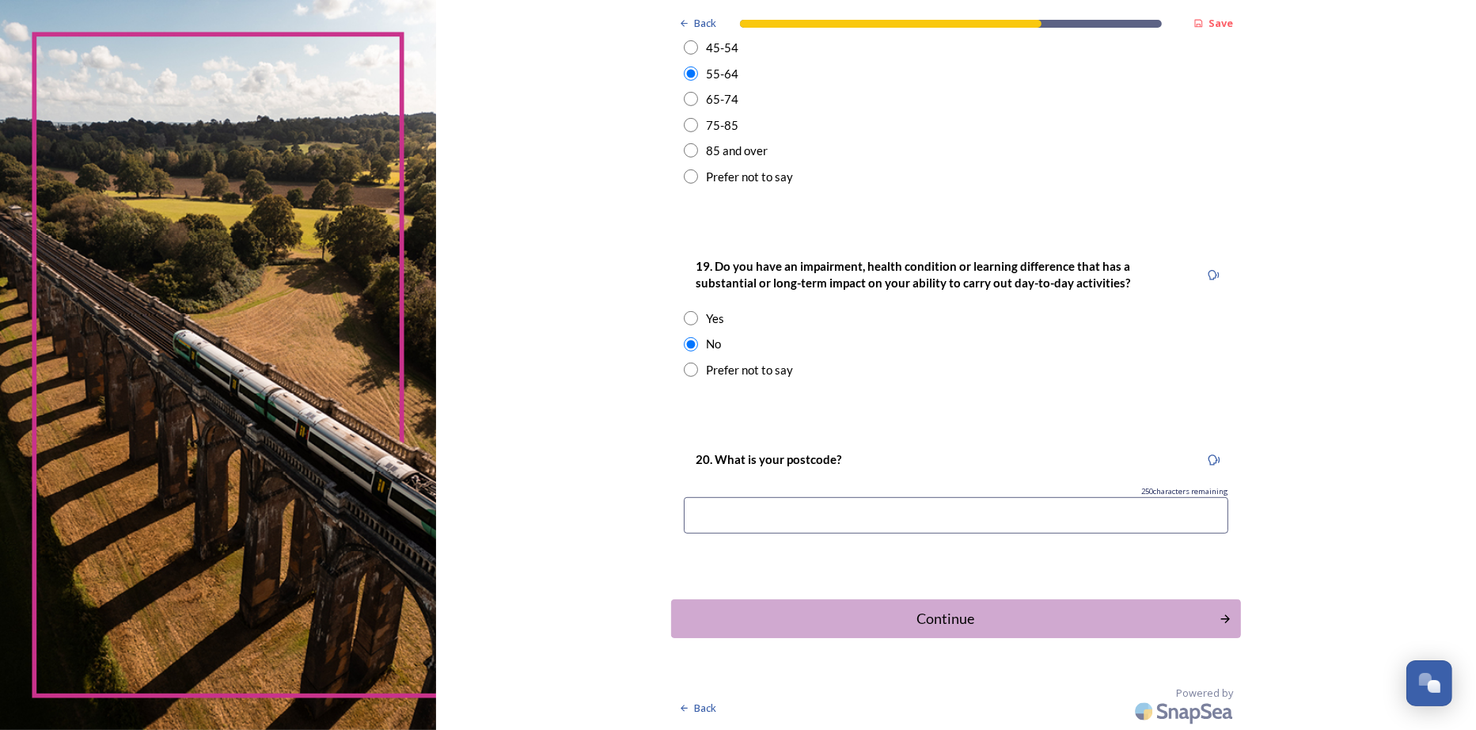
scroll to position [728, 0]
click at [828, 504] on input at bounding box center [956, 515] width 545 height 36
type input "RH12 2AF"
click at [926, 626] on button "Continue" at bounding box center [955, 618] width 575 height 39
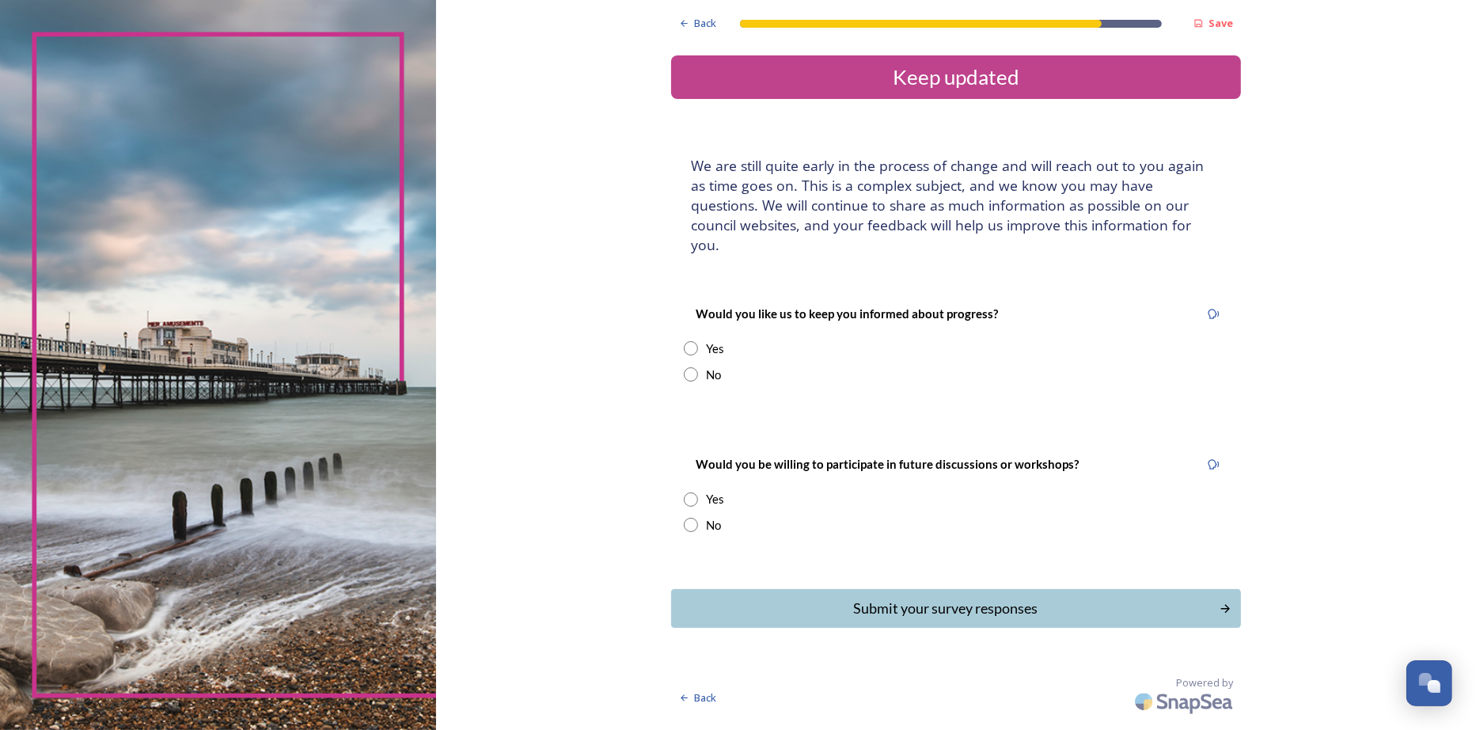
click at [708, 358] on div "Yes" at bounding box center [715, 349] width 18 height 18
radio input "true"
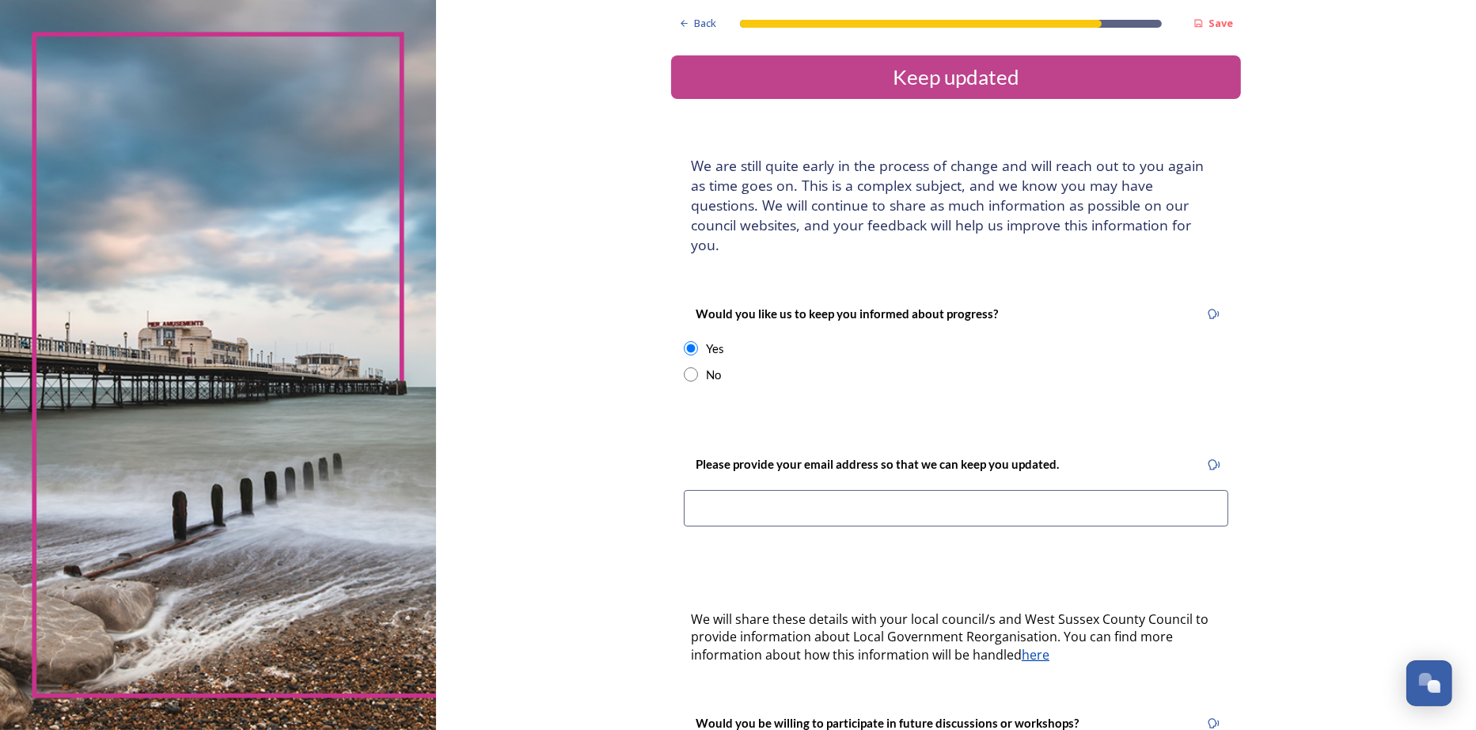
click at [792, 525] on input at bounding box center [956, 508] width 545 height 36
drag, startPoint x: 719, startPoint y: 538, endPoint x: 733, endPoint y: 555, distance: 21.9
click at [722, 526] on input "daviod_young_" at bounding box center [956, 508] width 545 height 36
drag, startPoint x: 783, startPoint y: 536, endPoint x: 811, endPoint y: 558, distance: 36.1
click at [784, 526] on input "david_young_" at bounding box center [956, 508] width 545 height 36
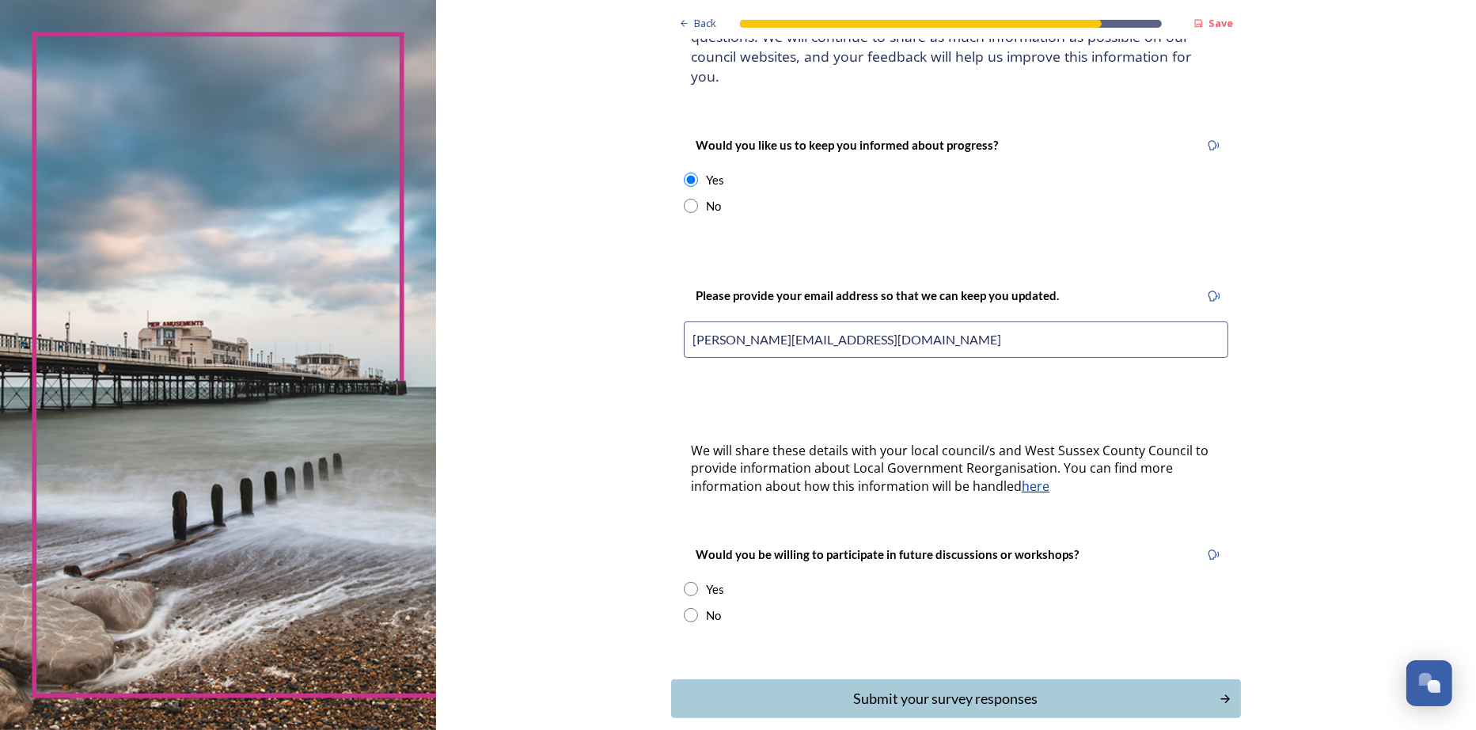
scroll to position [316, 0]
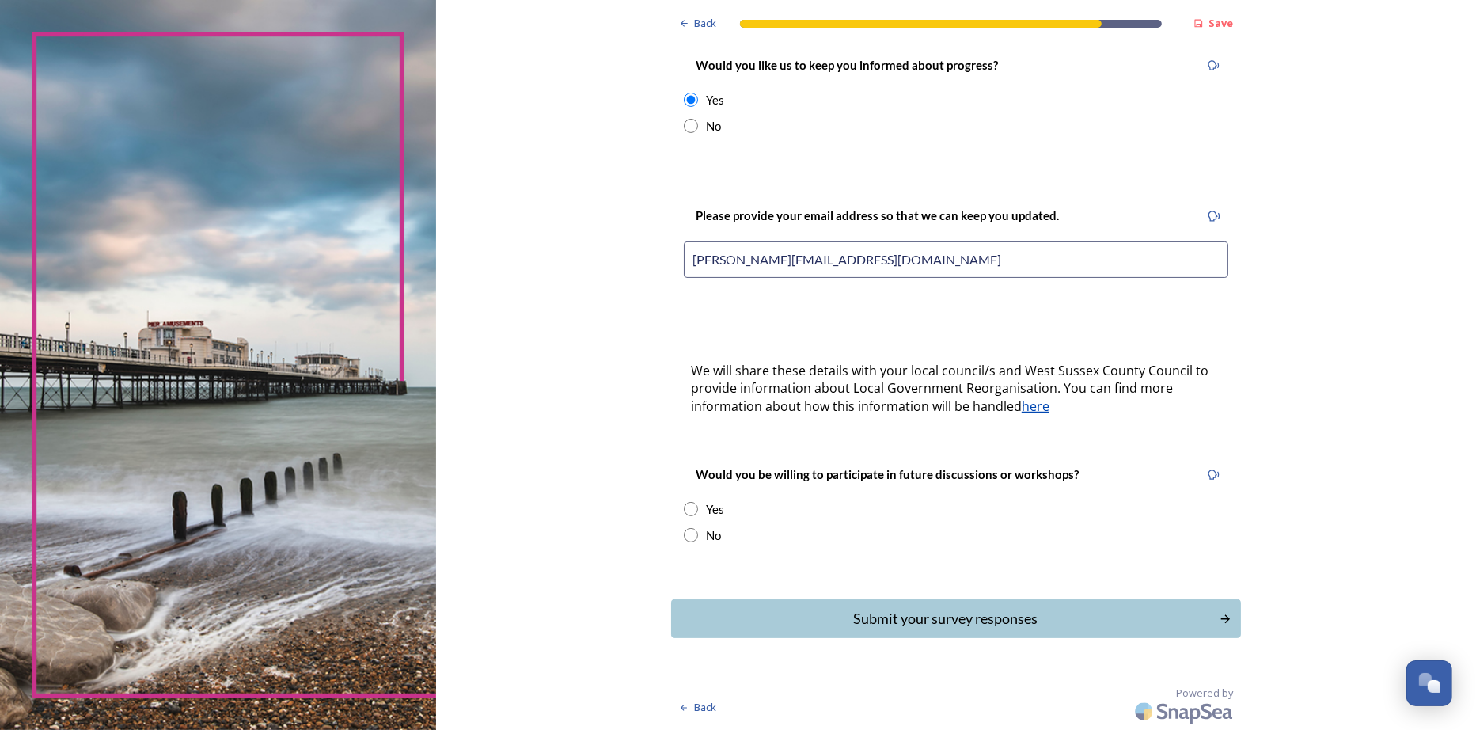
type input "david_young_@yahoo.com"
click at [692, 529] on input "radio" at bounding box center [691, 535] width 14 height 14
radio input "true"
click at [928, 617] on div "Submit your survey responses" at bounding box center [945, 618] width 536 height 21
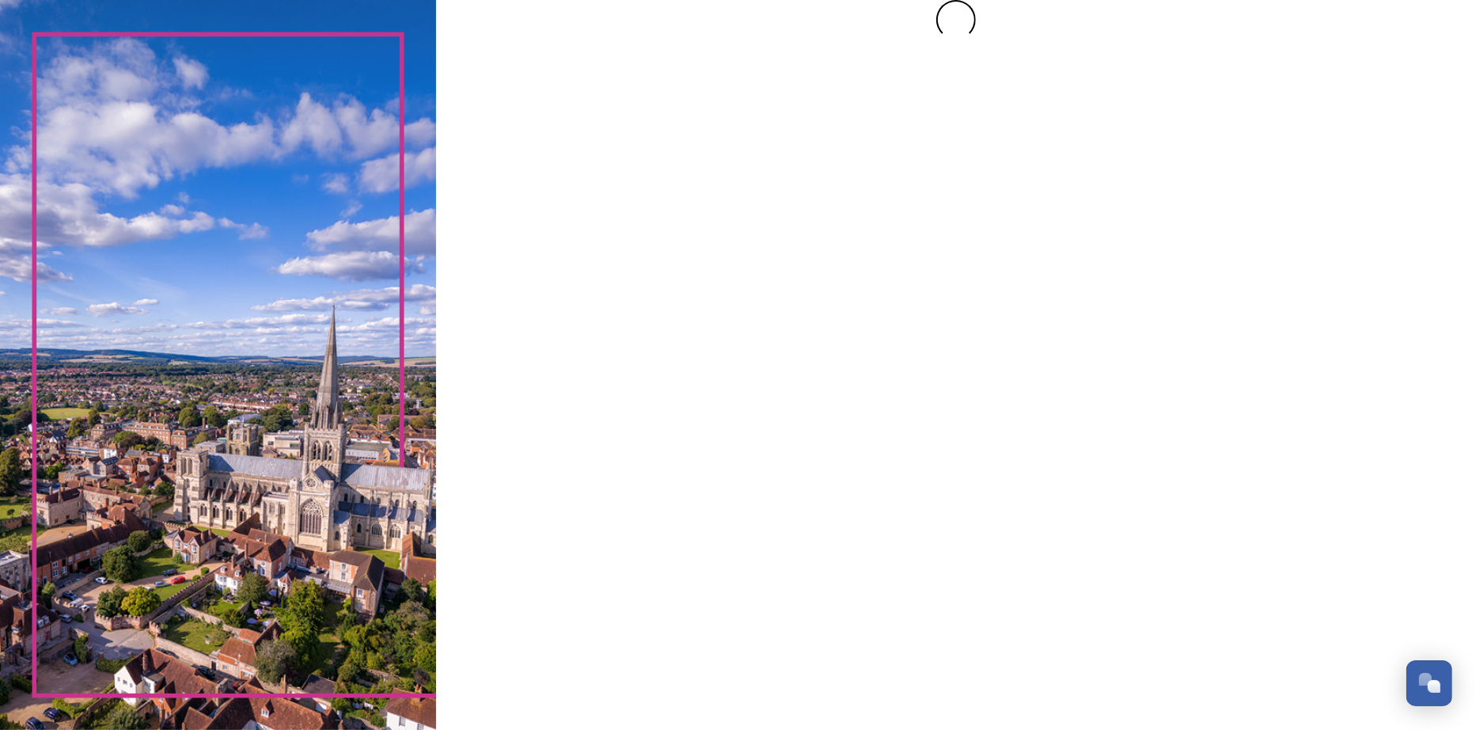
scroll to position [0, 0]
